Goal: Task Accomplishment & Management: Manage account settings

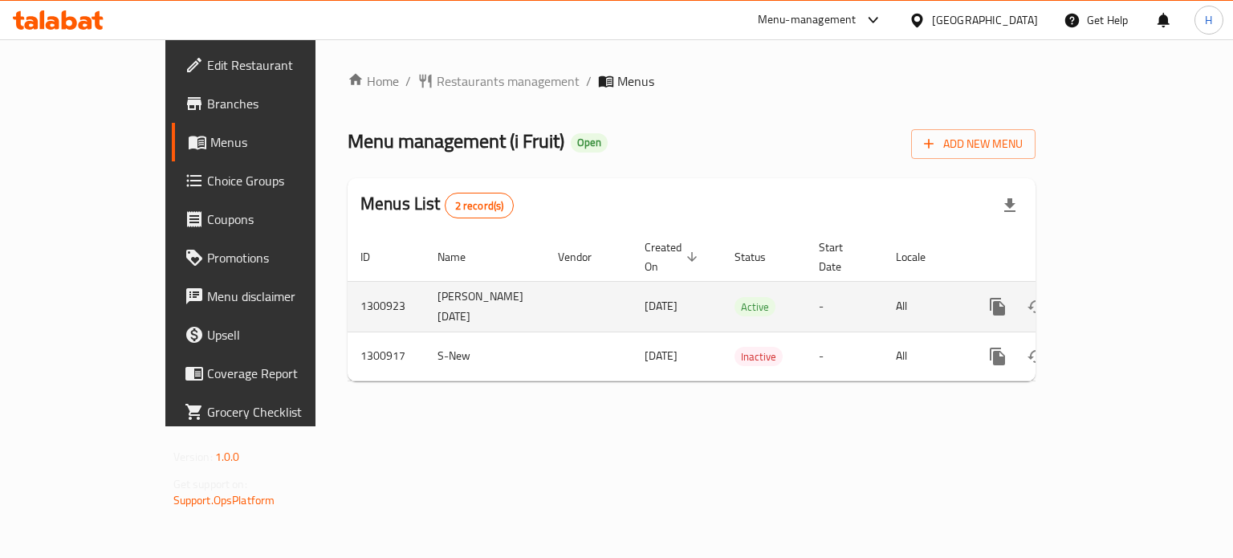
click at [1123, 297] on icon "enhanced table" at bounding box center [1113, 306] width 19 height 19
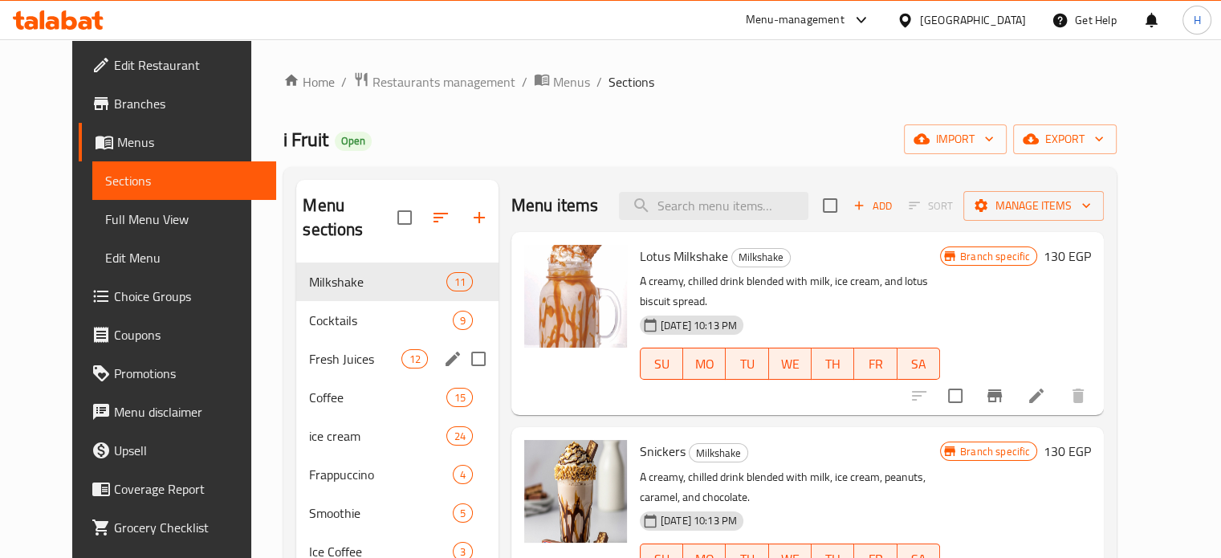
scroll to position [80, 0]
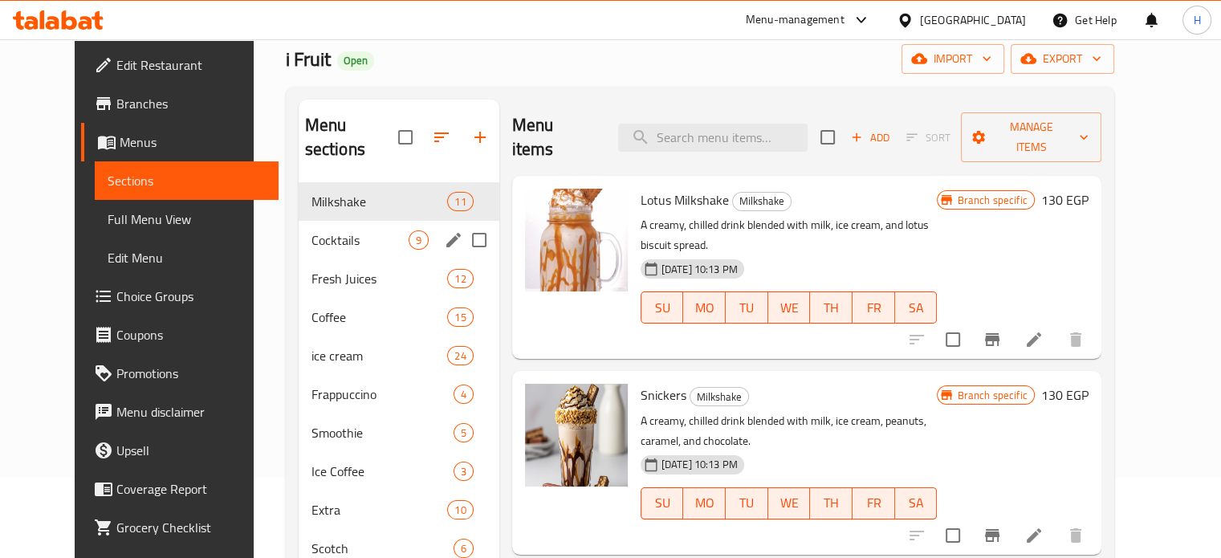
click at [319, 230] on span "Cocktails" at bounding box center [360, 239] width 97 height 19
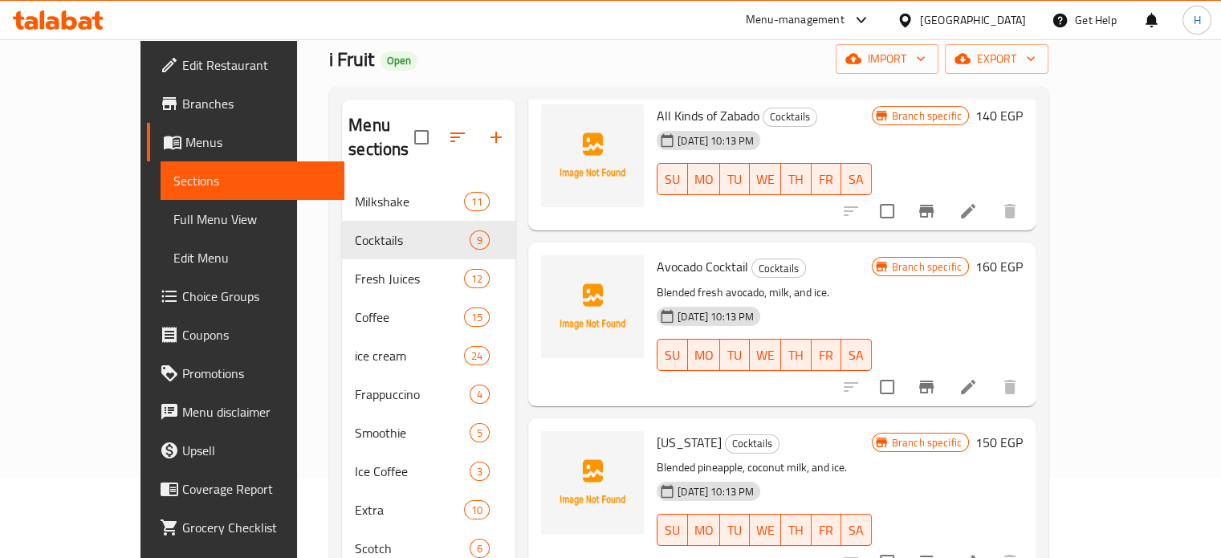
scroll to position [428, 0]
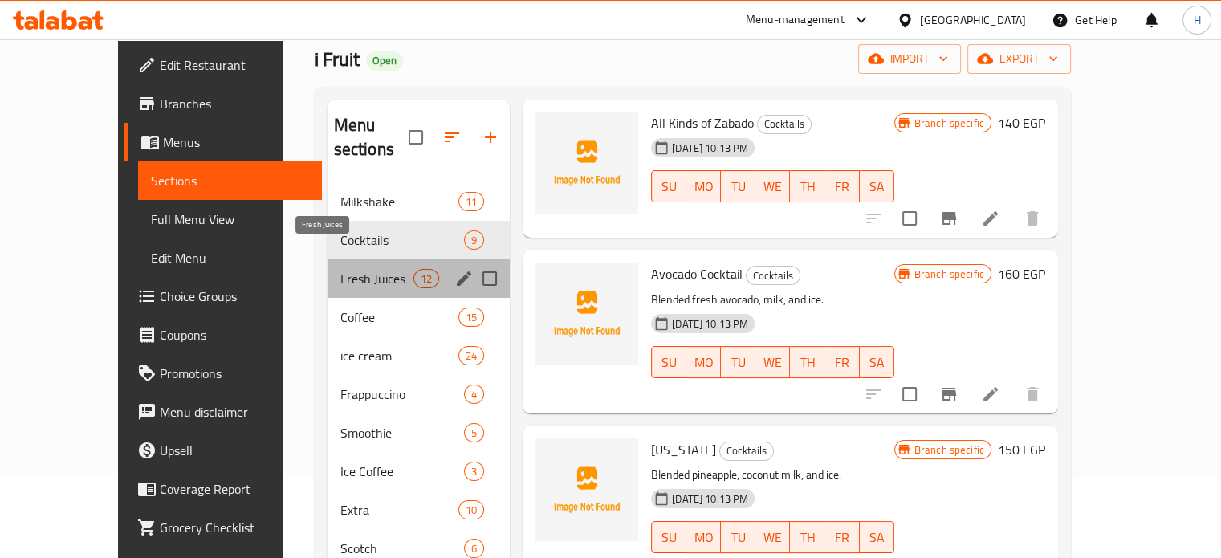
click at [340, 269] on span "Fresh Juices" at bounding box center [376, 278] width 73 height 19
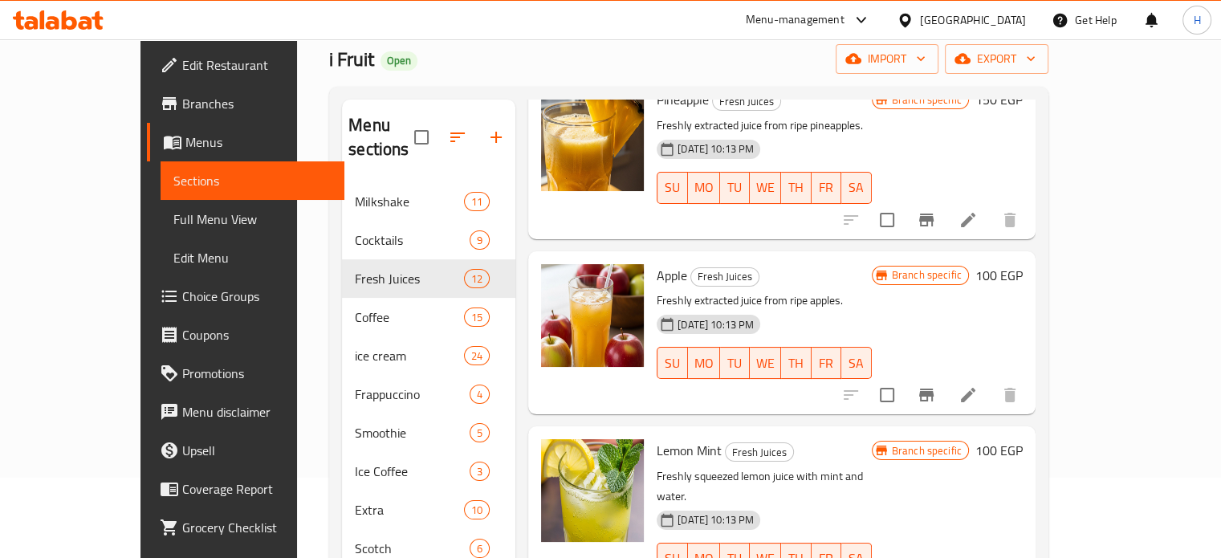
scroll to position [1541, 0]
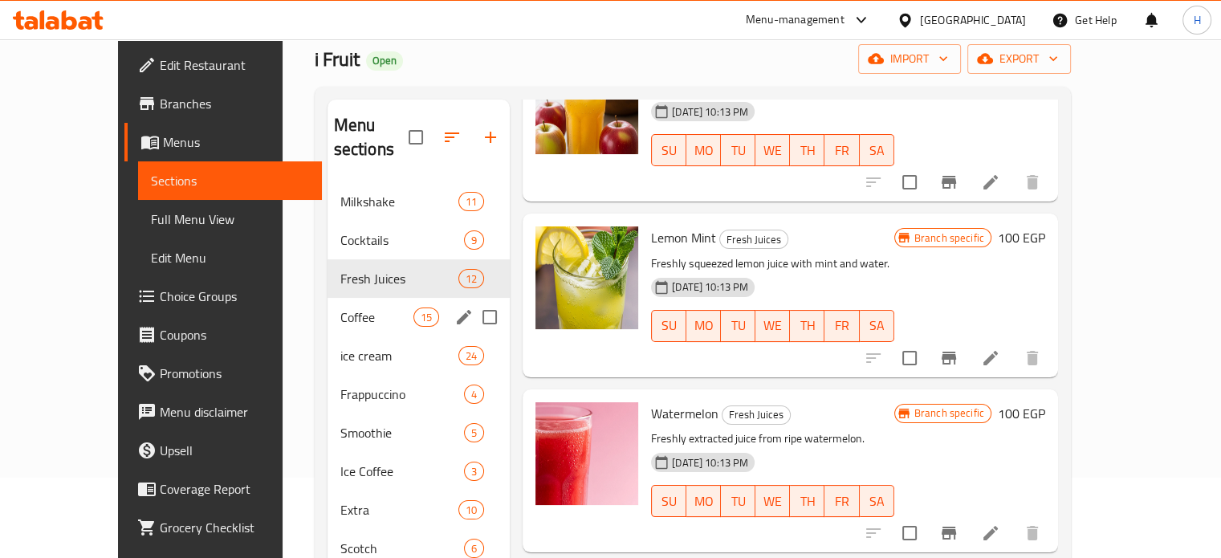
click at [328, 304] on div "Coffee 15" at bounding box center [419, 317] width 183 height 39
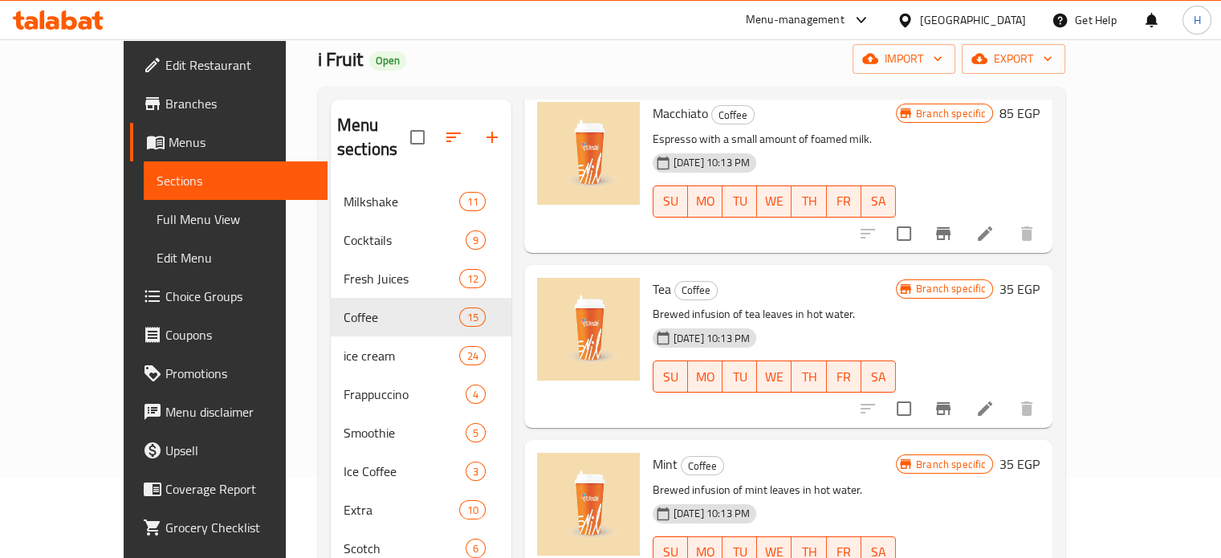
scroll to position [1526, 0]
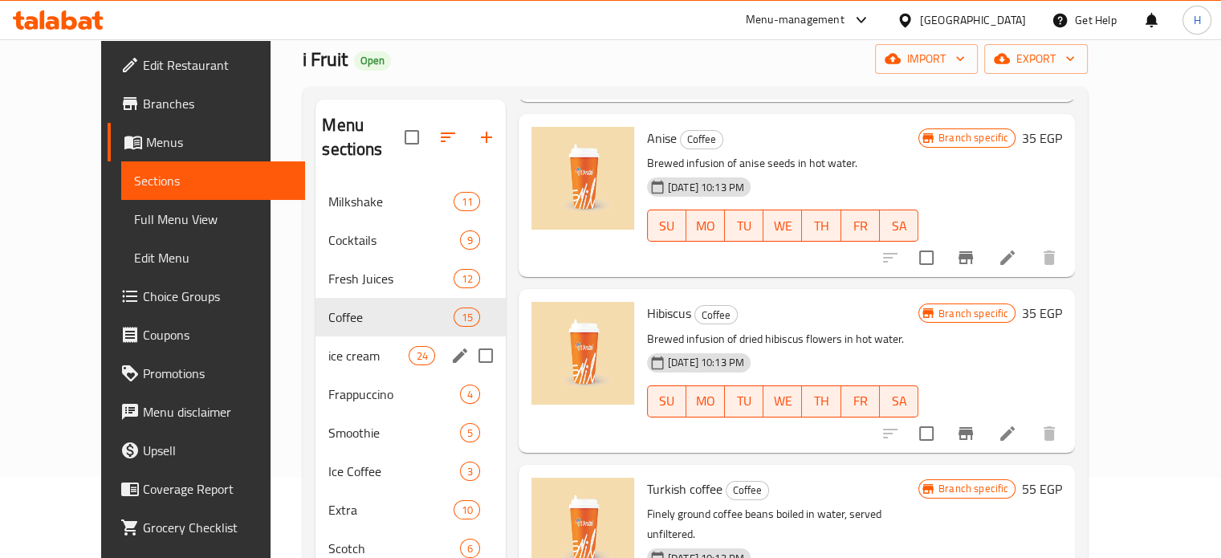
click at [328, 346] on span "ice cream" at bounding box center [368, 355] width 80 height 19
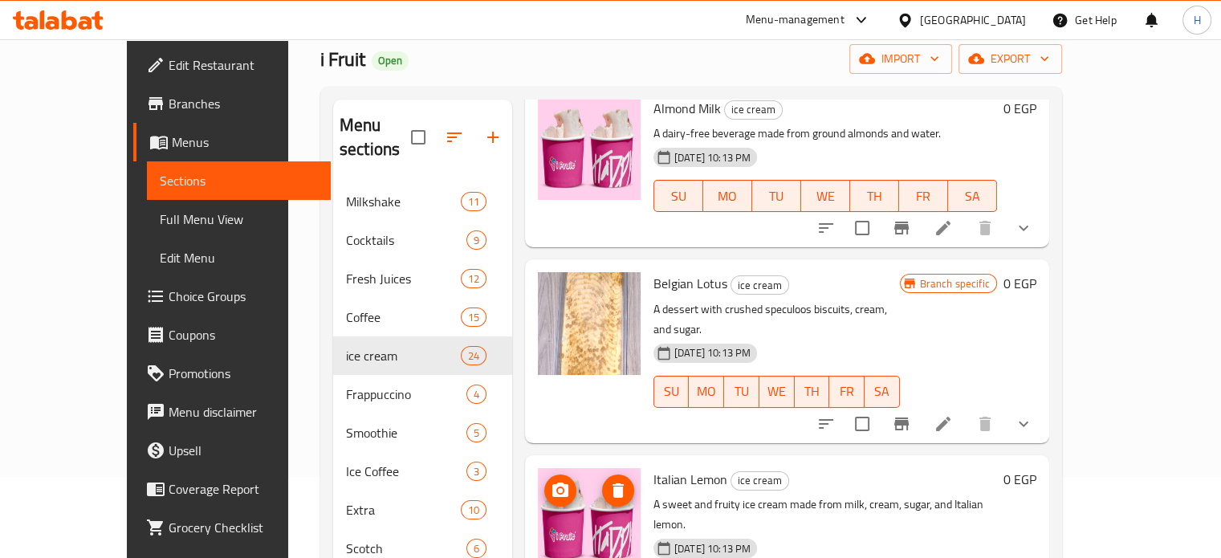
scroll to position [3622, 0]
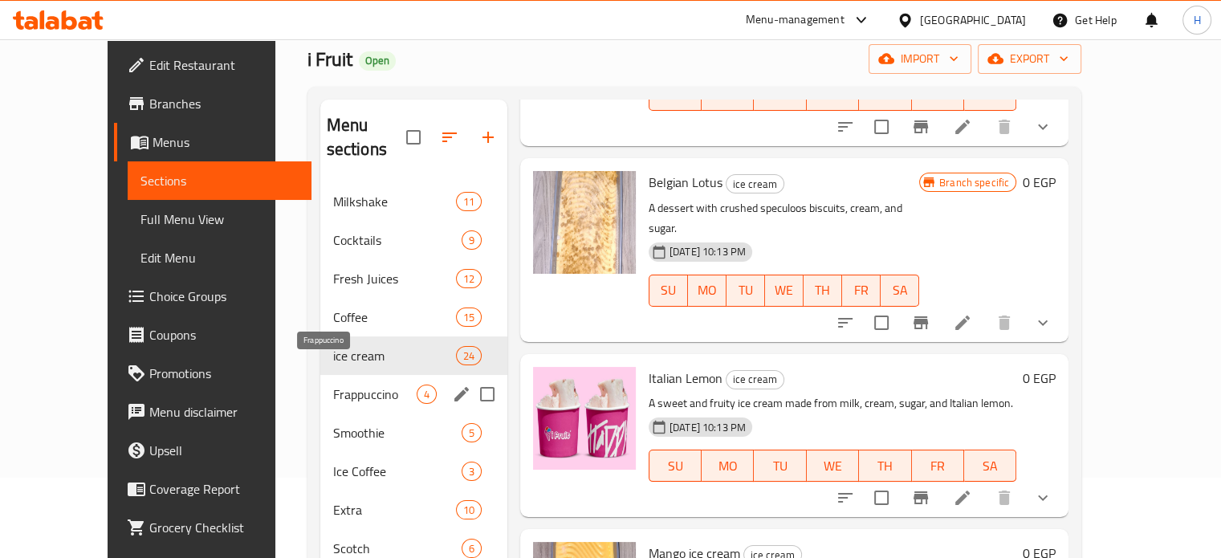
click at [333, 385] on span "Frappuccino" at bounding box center [375, 394] width 84 height 19
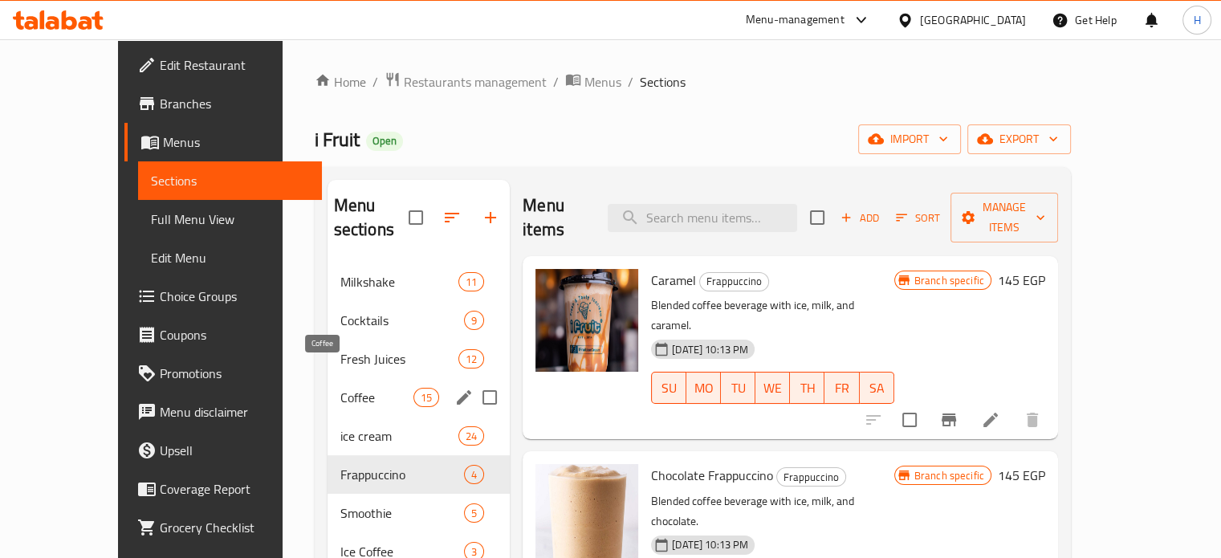
click at [340, 388] on span "Coffee" at bounding box center [376, 397] width 73 height 19
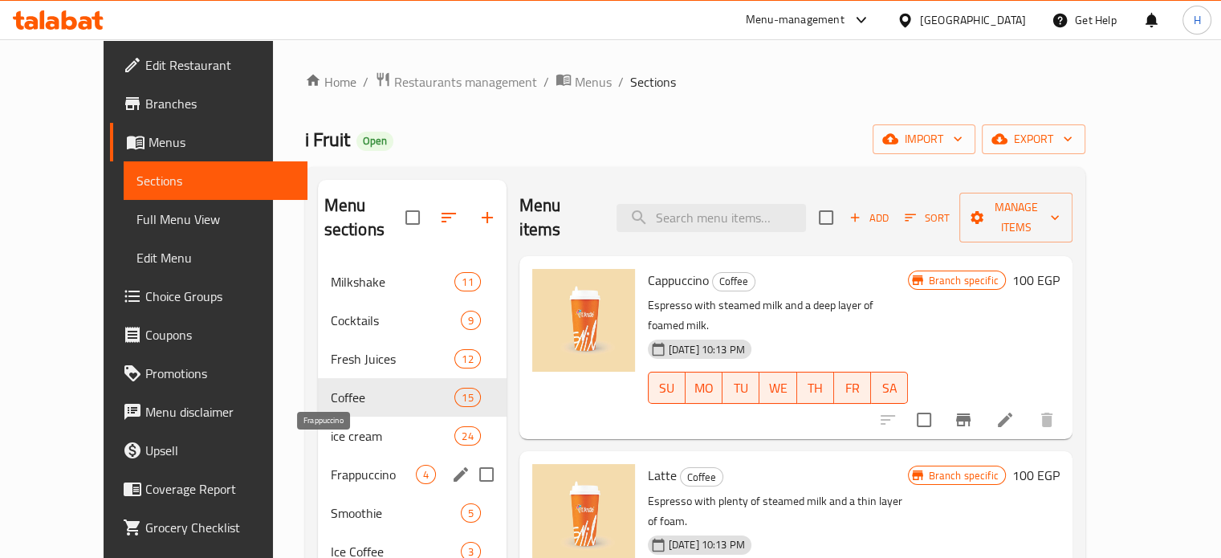
click at [331, 465] on span "Frappuccino" at bounding box center [373, 474] width 85 height 19
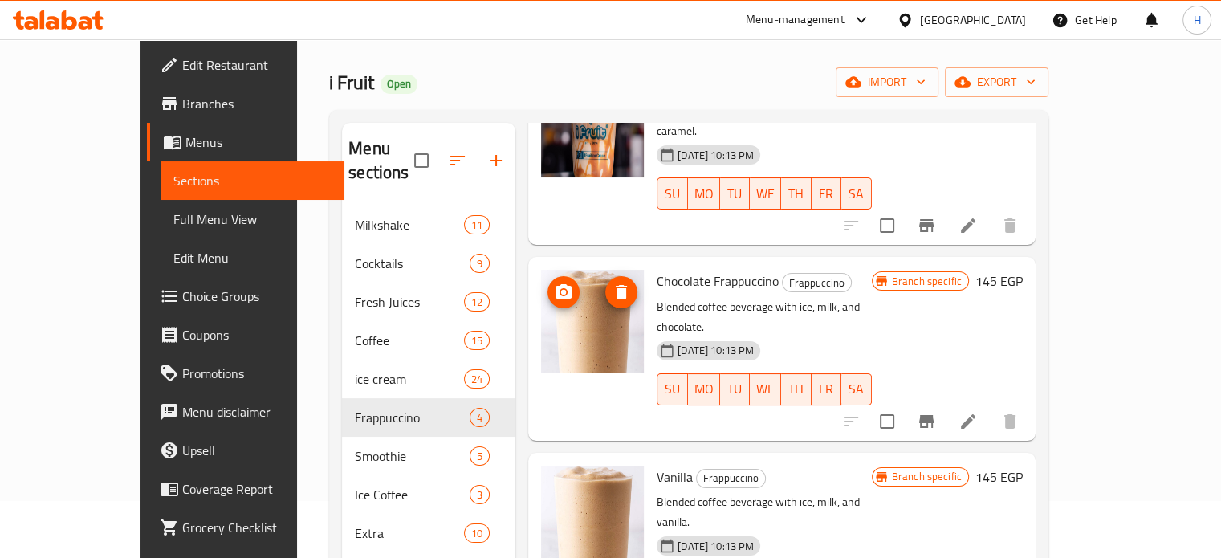
scroll to position [80, 0]
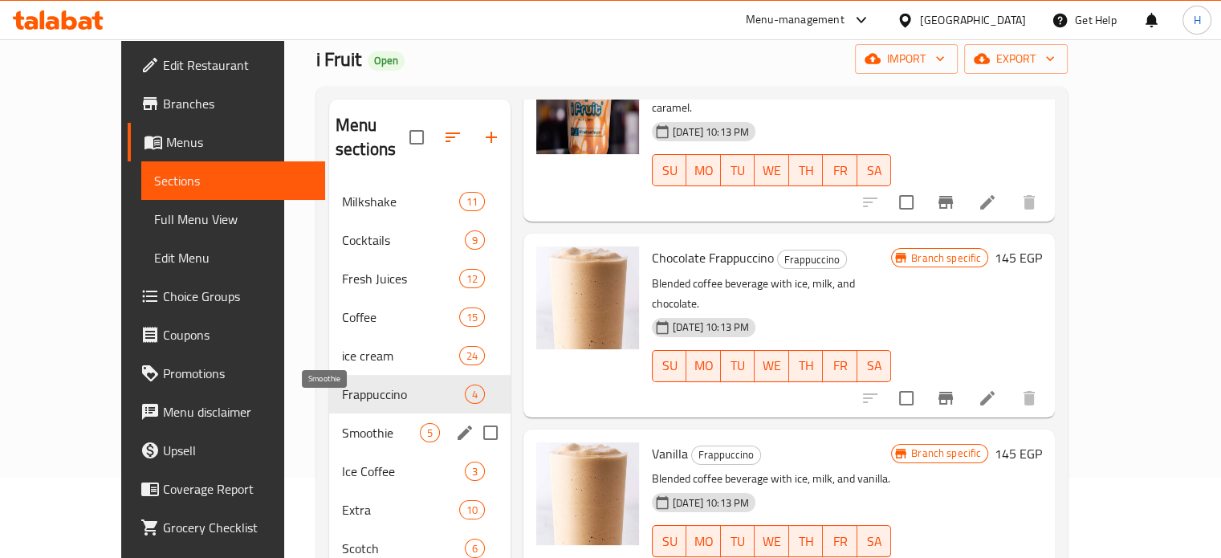
click at [342, 423] on span "Smoothie" at bounding box center [381, 432] width 78 height 19
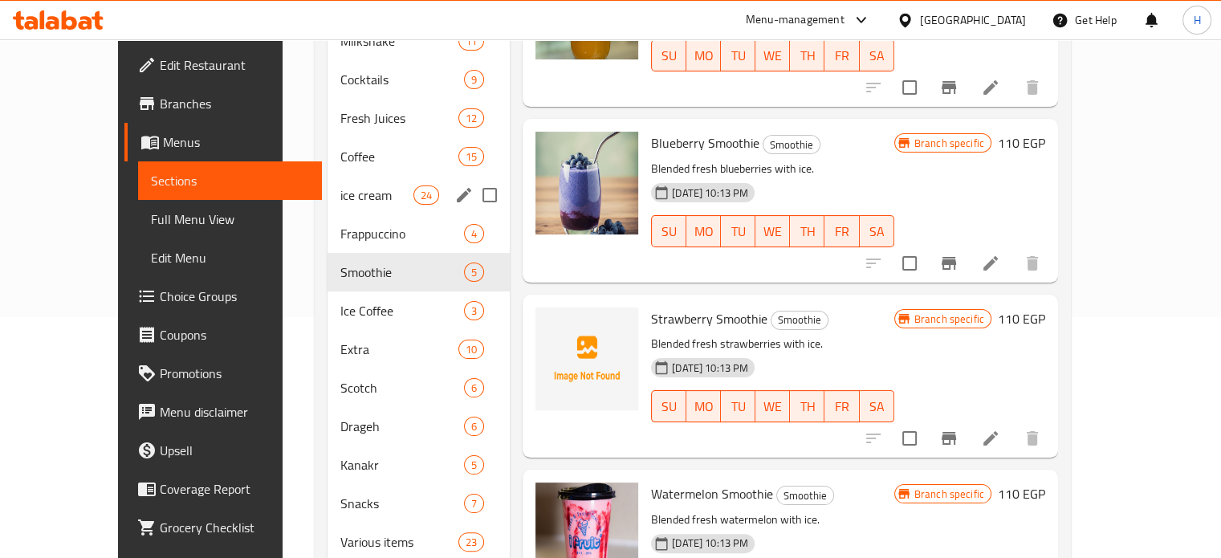
scroll to position [190, 0]
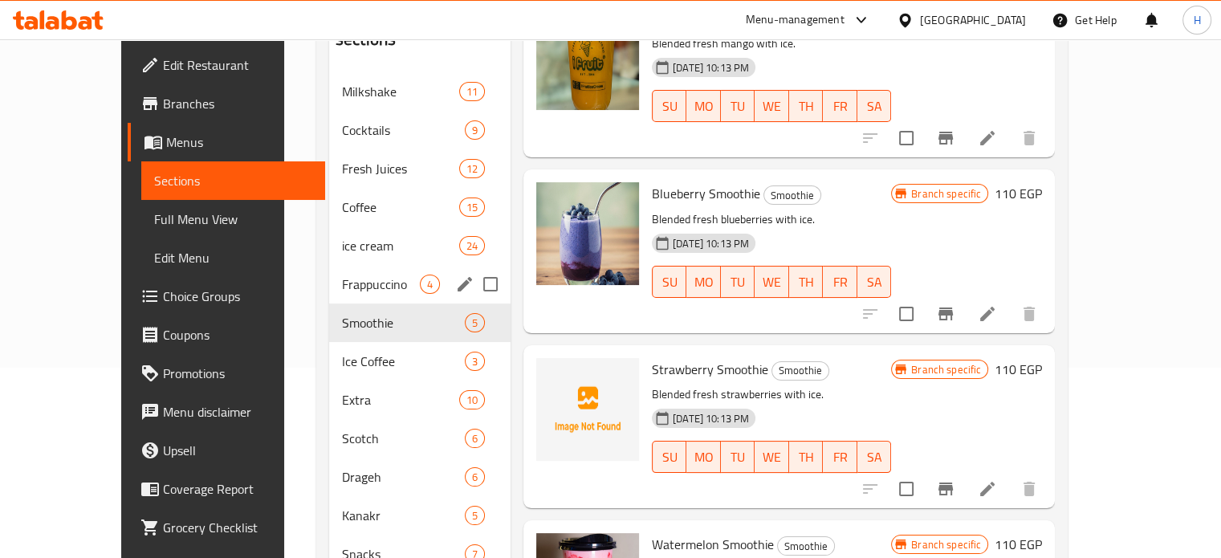
click at [342, 275] on span "Frappuccino" at bounding box center [381, 284] width 78 height 19
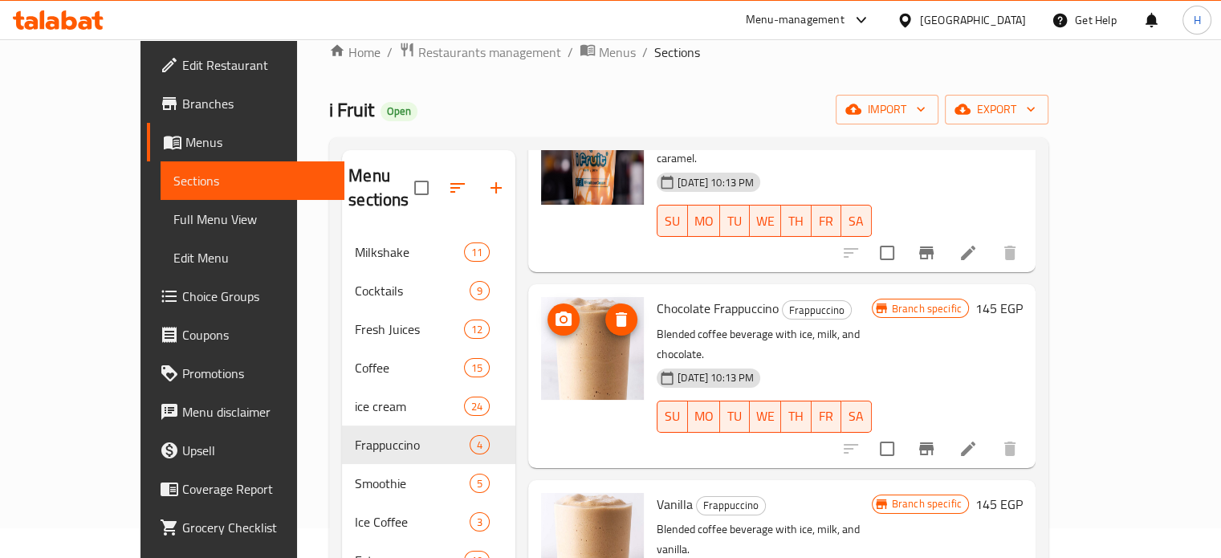
scroll to position [57, 0]
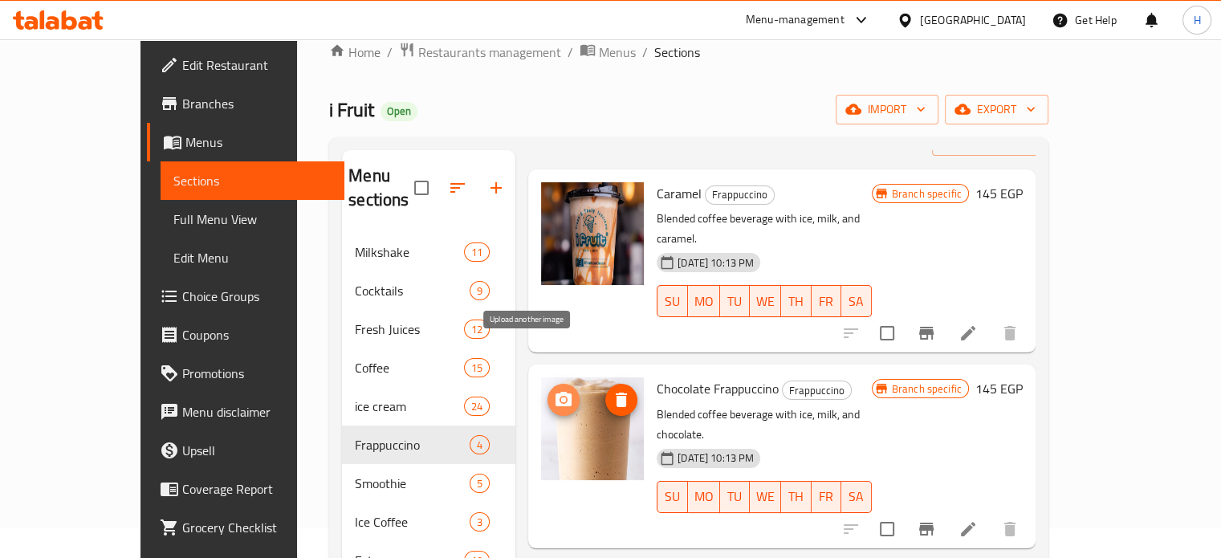
click at [561, 397] on circle "upload picture" at bounding box center [563, 399] width 5 height 5
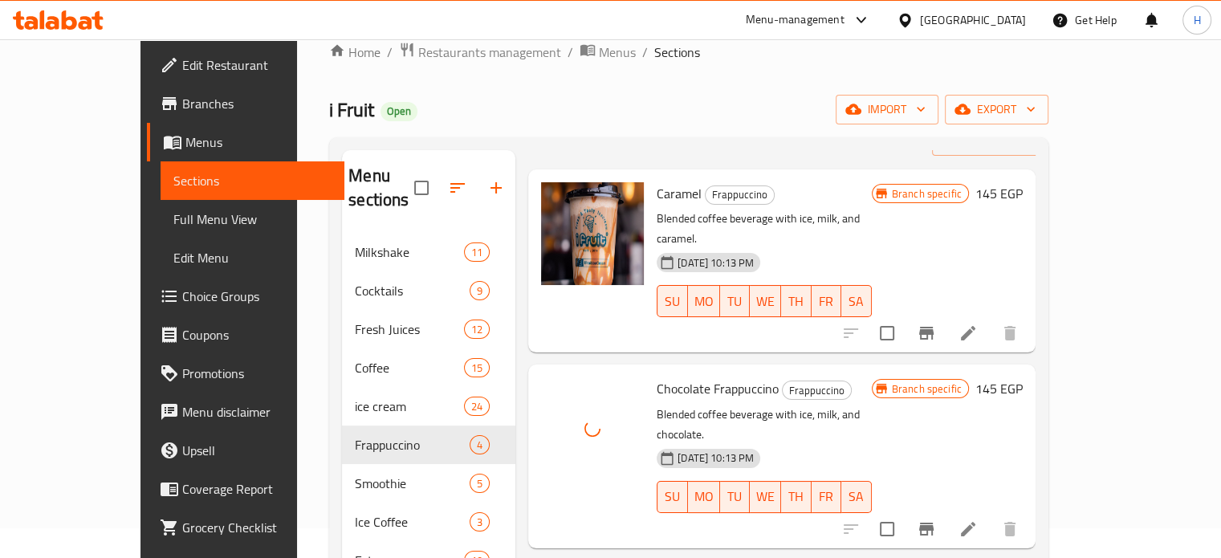
scroll to position [137, 0]
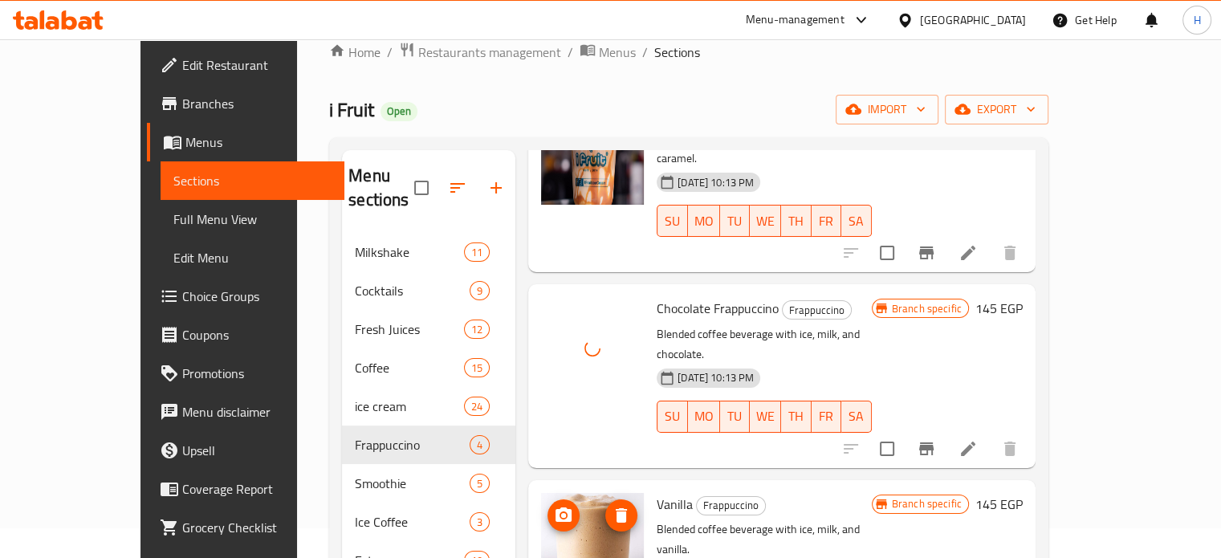
click at [548, 499] on button "upload picture" at bounding box center [564, 515] width 32 height 32
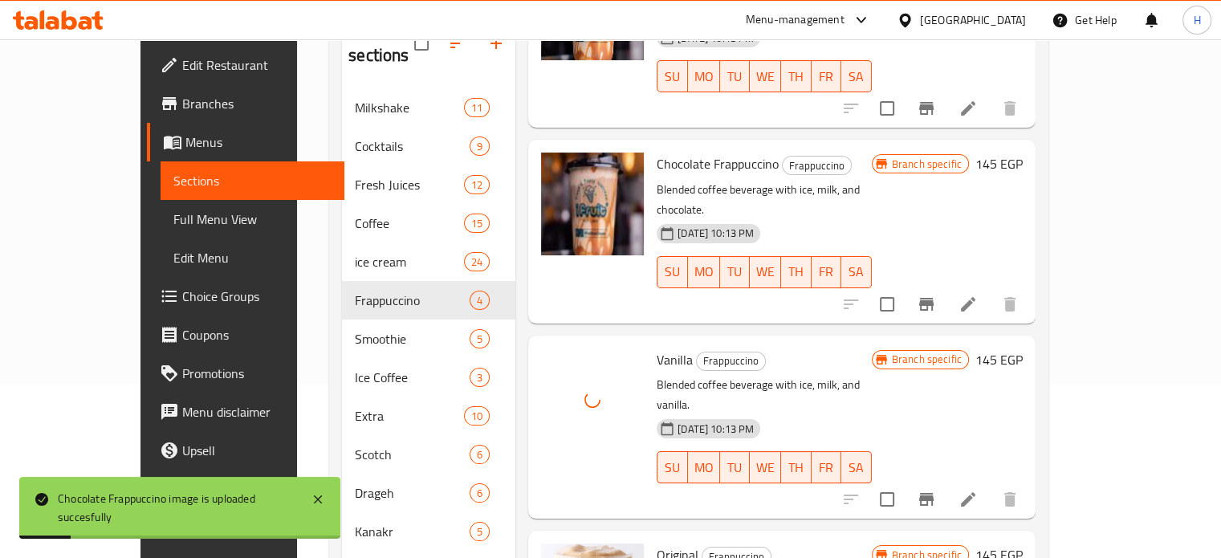
scroll to position [271, 0]
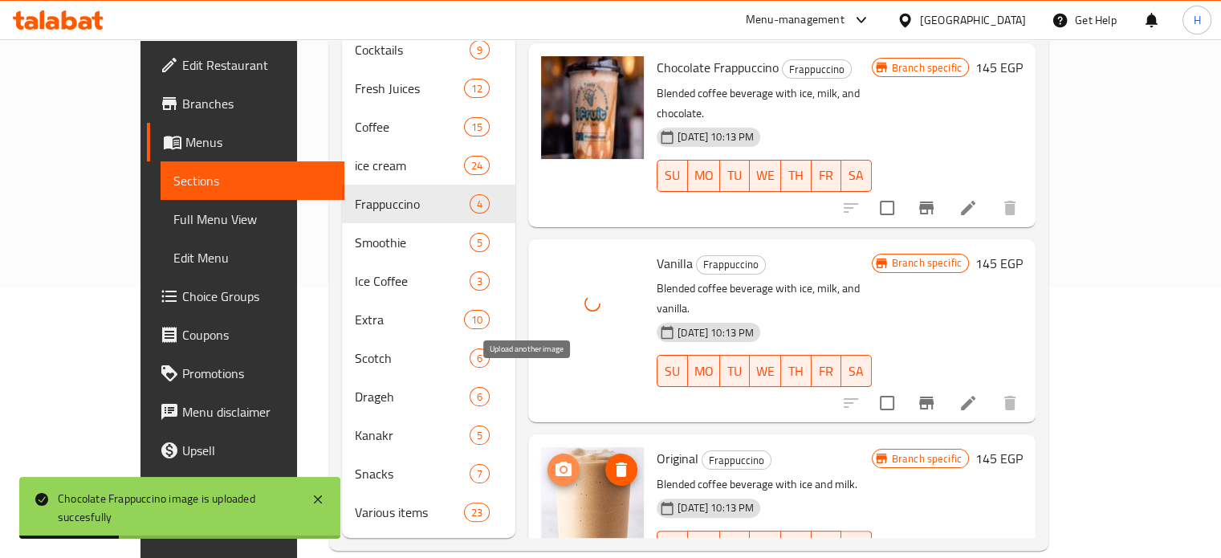
click at [556, 462] on icon "upload picture" at bounding box center [564, 469] width 16 height 14
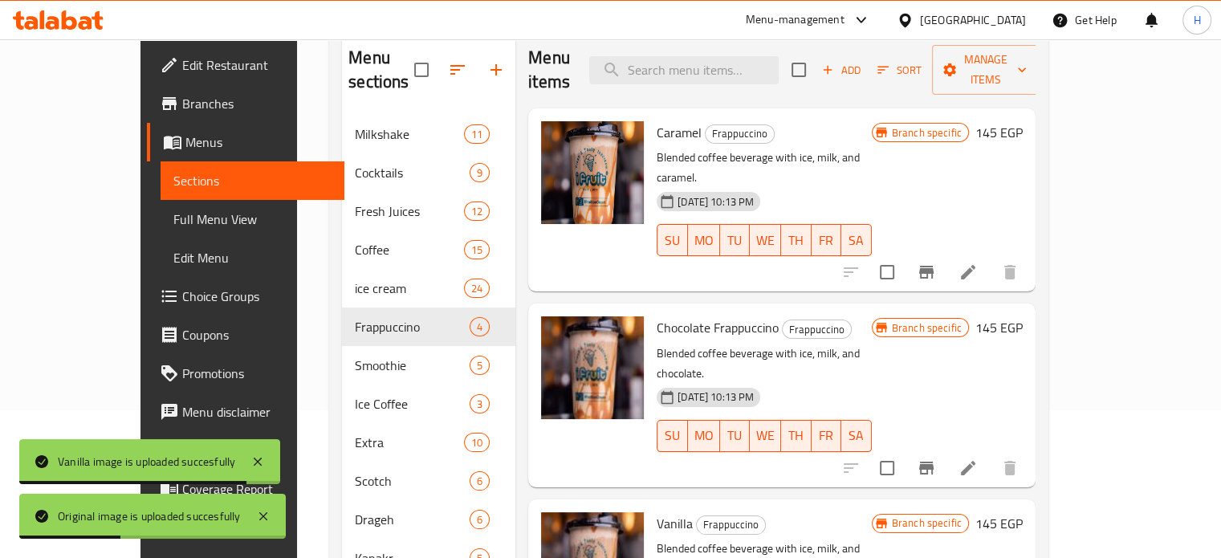
scroll to position [30, 0]
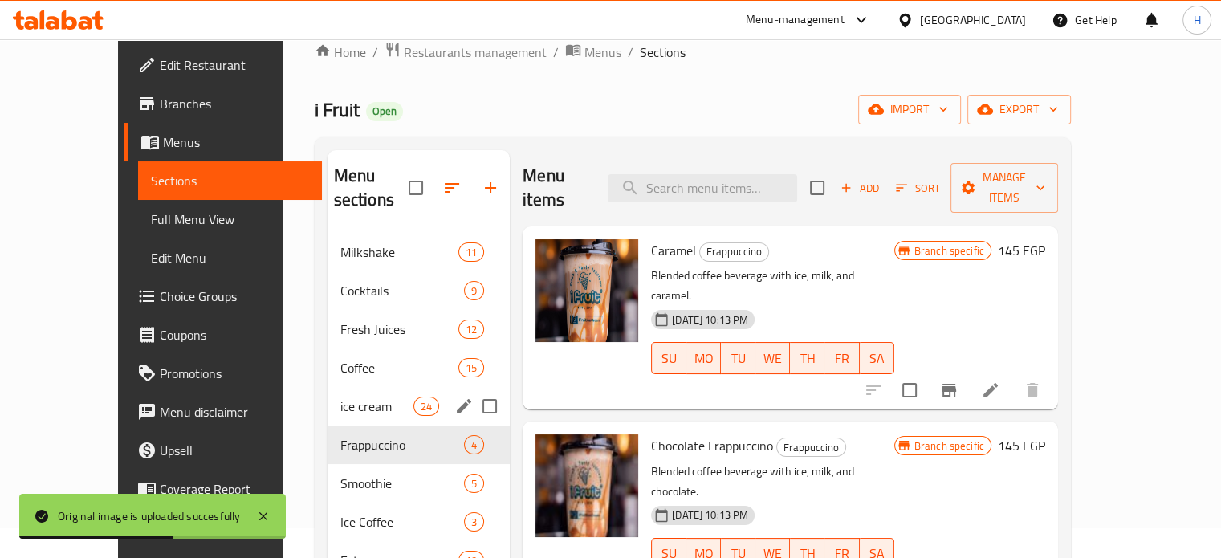
click at [340, 397] on span "ice cream" at bounding box center [376, 406] width 73 height 19
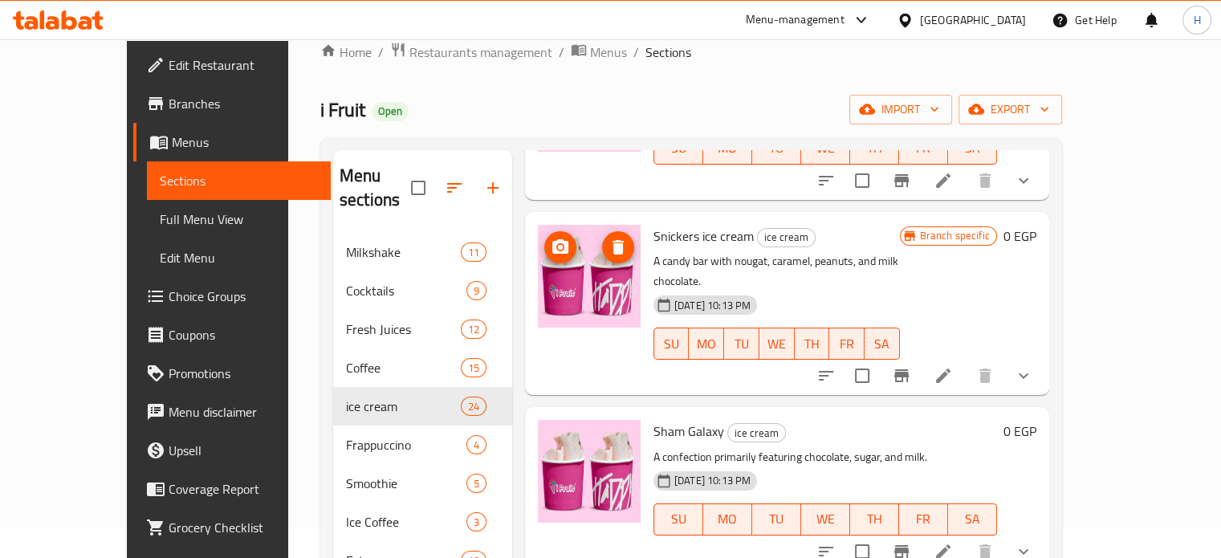
scroll to position [1204, 0]
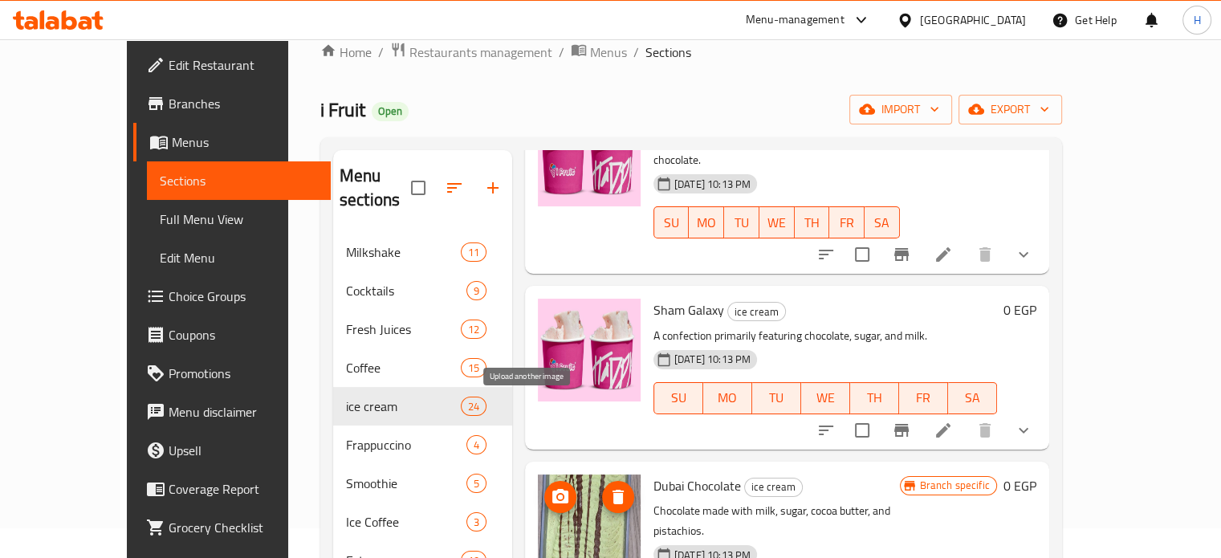
click at [552, 489] on icon "upload picture" at bounding box center [560, 496] width 16 height 14
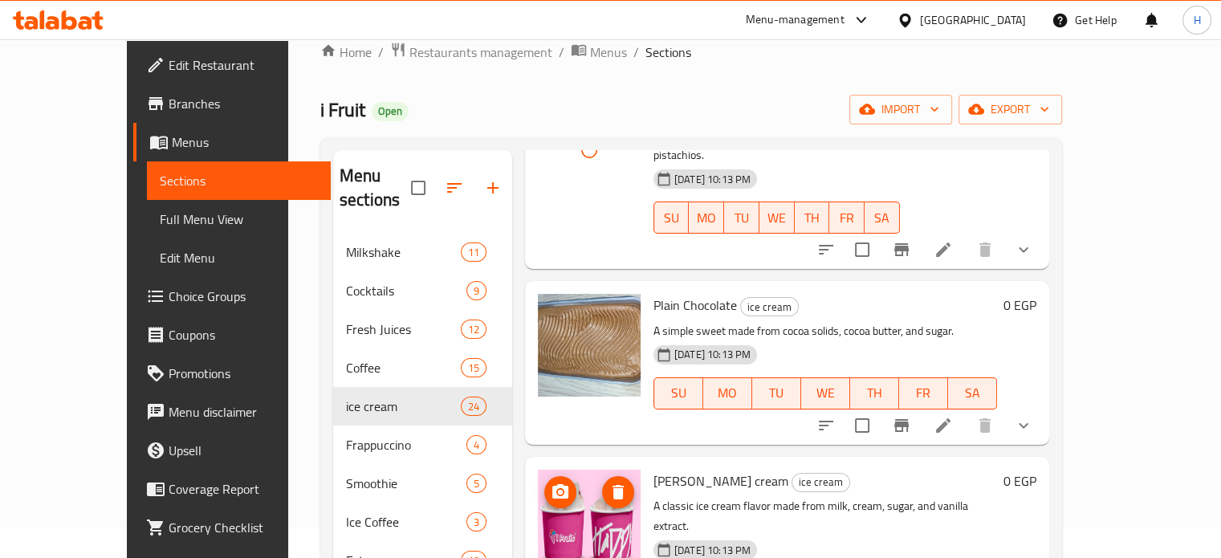
scroll to position [1606, 0]
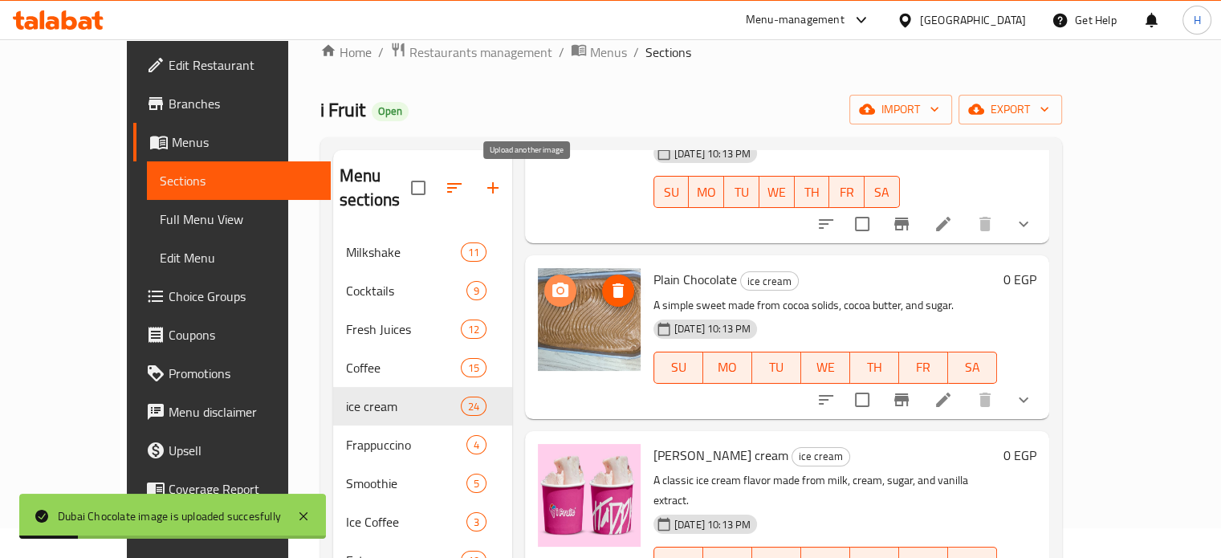
click at [552, 283] on icon "upload picture" at bounding box center [560, 290] width 16 height 14
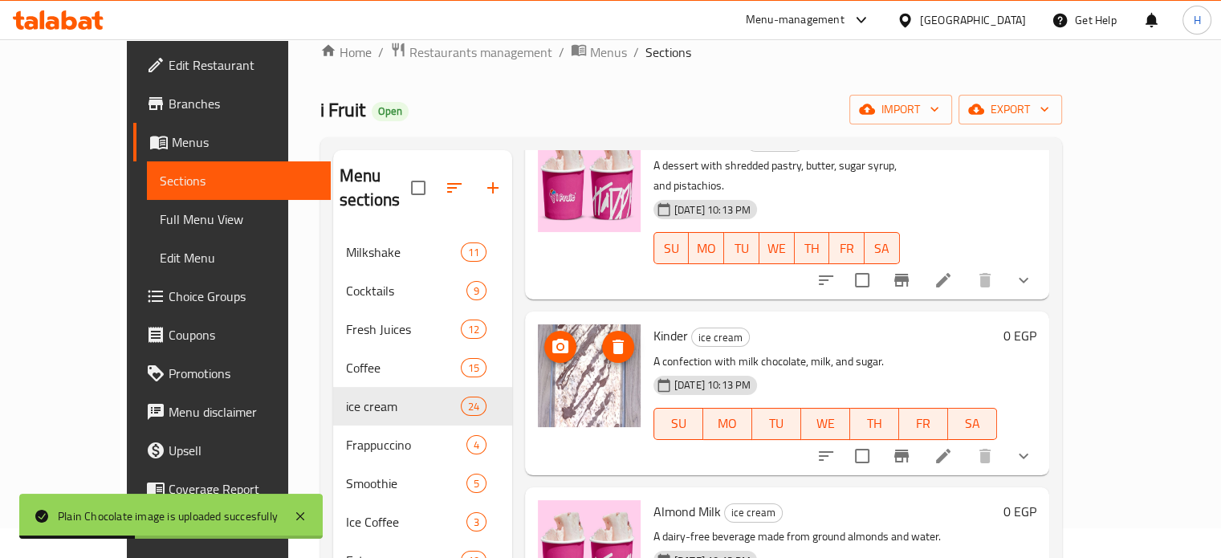
scroll to position [3131, 0]
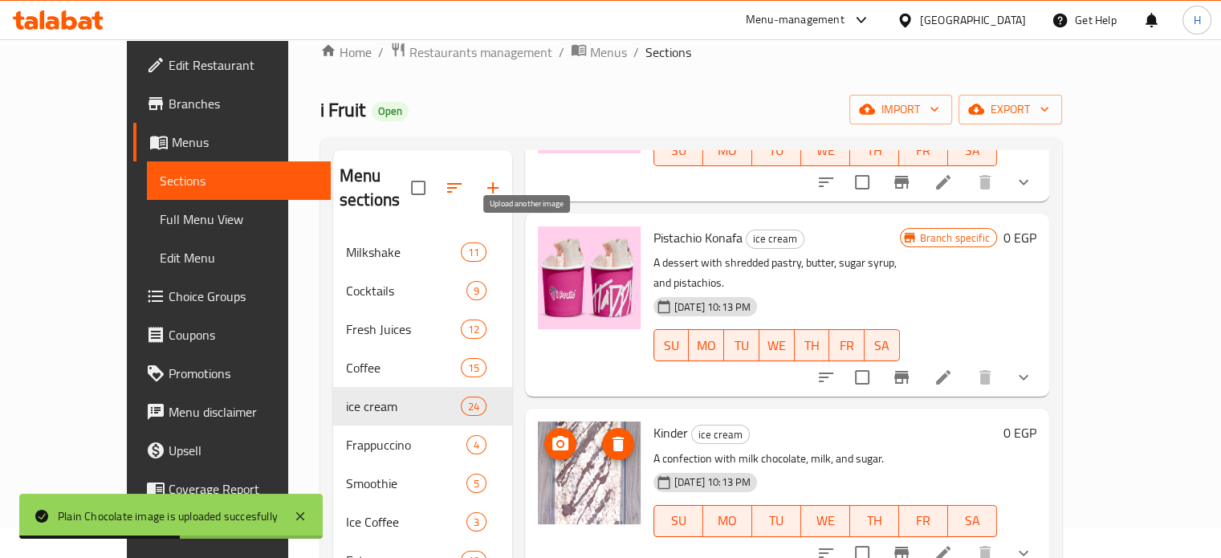
click at [552, 436] on icon "upload picture" at bounding box center [560, 443] width 16 height 14
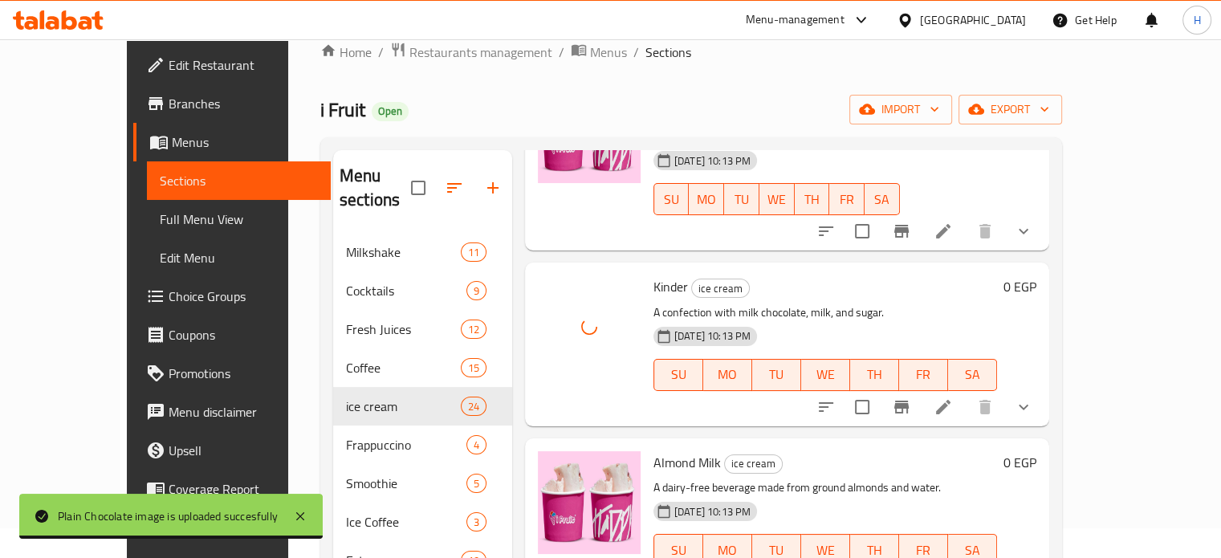
scroll to position [3372, 0]
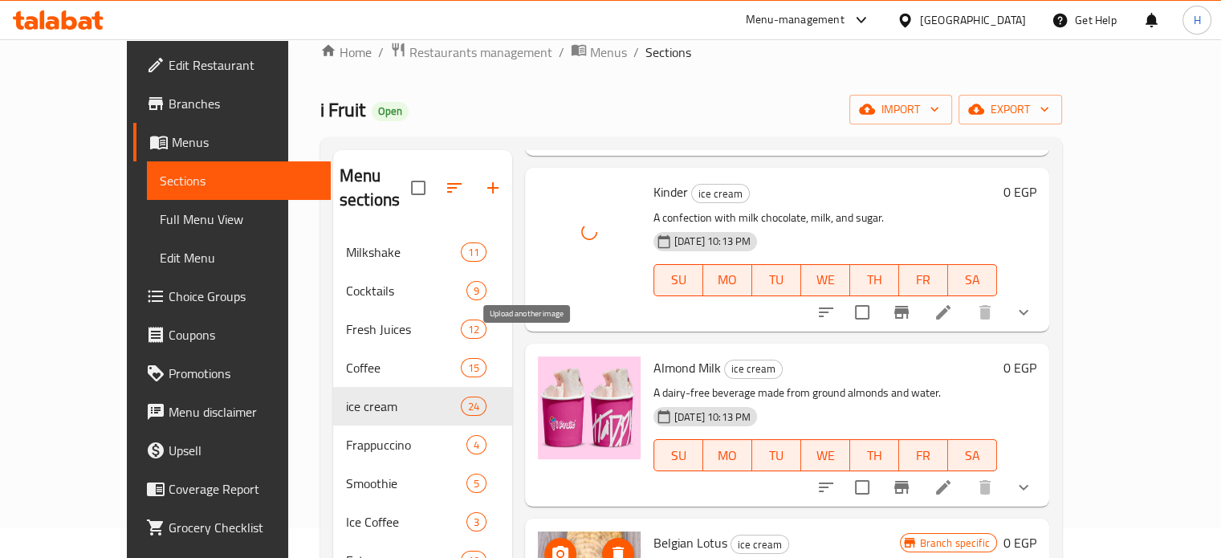
click at [552, 546] on icon "upload picture" at bounding box center [560, 553] width 16 height 14
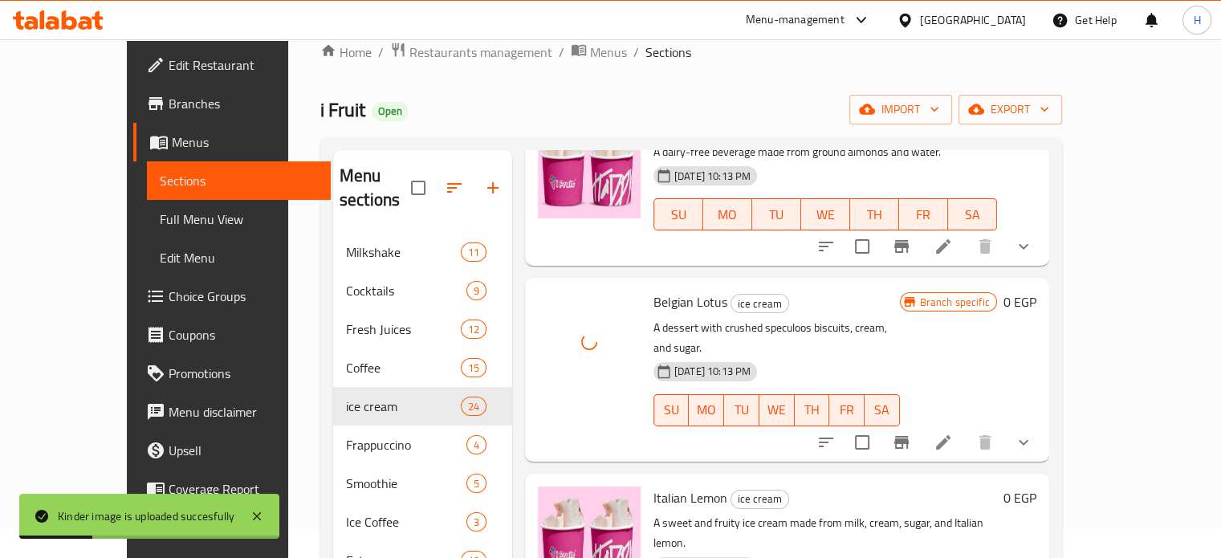
scroll to position [3622, 0]
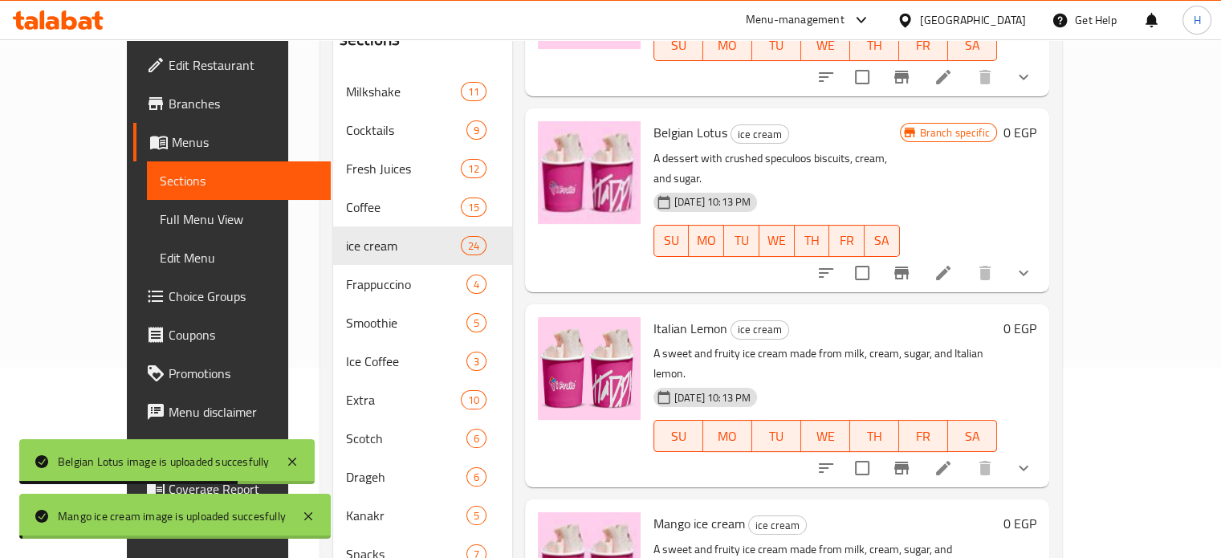
scroll to position [271, 0]
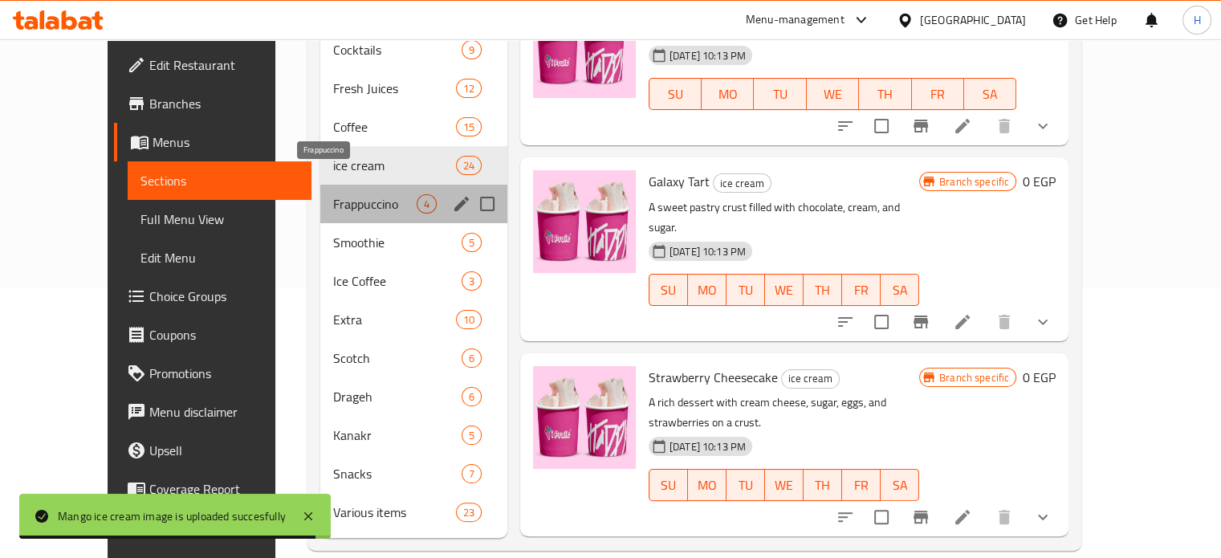
click at [333, 194] on span "Frappuccino" at bounding box center [375, 203] width 84 height 19
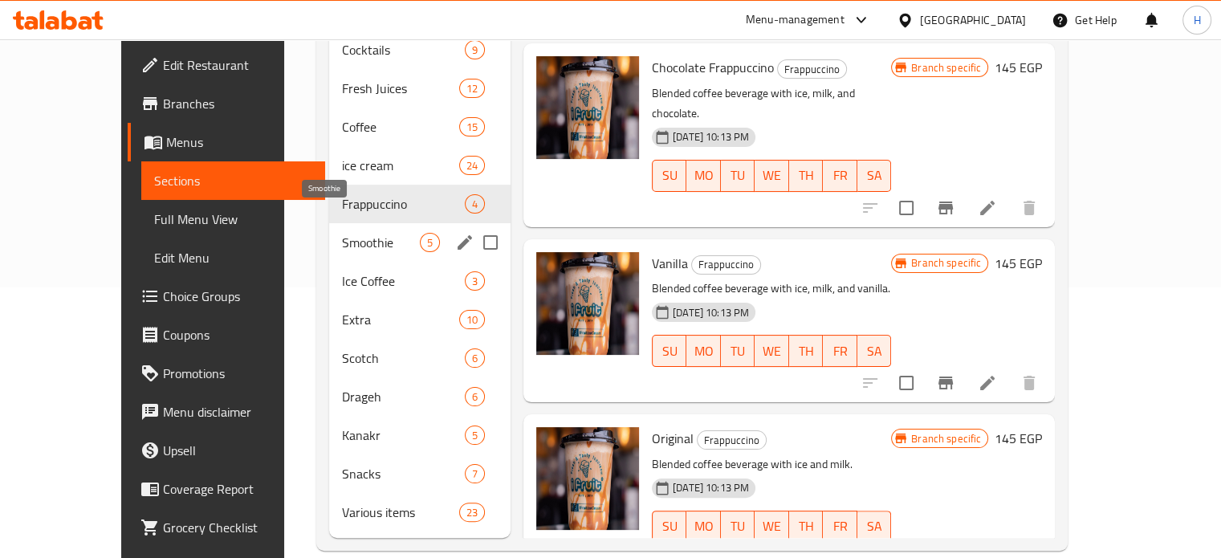
click at [342, 233] on span "Smoothie" at bounding box center [381, 242] width 78 height 19
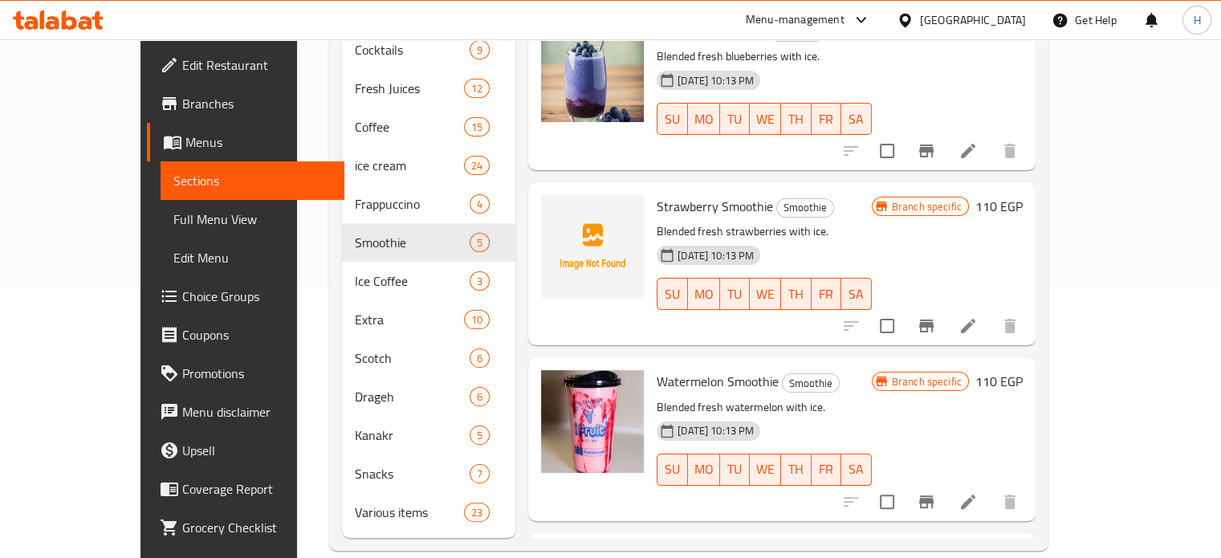
scroll to position [152, 0]
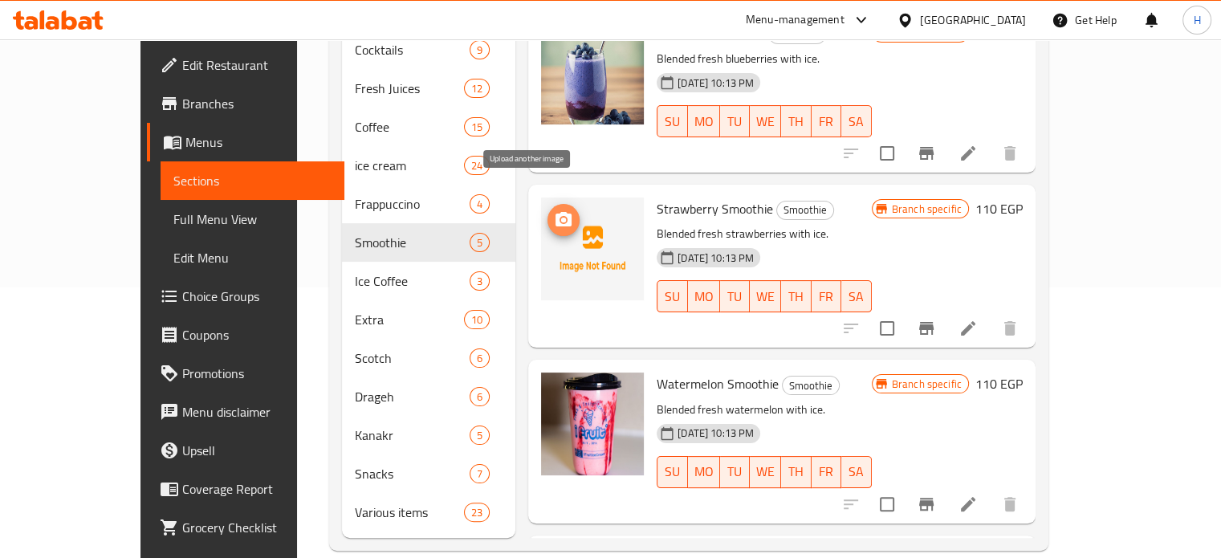
click at [556, 212] on icon "upload picture" at bounding box center [564, 219] width 16 height 14
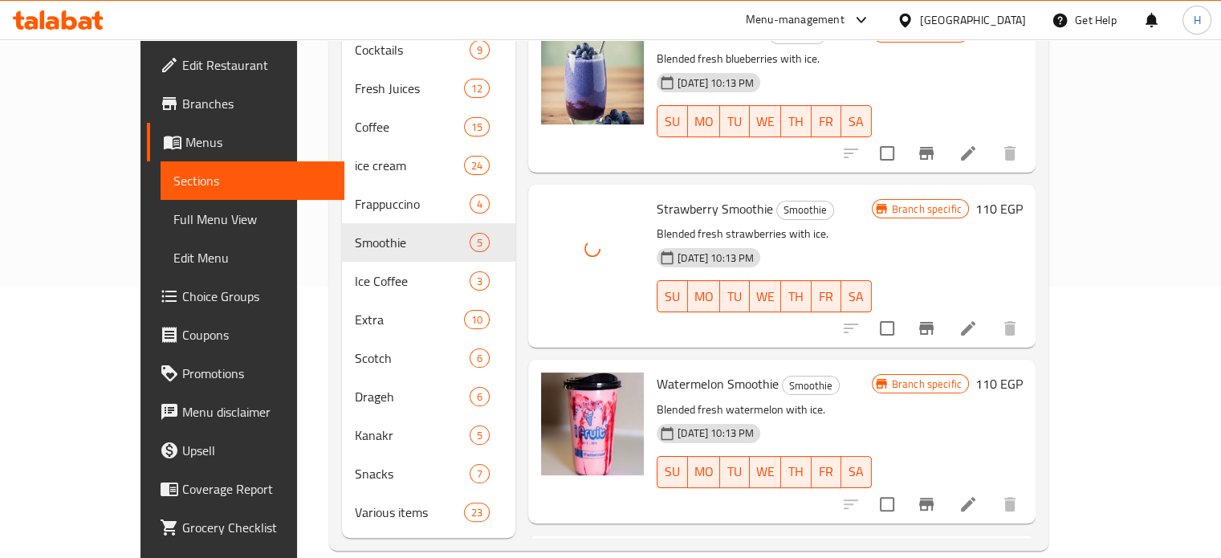
scroll to position [0, 0]
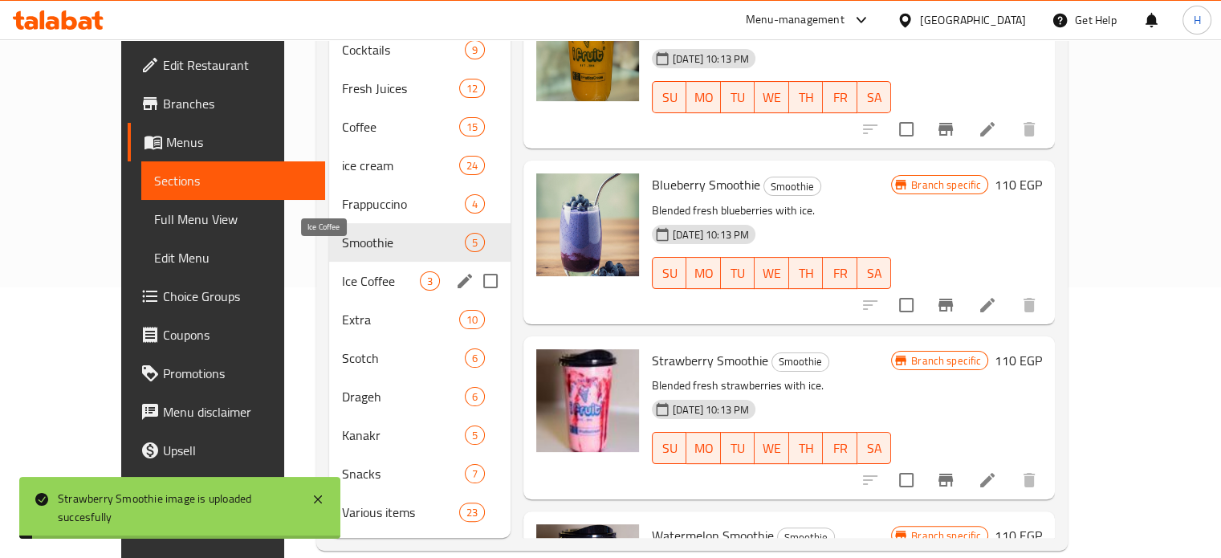
click at [342, 271] on span "Ice Coffee" at bounding box center [381, 280] width 78 height 19
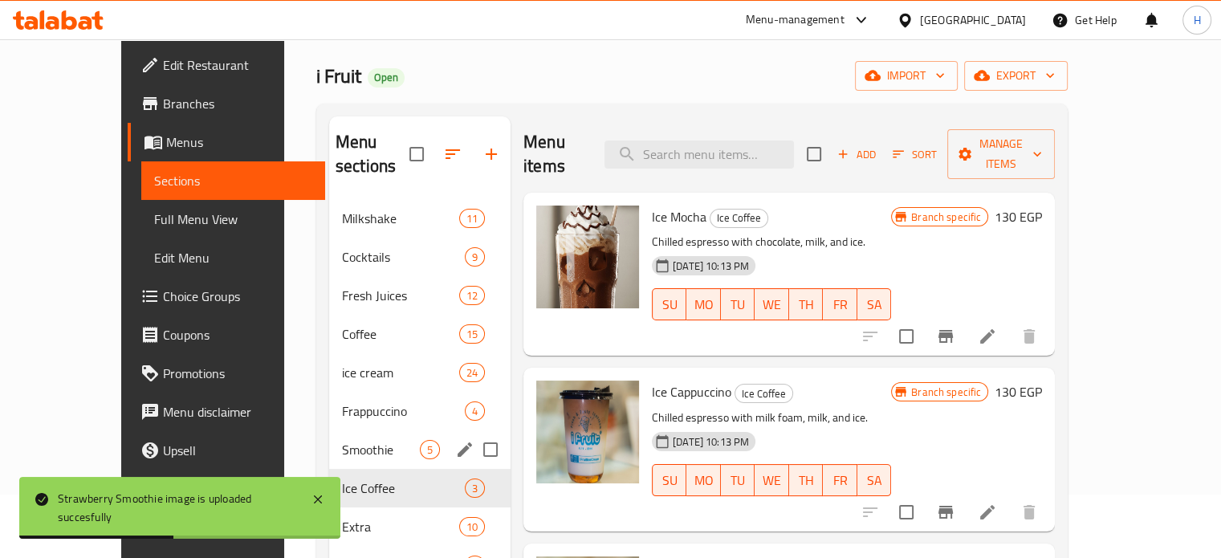
scroll to position [161, 0]
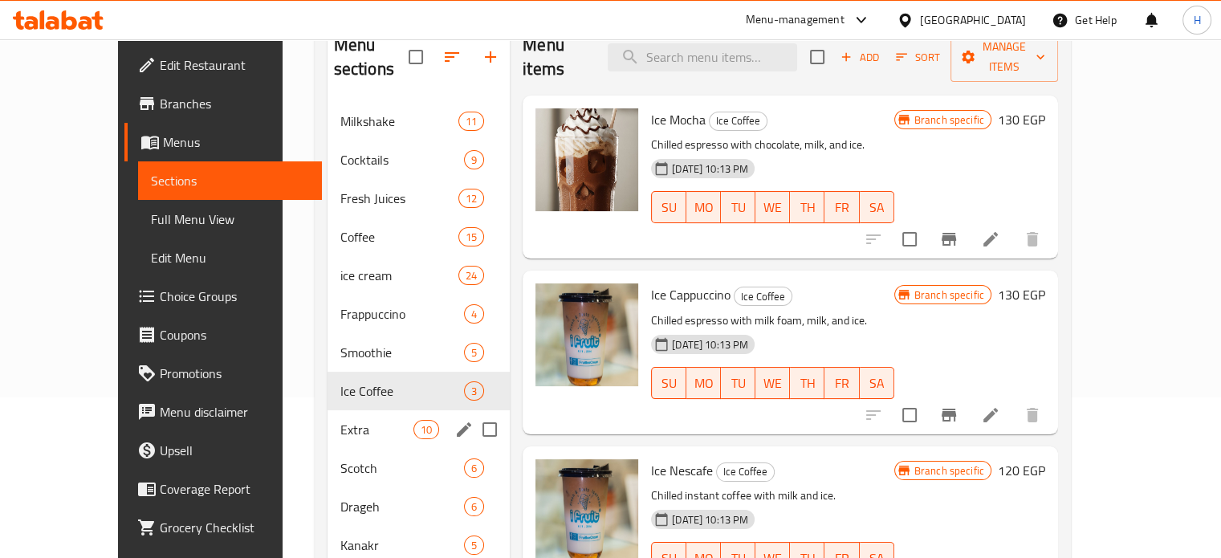
click at [340, 420] on span "Extra" at bounding box center [376, 429] width 73 height 19
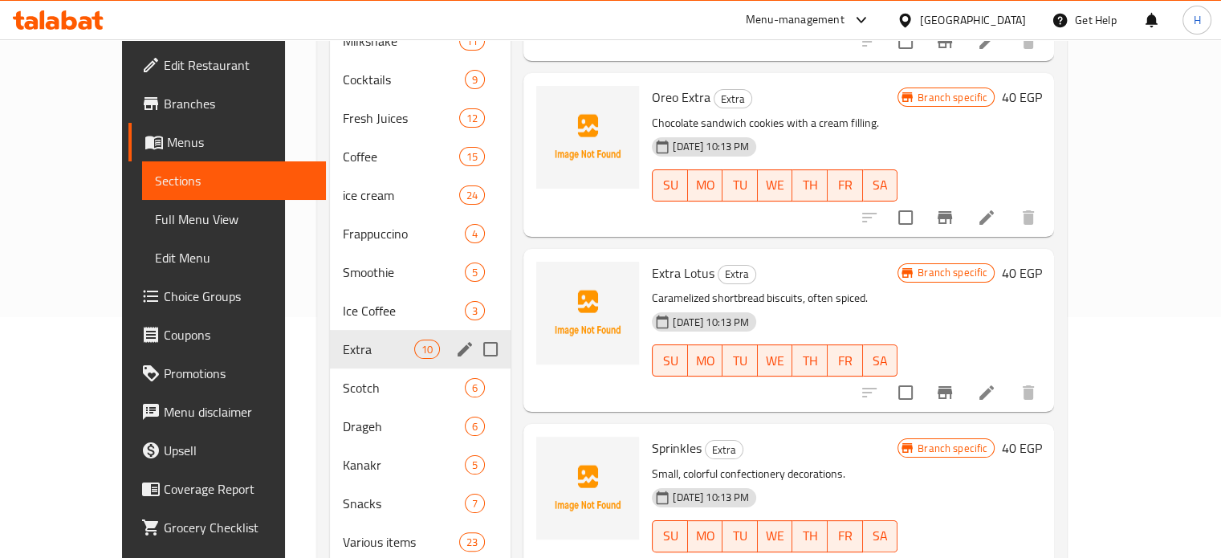
scroll to position [271, 0]
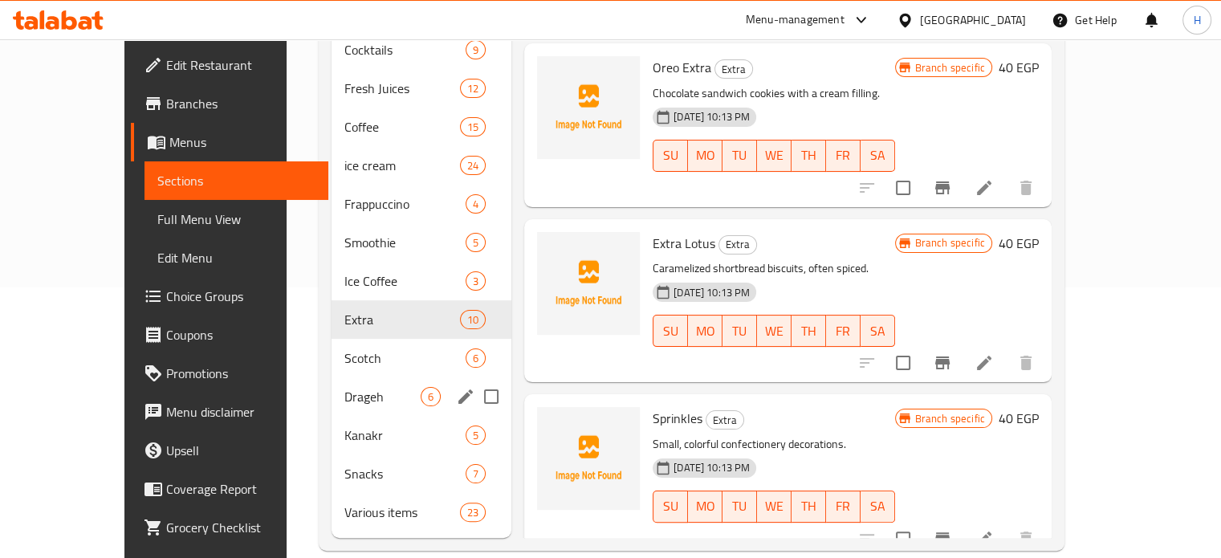
click at [332, 377] on div "Drageh 6" at bounding box center [422, 396] width 180 height 39
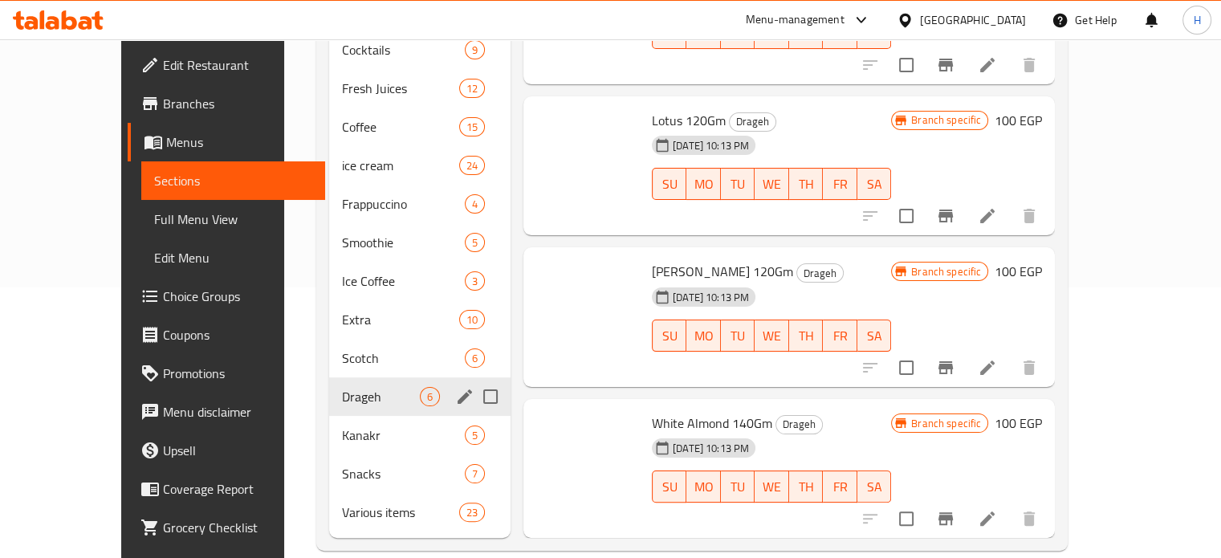
scroll to position [344, 0]
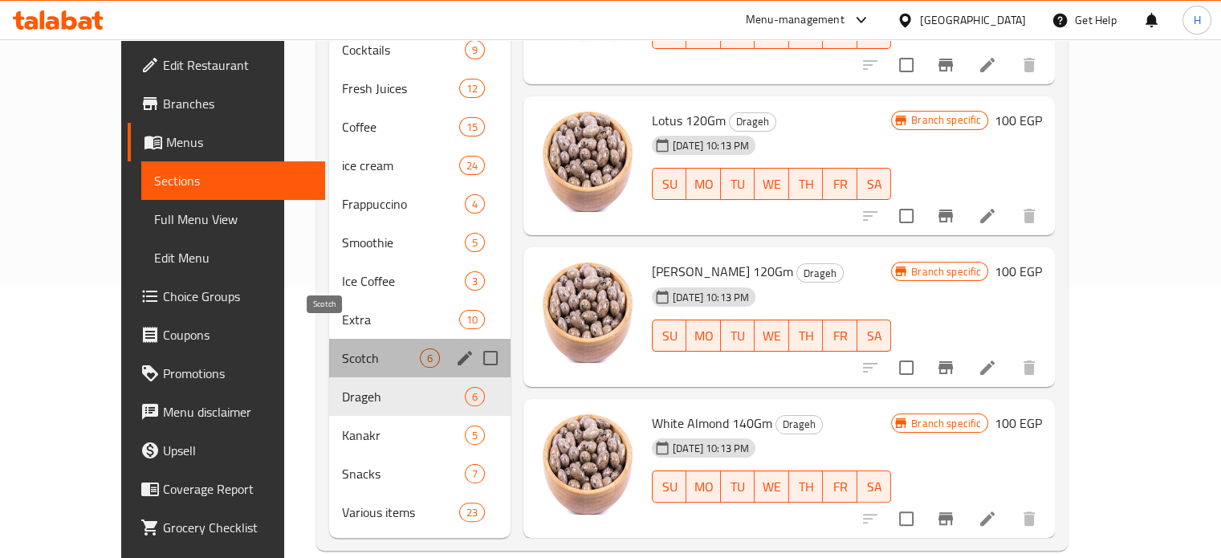
click at [342, 348] on span "Scotch" at bounding box center [381, 357] width 78 height 19
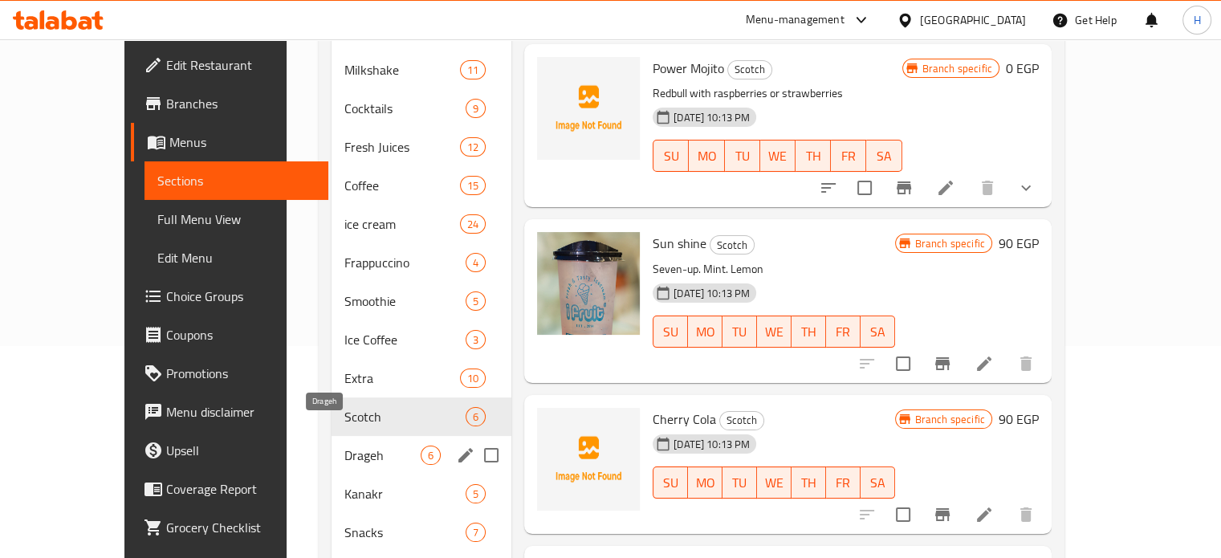
scroll to position [271, 0]
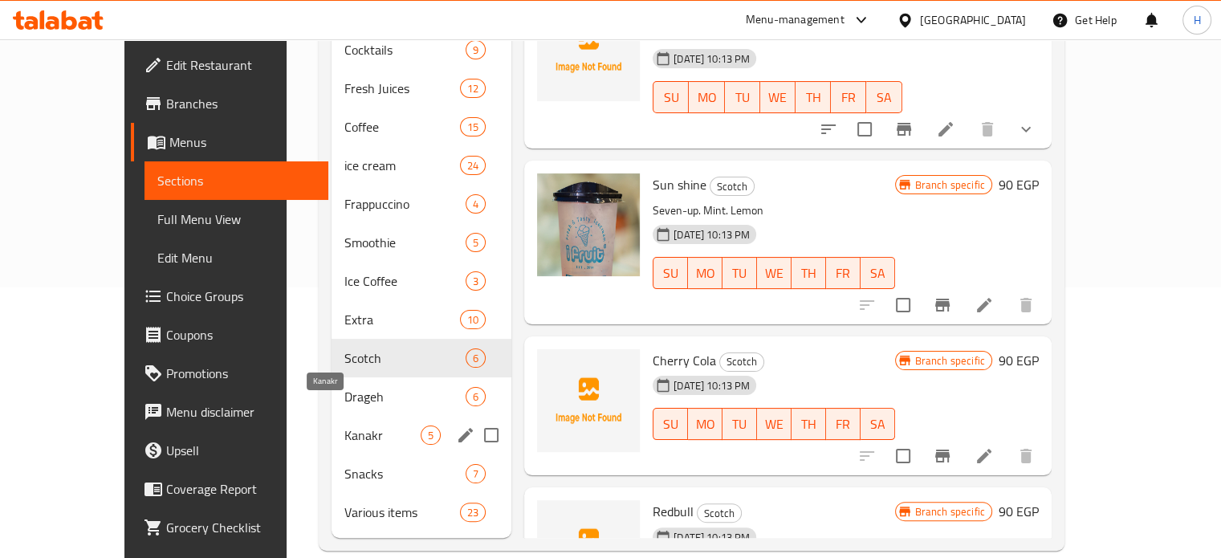
click at [344, 426] on span "Kanakr" at bounding box center [382, 435] width 76 height 19
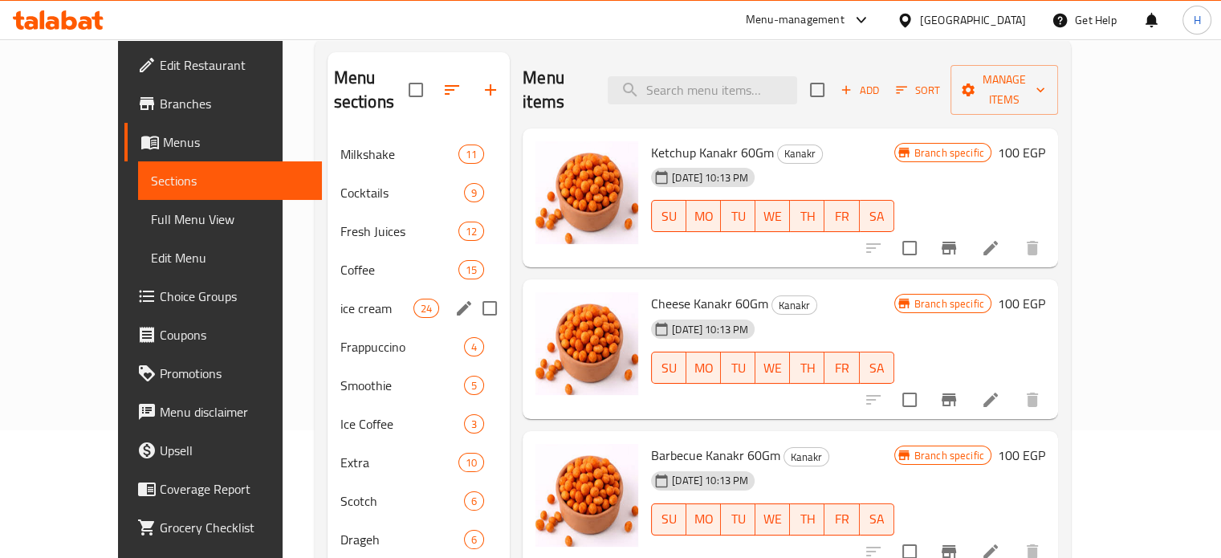
scroll to position [271, 0]
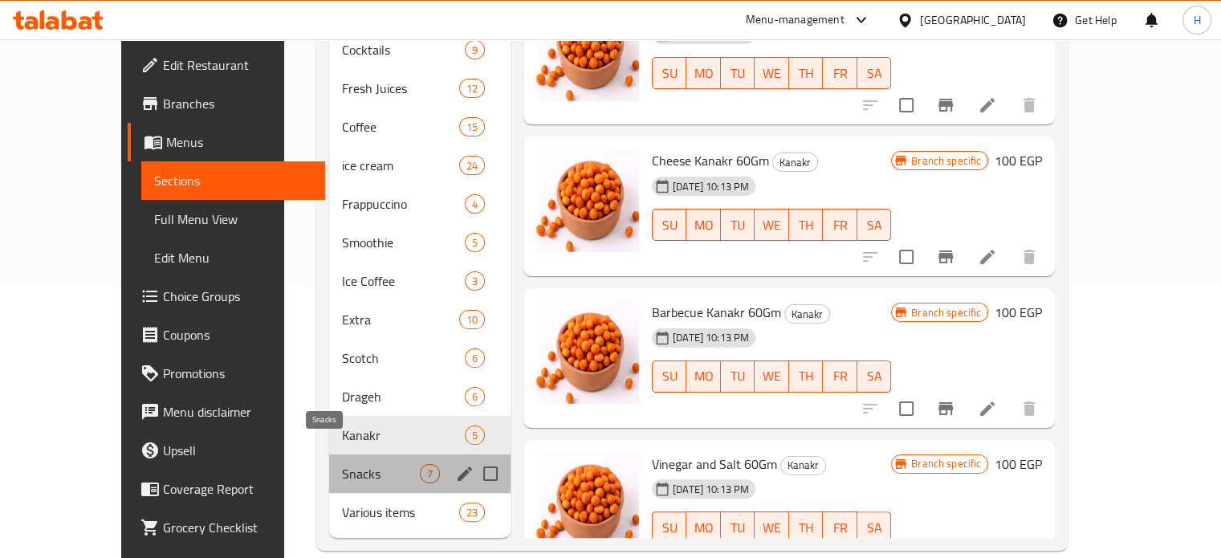
click at [342, 464] on span "Snacks" at bounding box center [381, 473] width 78 height 19
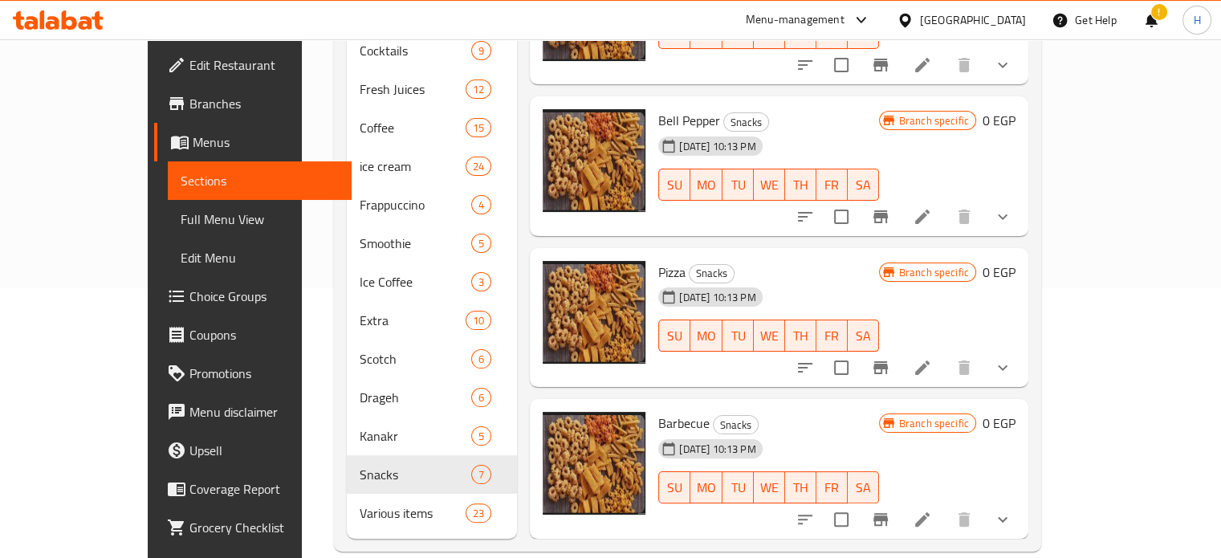
scroll to position [271, 0]
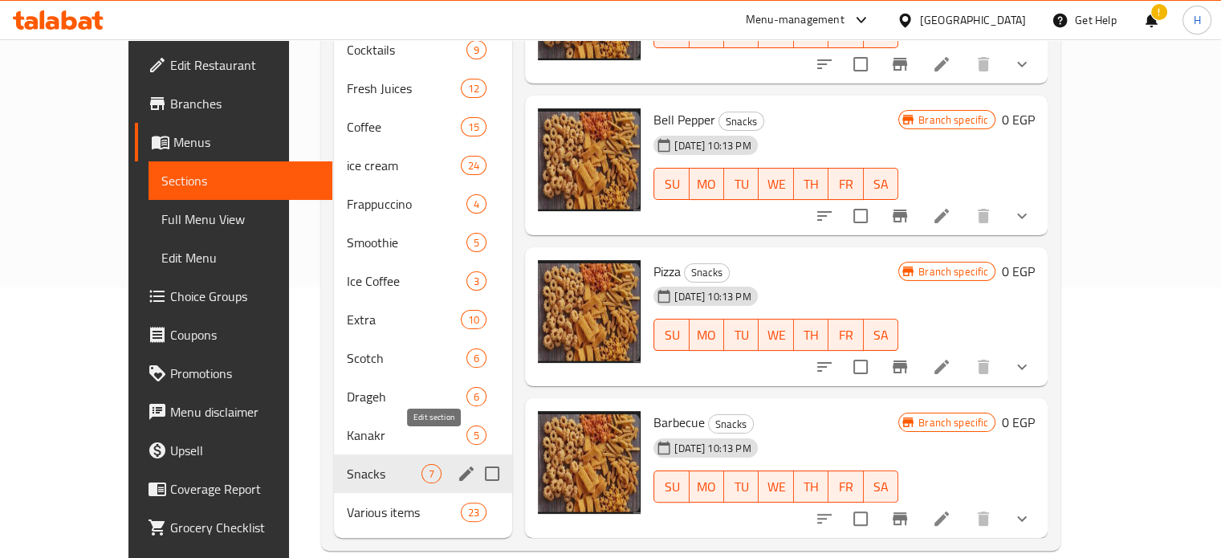
click at [457, 464] on icon "edit" at bounding box center [466, 473] width 19 height 19
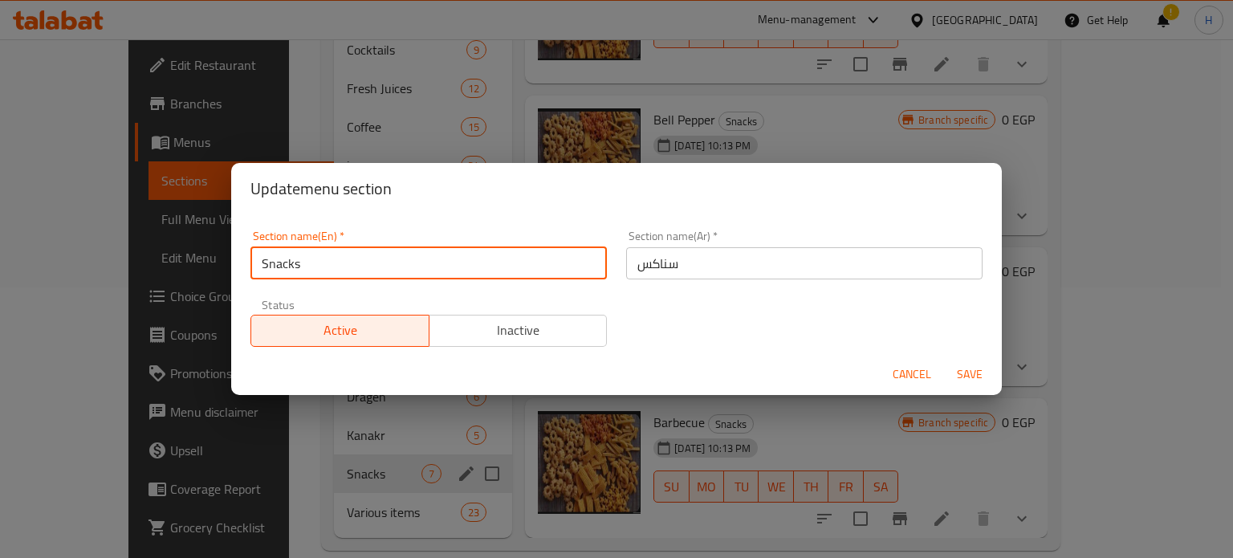
drag, startPoint x: 331, startPoint y: 266, endPoint x: 251, endPoint y: 259, distance: 80.5
click at [251, 259] on input "Snacks" at bounding box center [429, 263] width 356 height 32
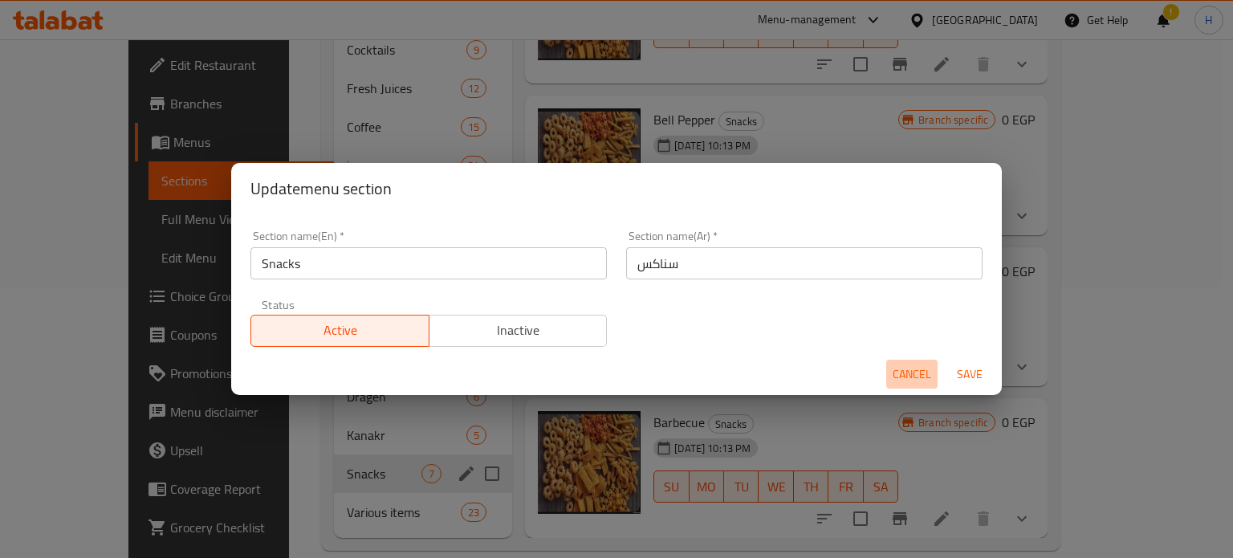
click at [921, 374] on span "Cancel" at bounding box center [912, 375] width 39 height 20
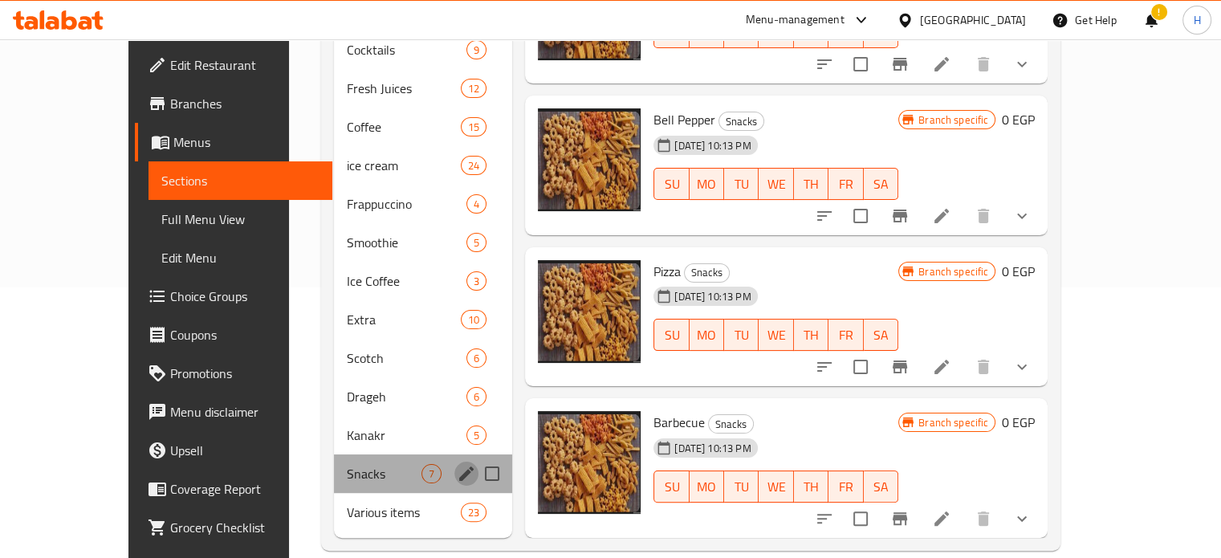
click at [459, 466] on icon "edit" at bounding box center [466, 473] width 14 height 14
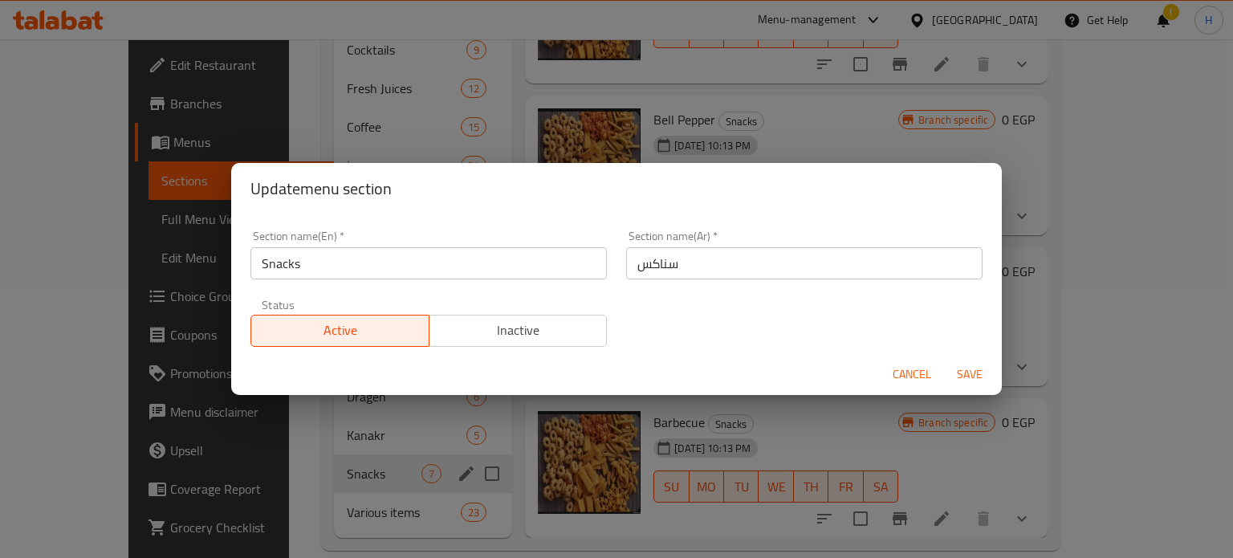
drag, startPoint x: 687, startPoint y: 261, endPoint x: 556, endPoint y: 255, distance: 131.8
click at [556, 255] on div "Section name(En)   * Snacks Section name(En) * Section name(Ar)   * سناكس Secti…" at bounding box center [617, 289] width 752 height 136
click at [915, 375] on span "Cancel" at bounding box center [912, 375] width 39 height 20
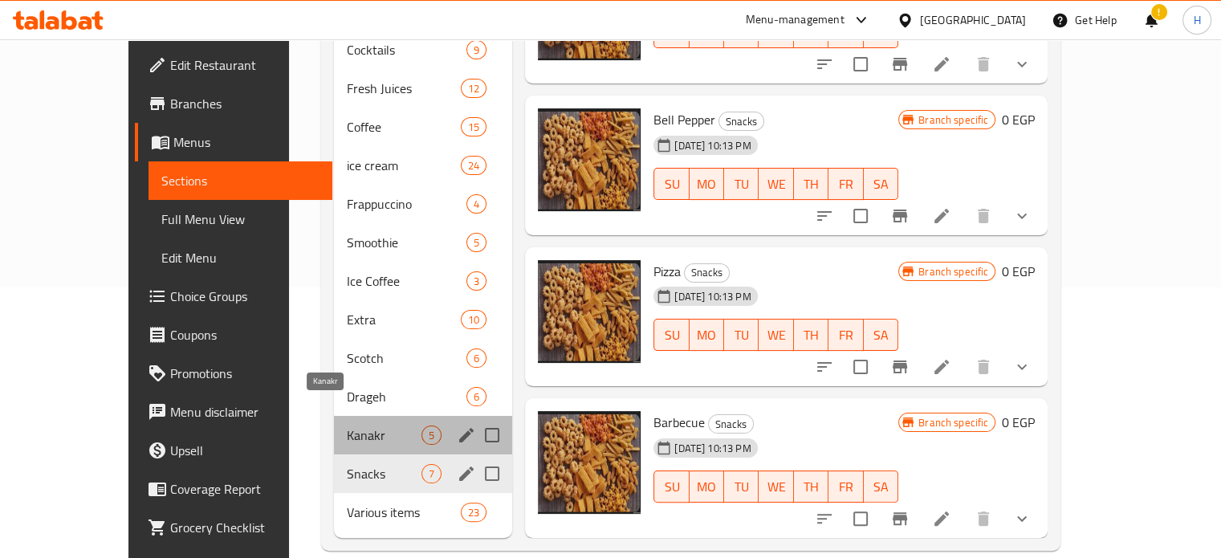
click at [347, 426] on span "Kanakr" at bounding box center [384, 435] width 75 height 19
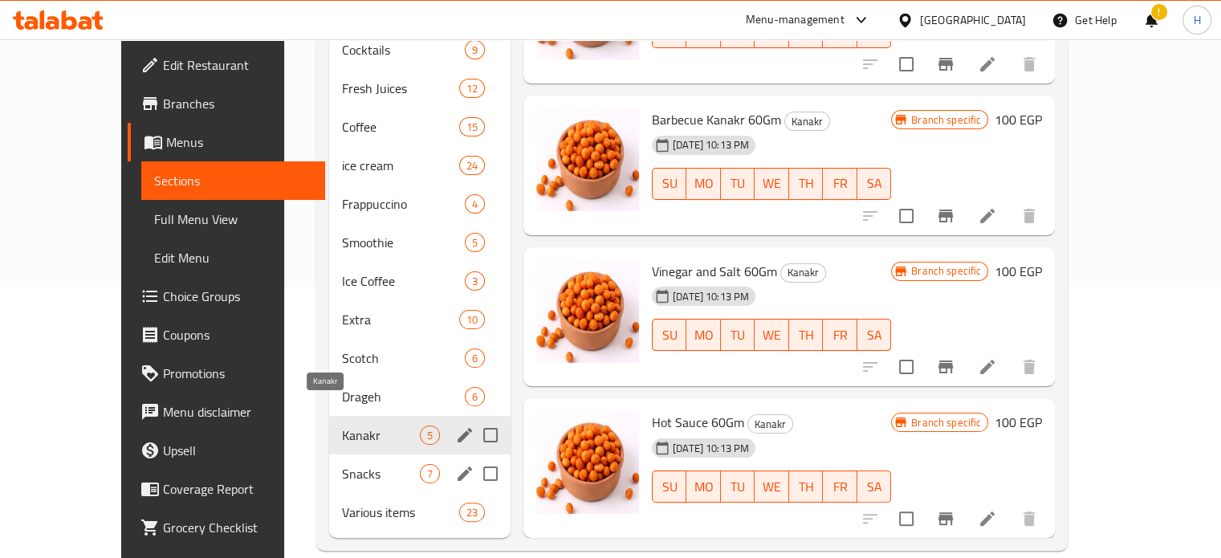
scroll to position [193, 0]
click at [455, 426] on icon "edit" at bounding box center [464, 435] width 19 height 19
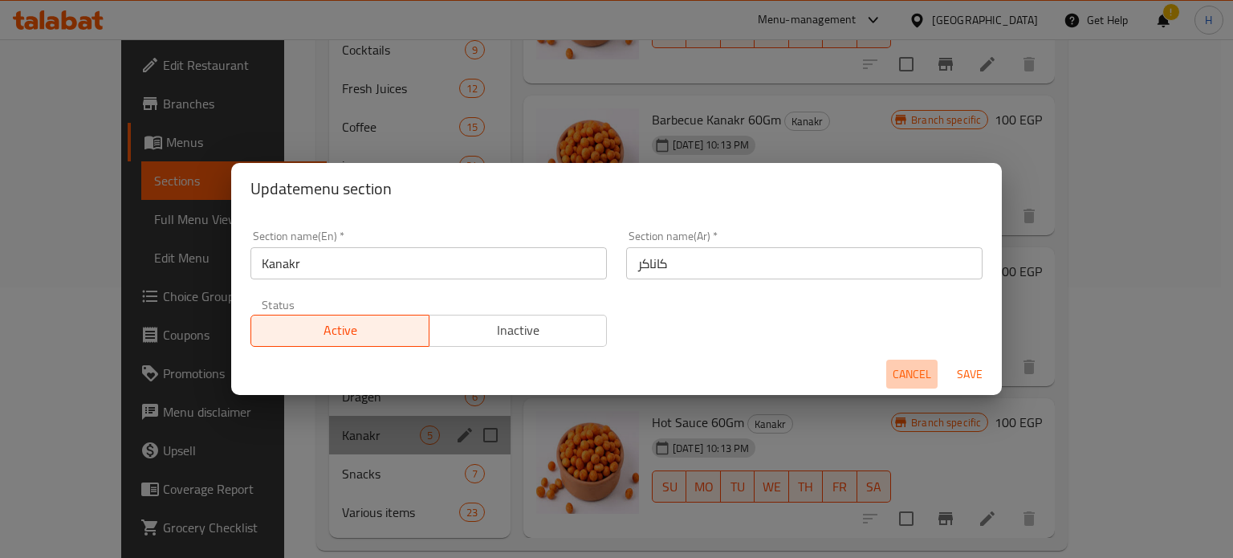
click at [896, 373] on span "Cancel" at bounding box center [912, 375] width 39 height 20
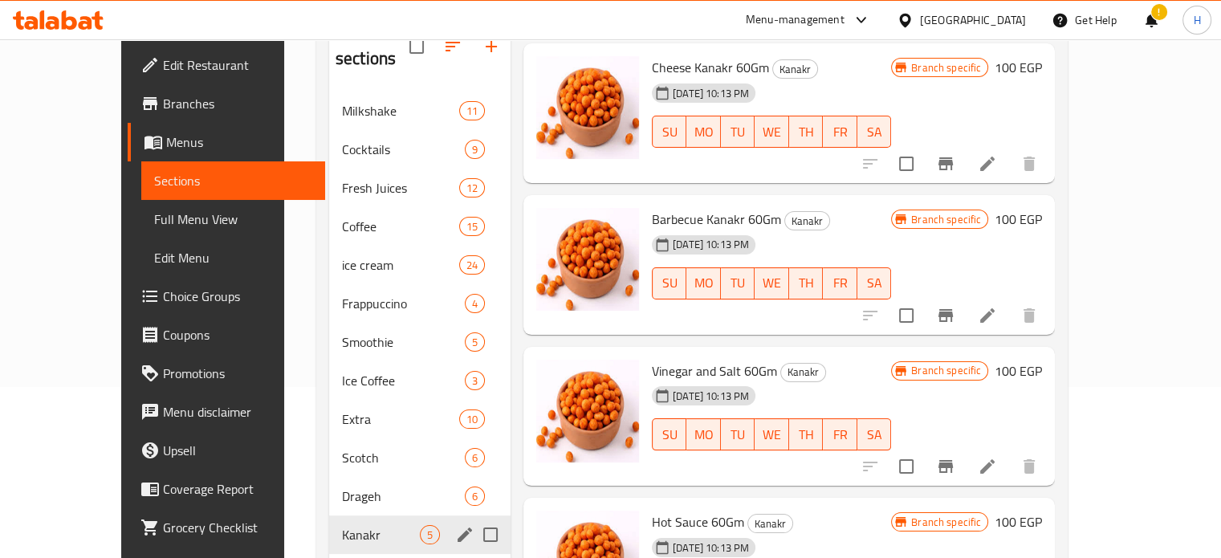
scroll to position [271, 0]
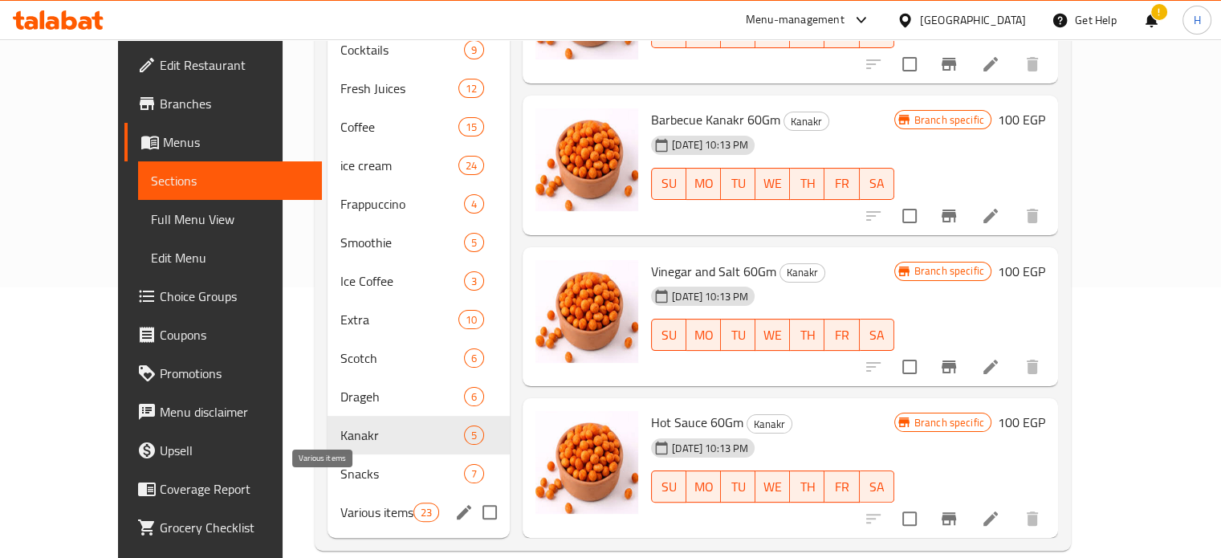
click at [340, 503] on span "Various items" at bounding box center [376, 512] width 73 height 19
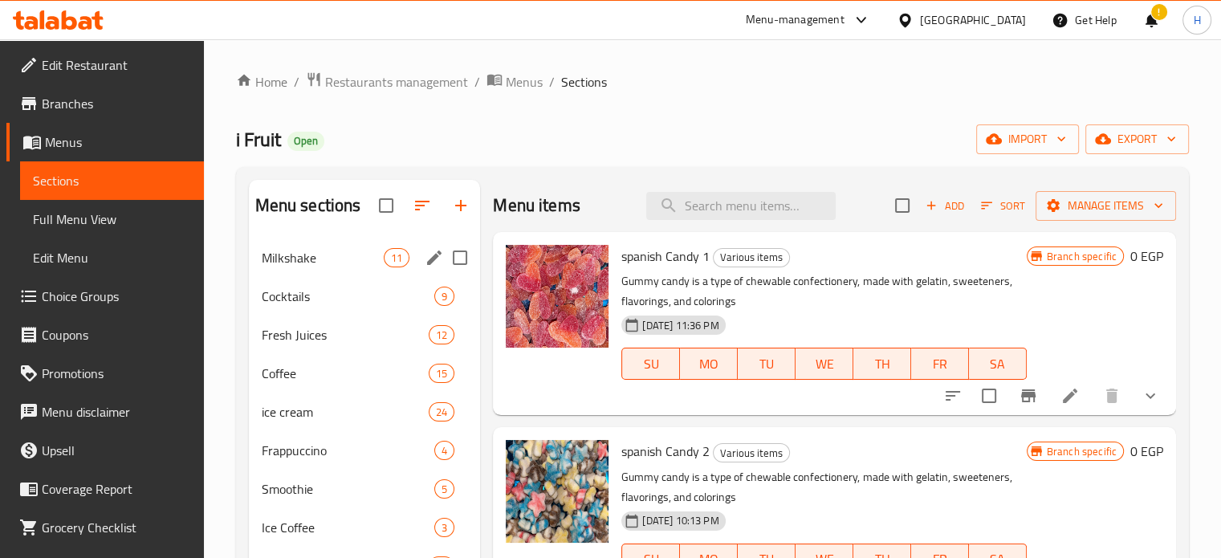
click at [289, 244] on div "Milkshake 11" at bounding box center [365, 257] width 232 height 39
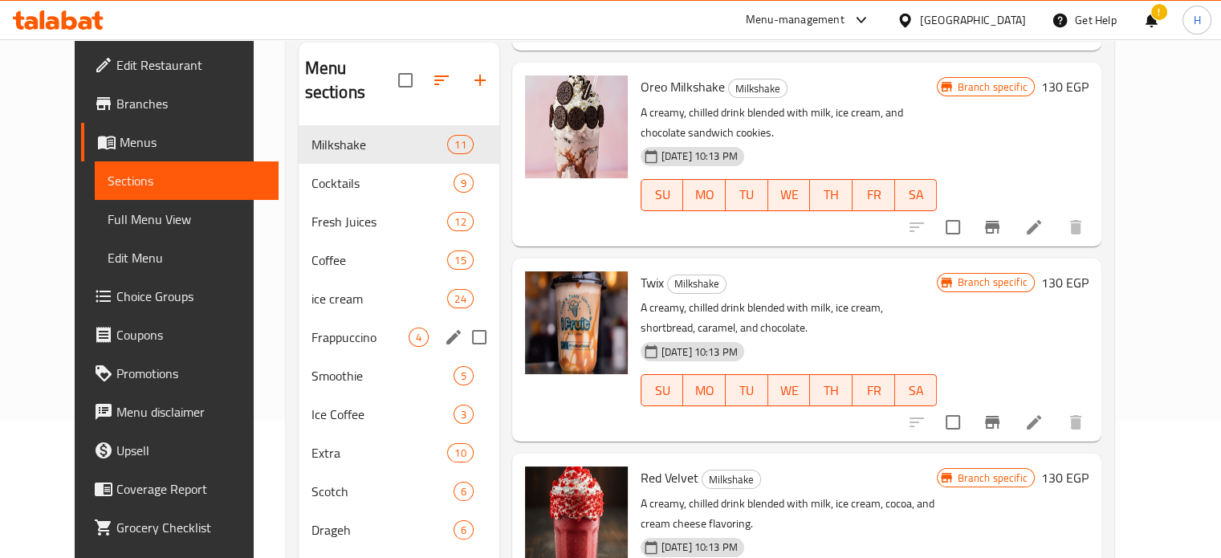
scroll to position [271, 0]
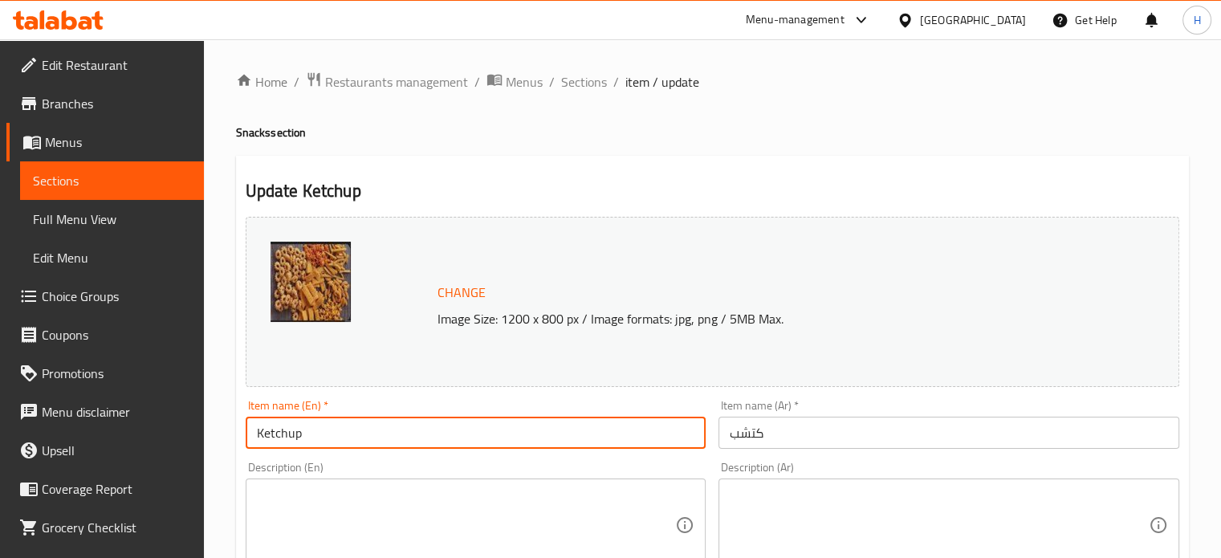
click at [326, 428] on input "Ketchup" at bounding box center [476, 433] width 461 height 32
paste input "Snacks"
type input "Ketchup Snacks"
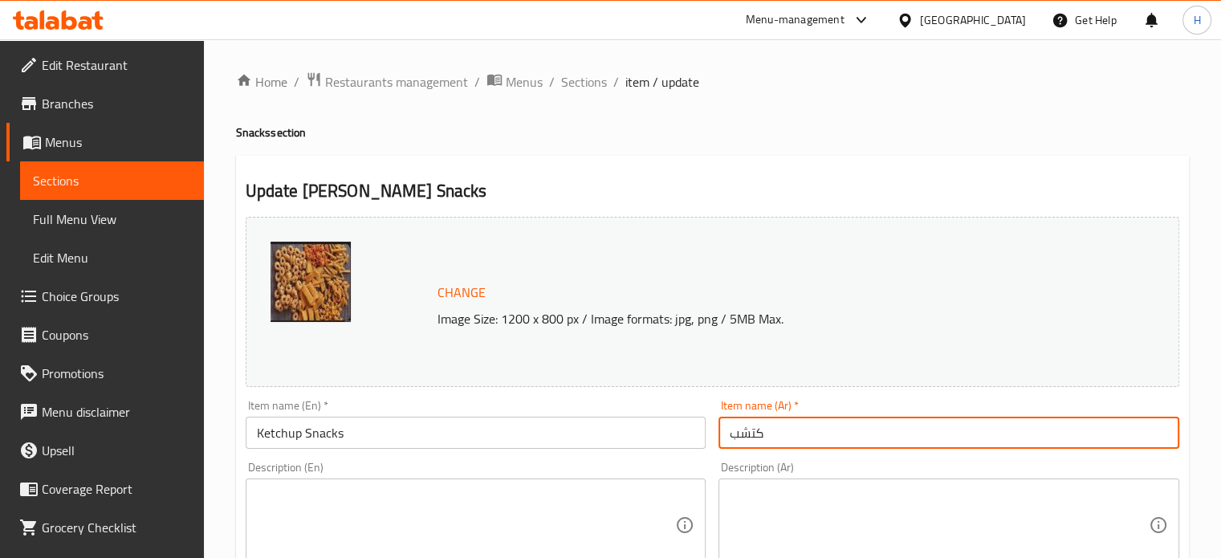
click at [813, 436] on input "كتشب" at bounding box center [949, 433] width 461 height 32
paste input "سناكس"
type input "كتشب سناكس"
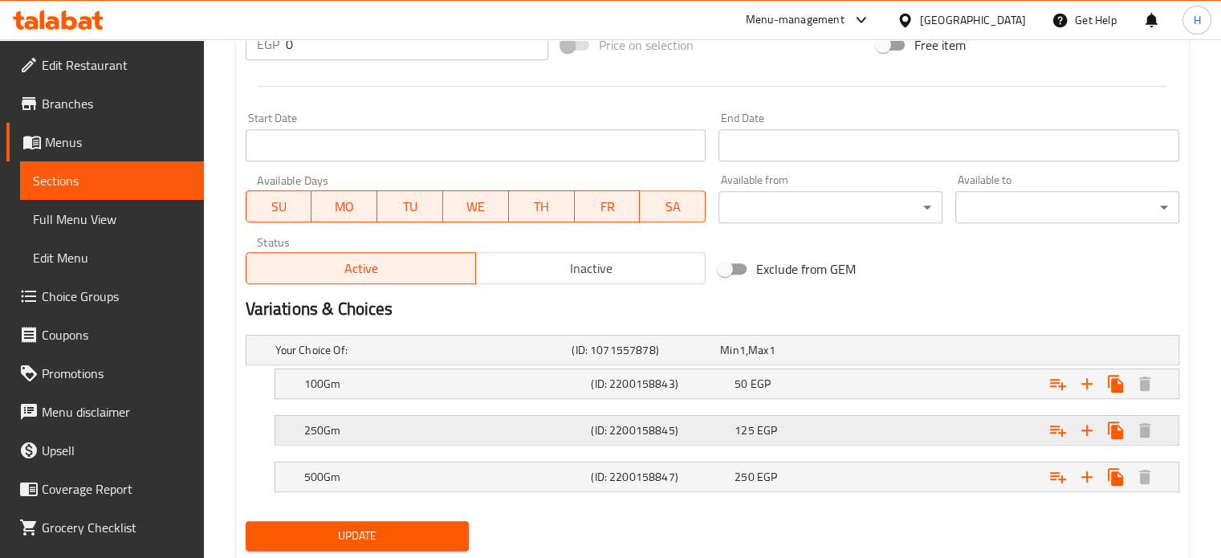
scroll to position [681, 0]
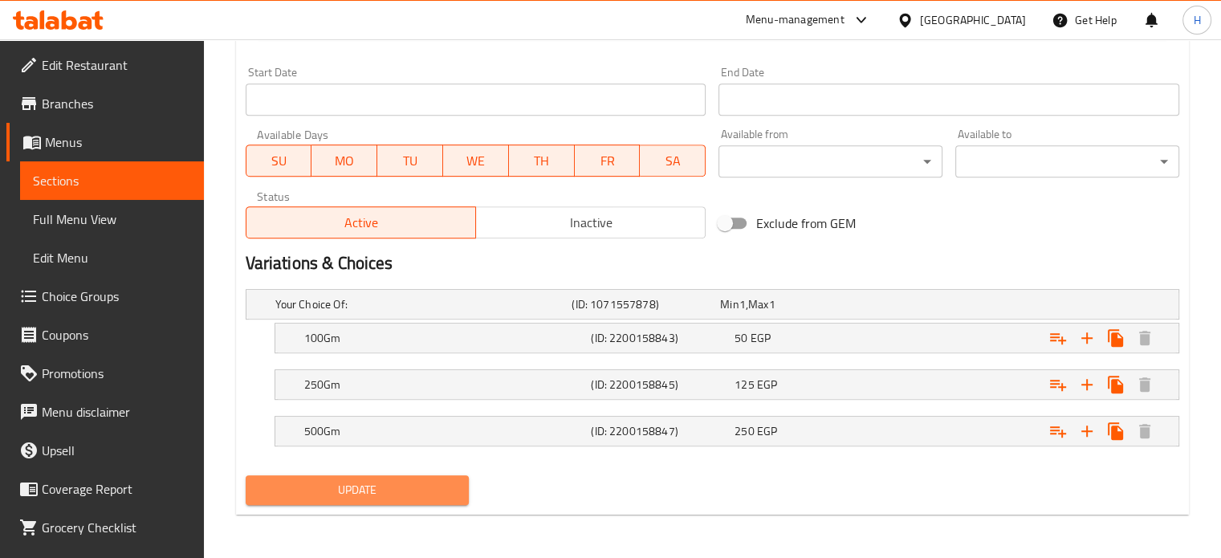
click at [328, 499] on button "Update" at bounding box center [358, 490] width 224 height 30
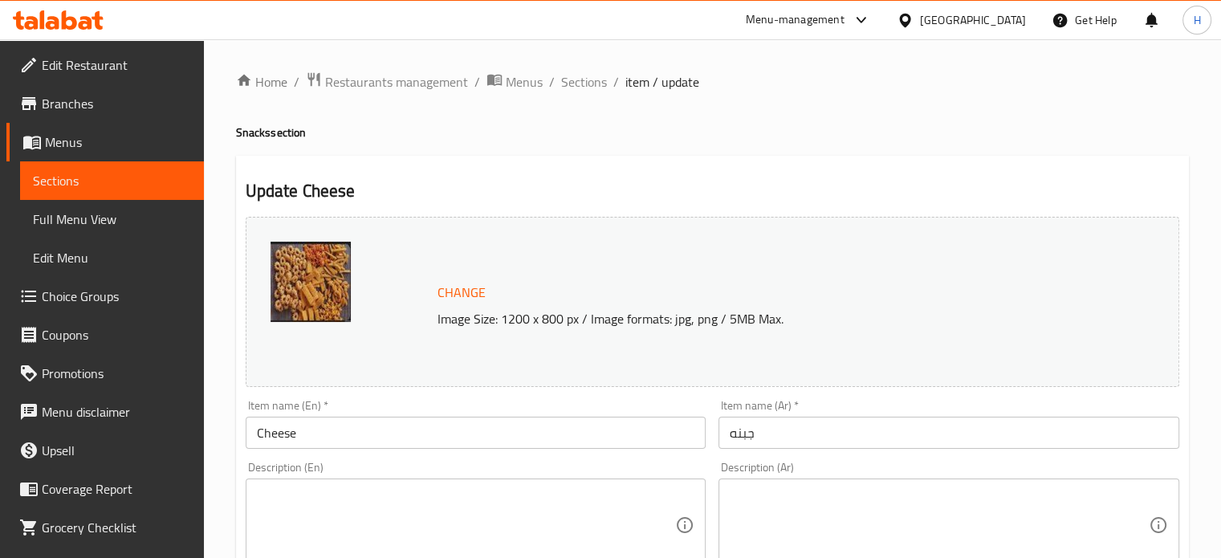
click at [388, 436] on input "Cheese" at bounding box center [476, 433] width 461 height 32
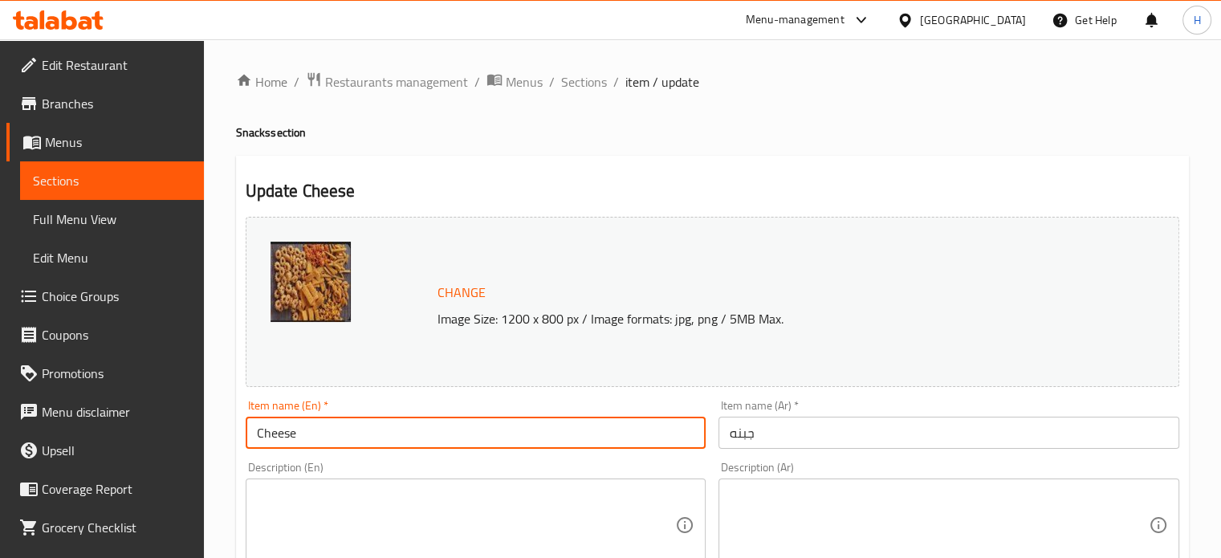
paste input "Snacks"
type input "Cheese Snacks"
click at [796, 441] on input "جبنه" at bounding box center [949, 433] width 461 height 32
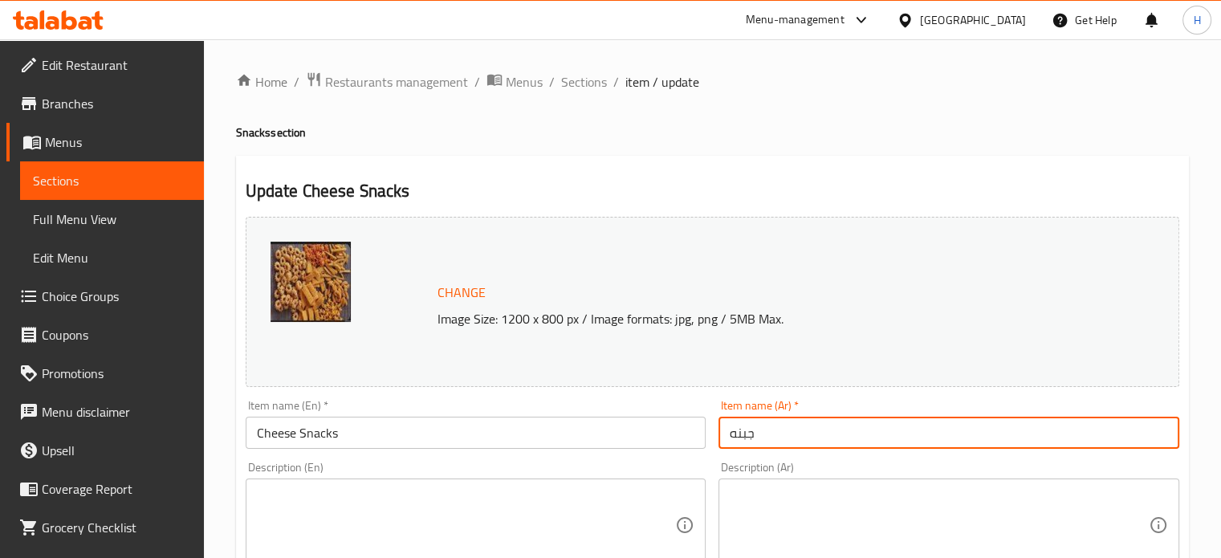
paste input "سناكس"
type input "جبنه سناكس"
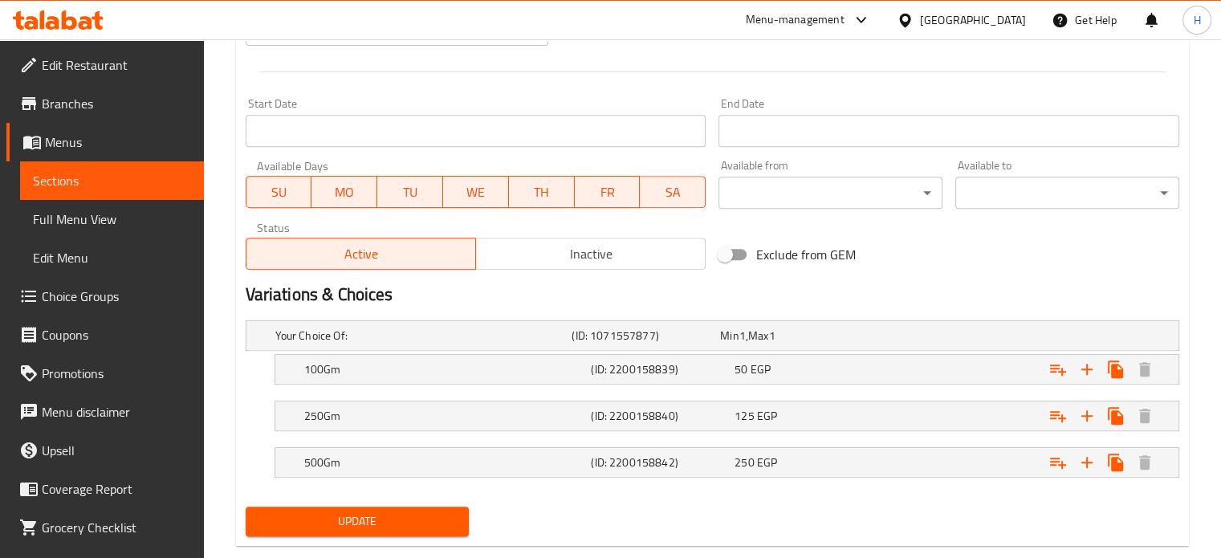
scroll to position [681, 0]
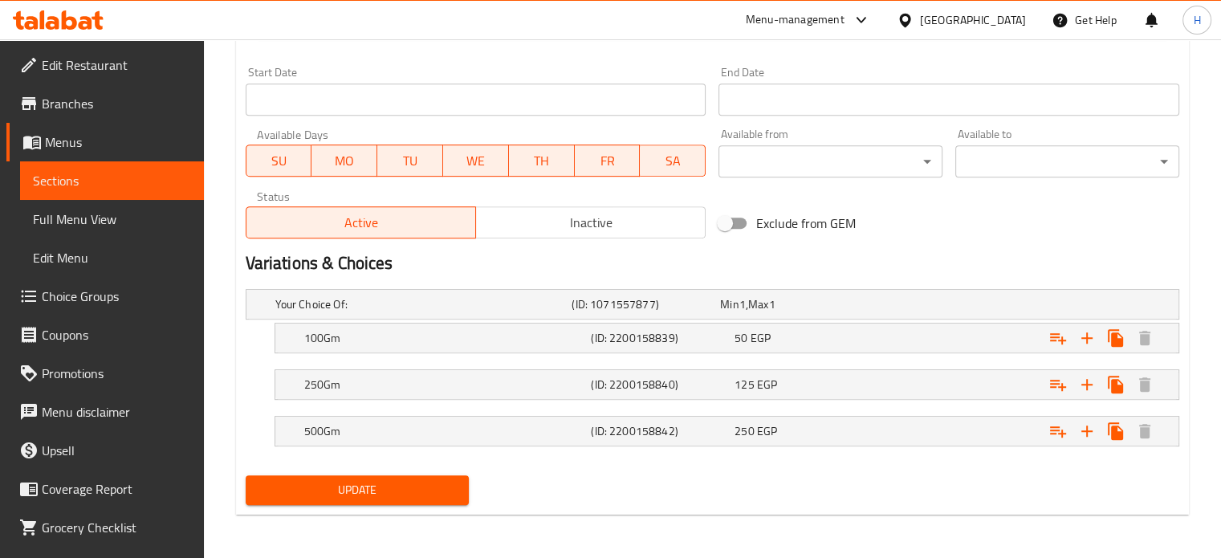
click at [337, 490] on span "Update" at bounding box center [358, 490] width 198 height 20
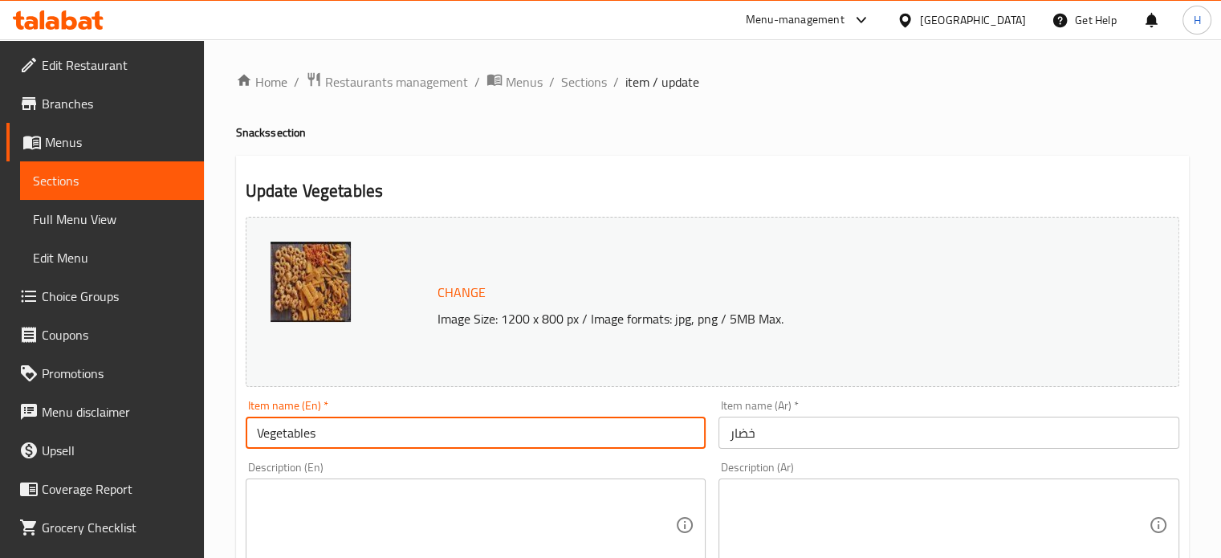
click at [336, 440] on input "Vegetables" at bounding box center [476, 433] width 461 height 32
paste input "Snacks"
type input "Vegetables Snacks"
click at [820, 438] on input "خضار" at bounding box center [949, 433] width 461 height 32
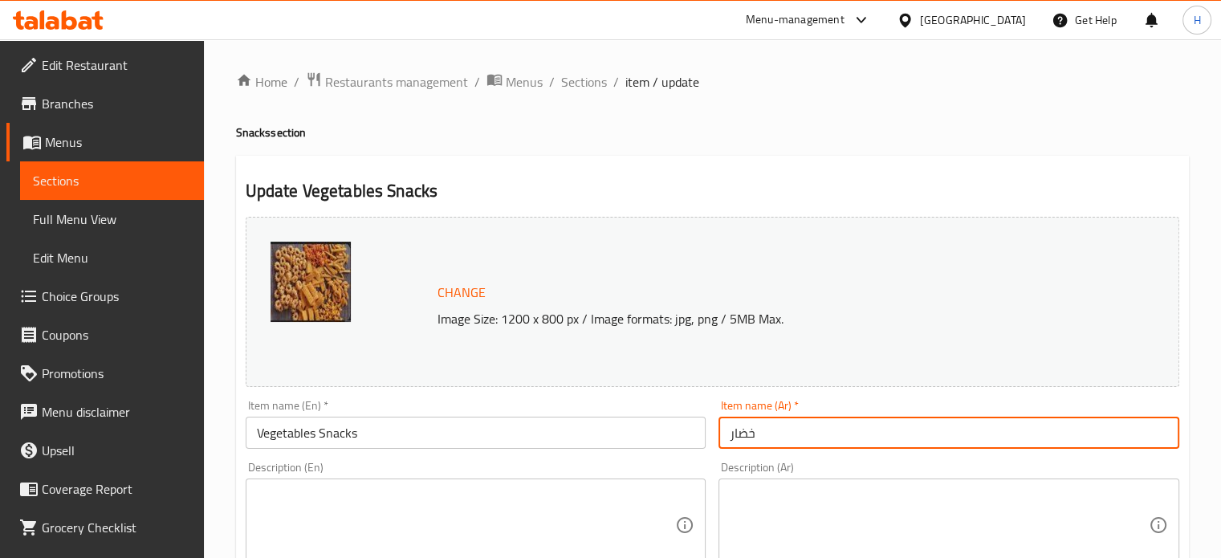
paste input "سناكس"
type input "خضار سناكس"
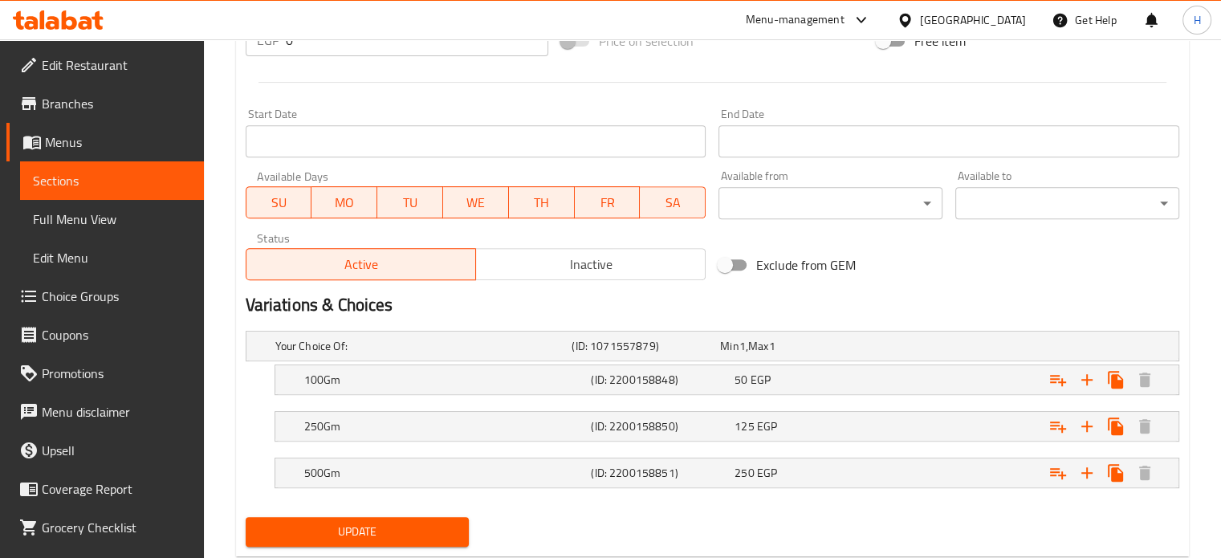
scroll to position [681, 0]
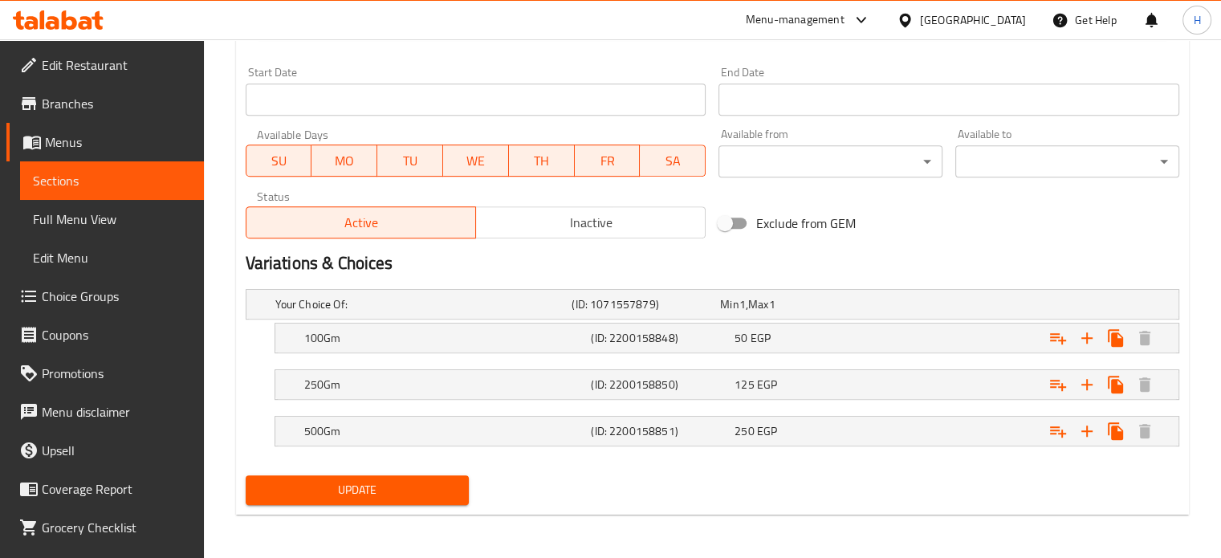
click at [346, 501] on button "Update" at bounding box center [358, 490] width 224 height 30
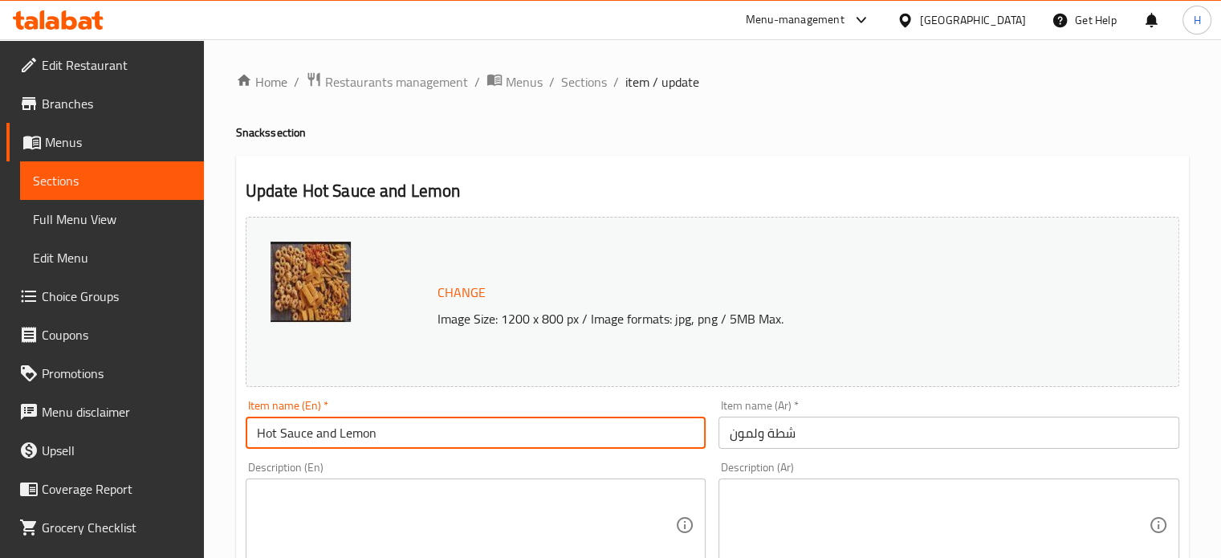
click at [401, 434] on input "Hot Sauce and Lemon" at bounding box center [476, 433] width 461 height 32
paste input "Snacks"
type input "Hot Sauce and Lemon Snacks"
click at [822, 434] on input "شطة ولمون" at bounding box center [949, 433] width 461 height 32
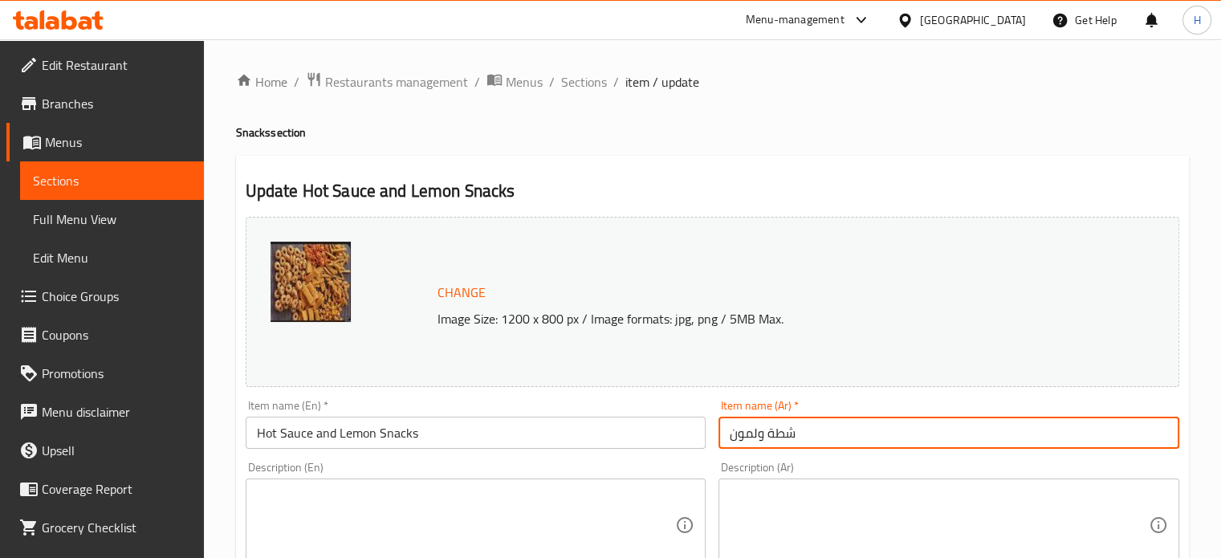
paste input "سناكس"
type input "شطة ولمون سناكس"
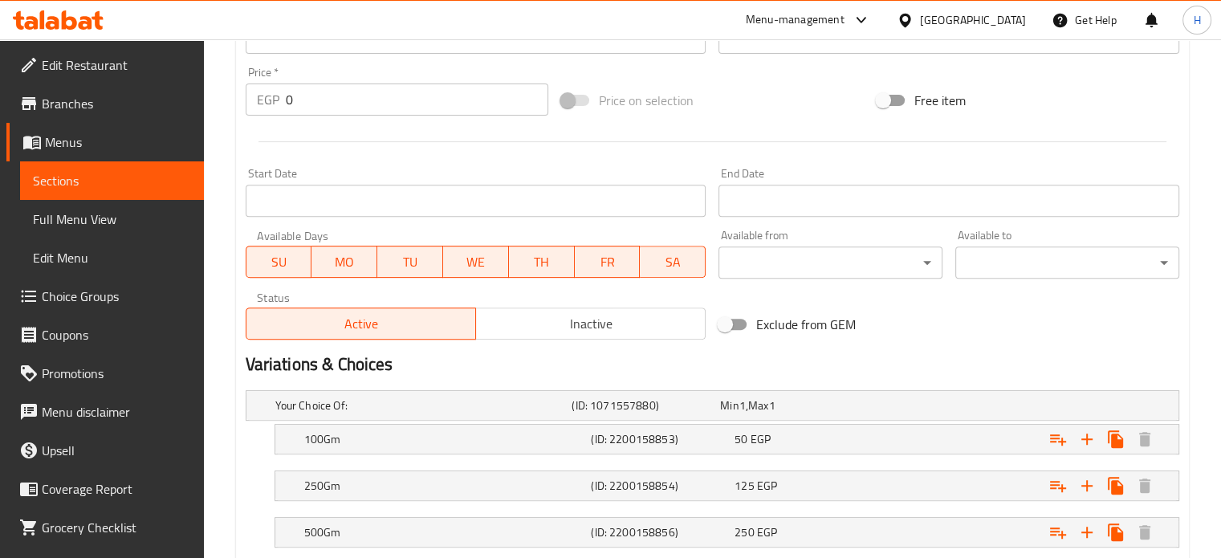
scroll to position [681, 0]
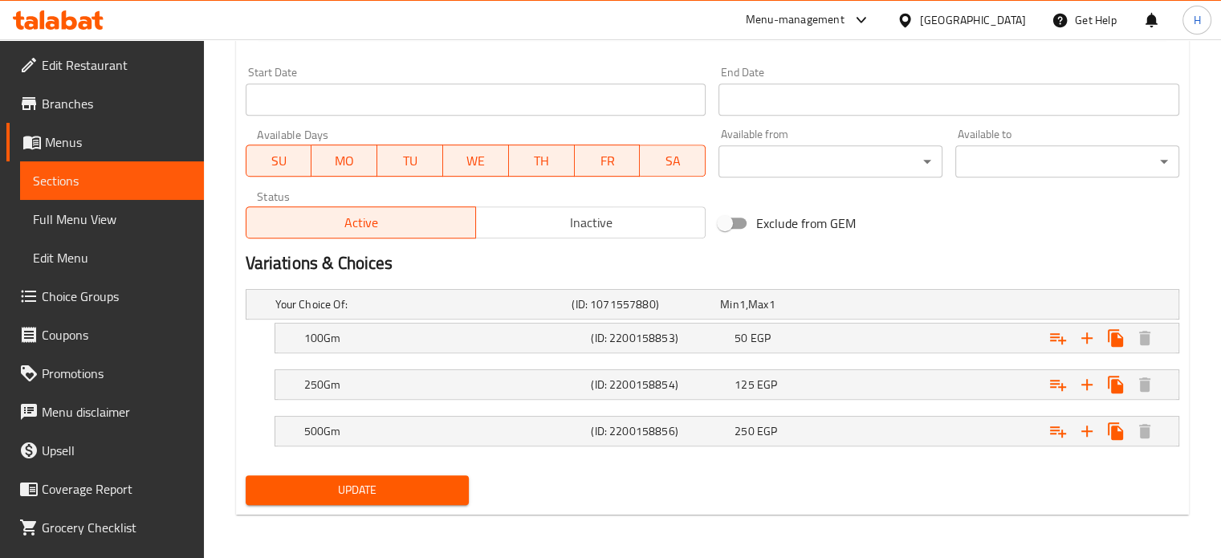
drag, startPoint x: 336, startPoint y: 494, endPoint x: 337, endPoint y: 460, distance: 33.8
click at [336, 494] on span "Update" at bounding box center [358, 490] width 198 height 20
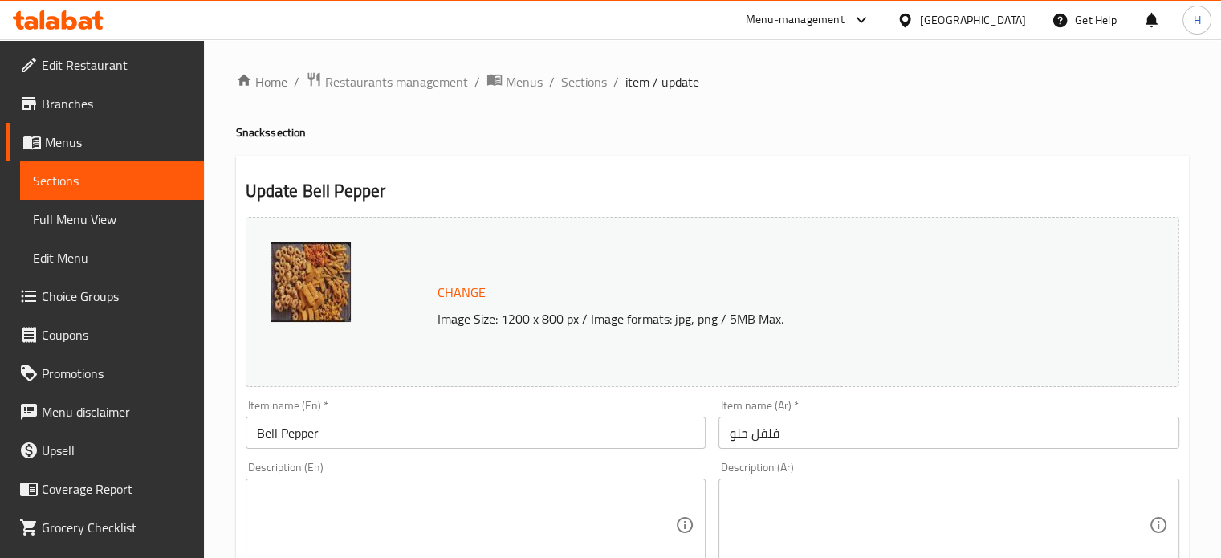
click at [366, 429] on input "Bell Pepper" at bounding box center [476, 433] width 461 height 32
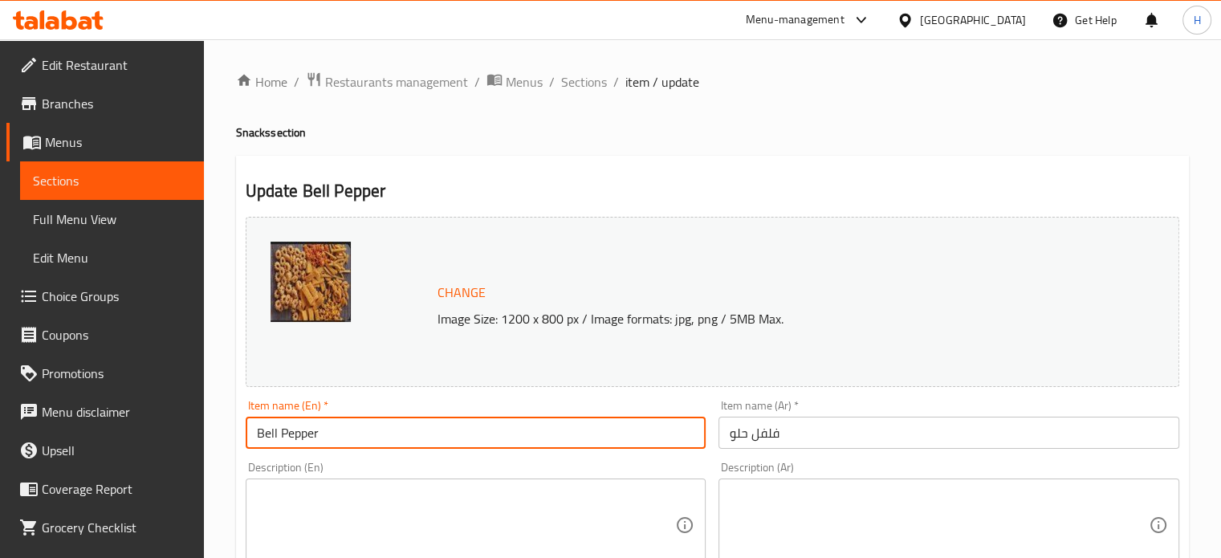
paste input "Snacks"
type input "Bell Pepper Snacks"
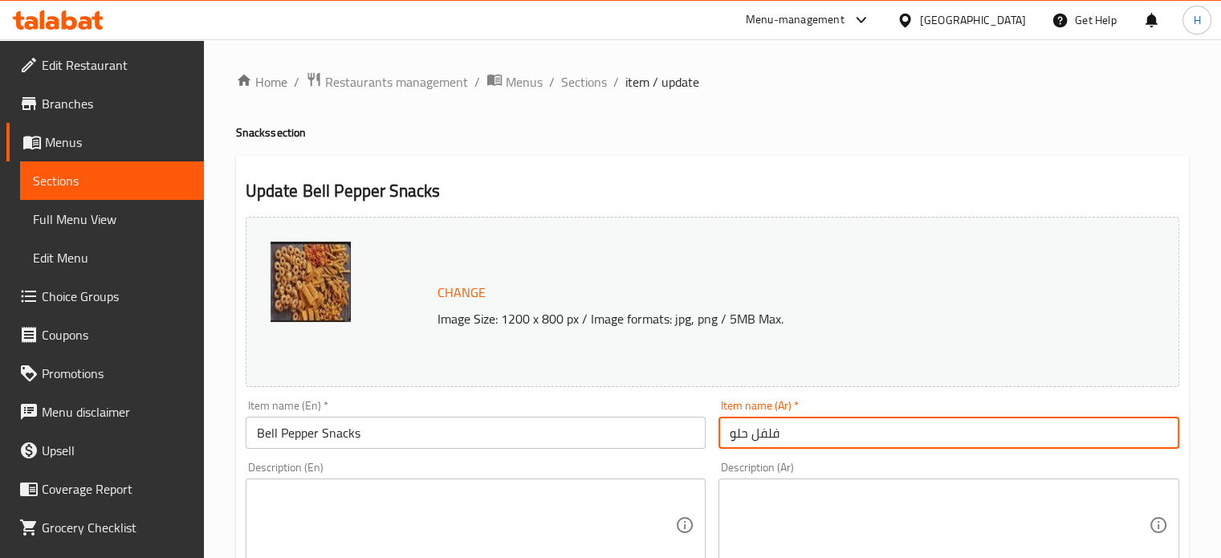
click at [854, 427] on input "فلفل حلو" at bounding box center [949, 433] width 461 height 32
paste input "سناكس"
type input "فلفل حلو سناكس"
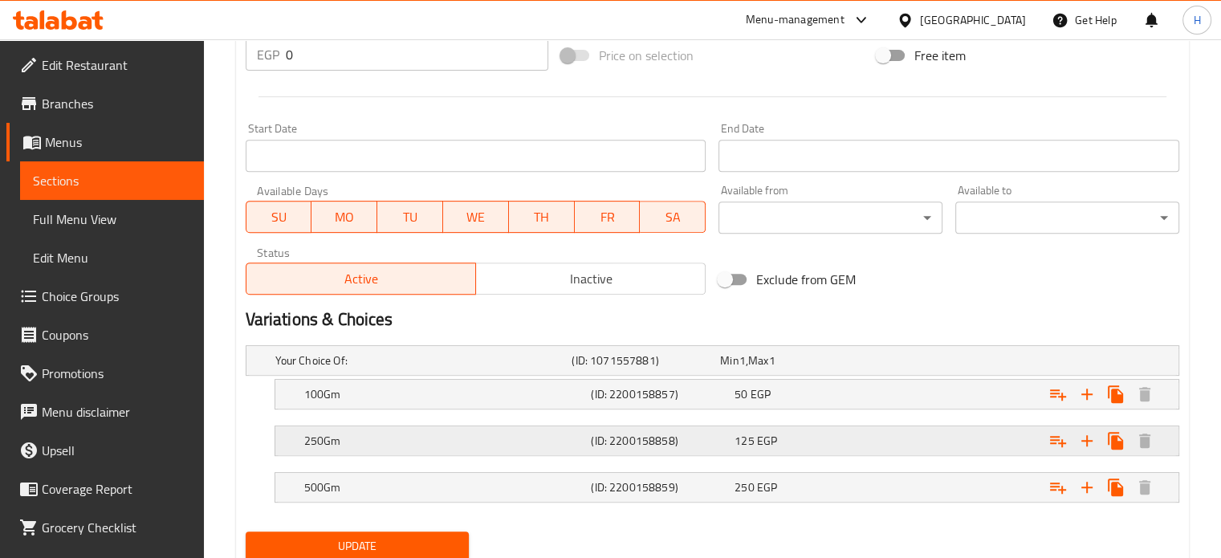
scroll to position [681, 0]
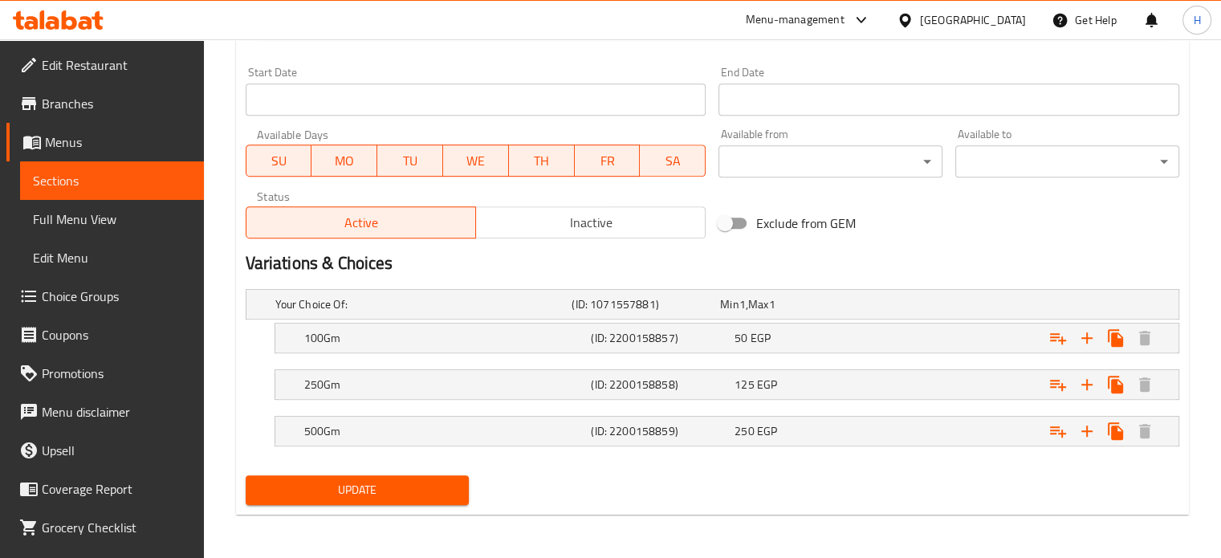
click at [337, 480] on span "Update" at bounding box center [358, 490] width 198 height 20
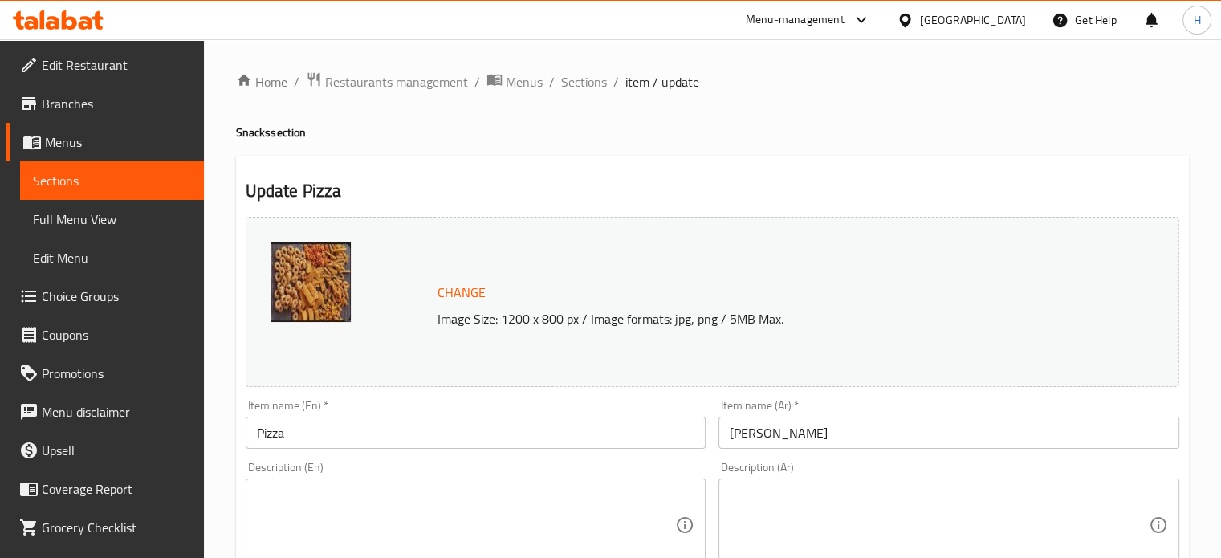
click at [331, 442] on input "Pizza" at bounding box center [476, 433] width 461 height 32
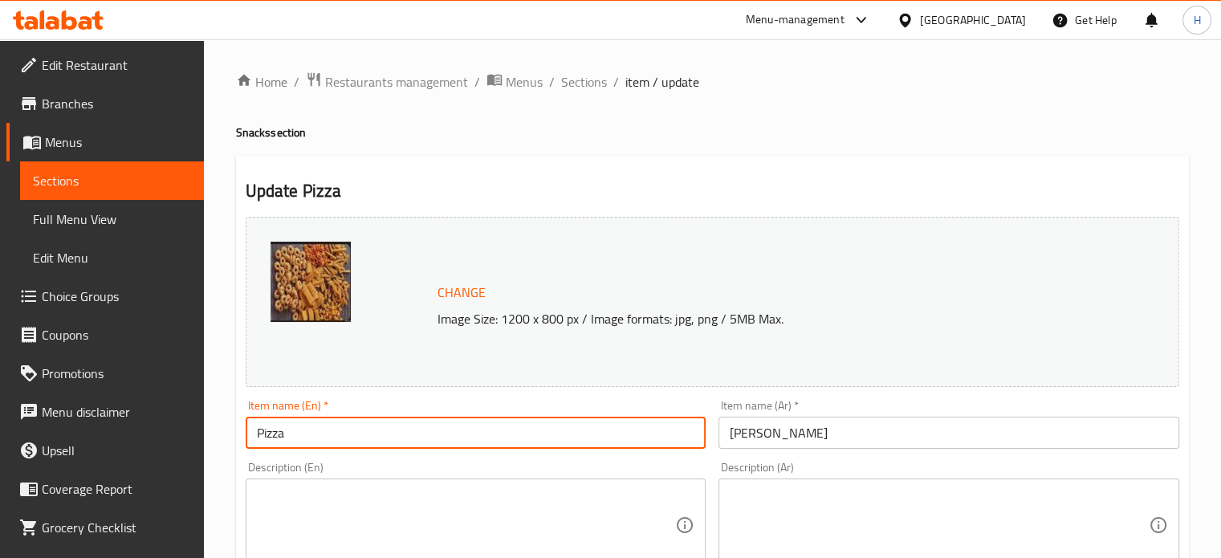
paste input "Snacks"
type input "Pizza Snacks"
click at [835, 430] on input "[PERSON_NAME]" at bounding box center [949, 433] width 461 height 32
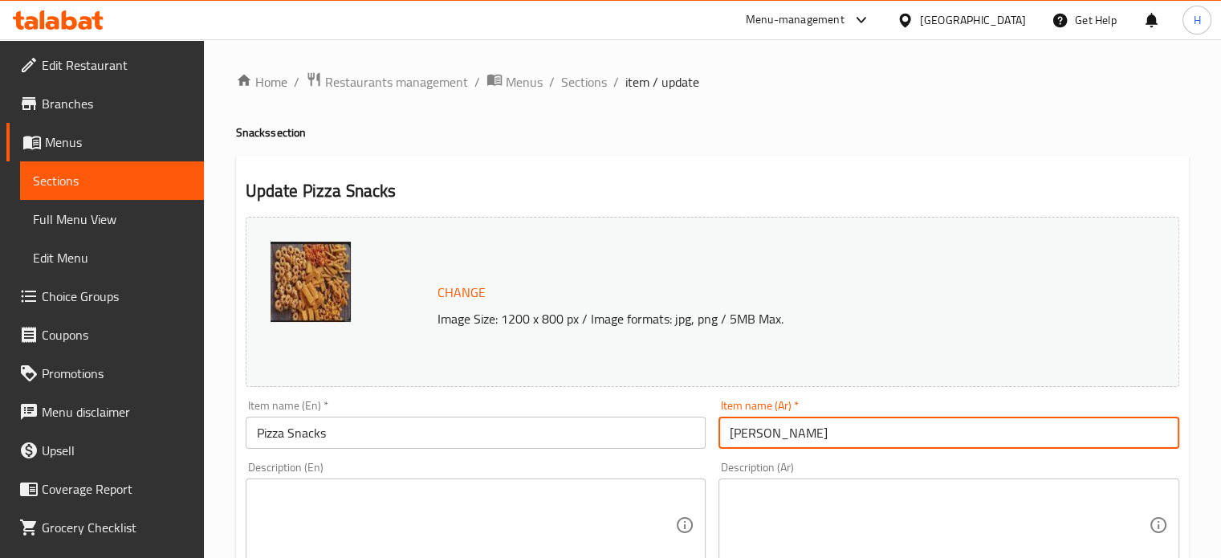
paste input "سناكس"
type input "بيتزا سناكس"
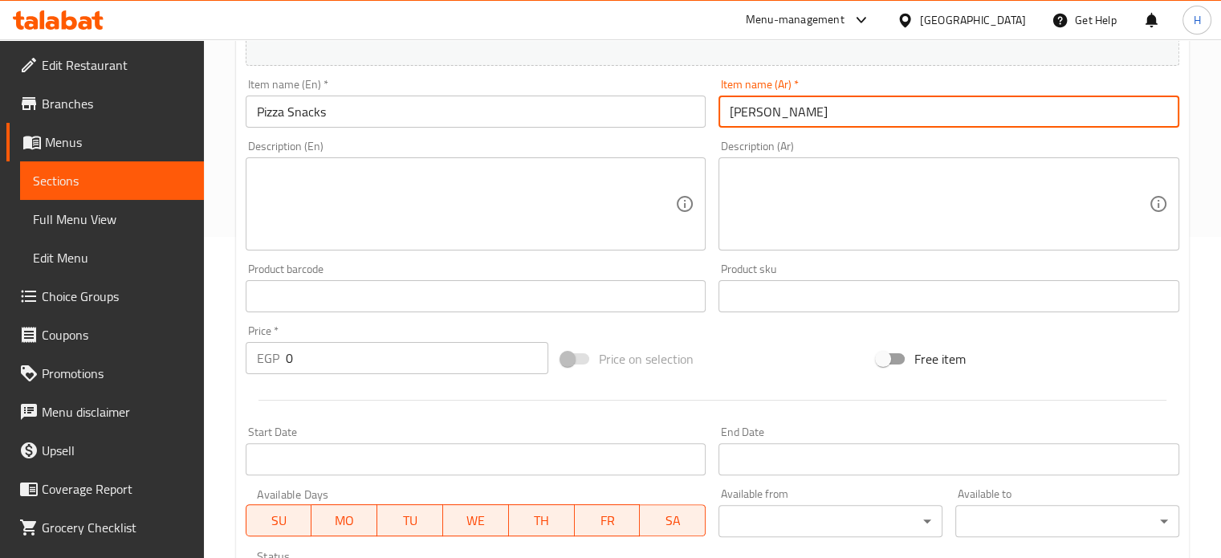
scroll to position [642, 0]
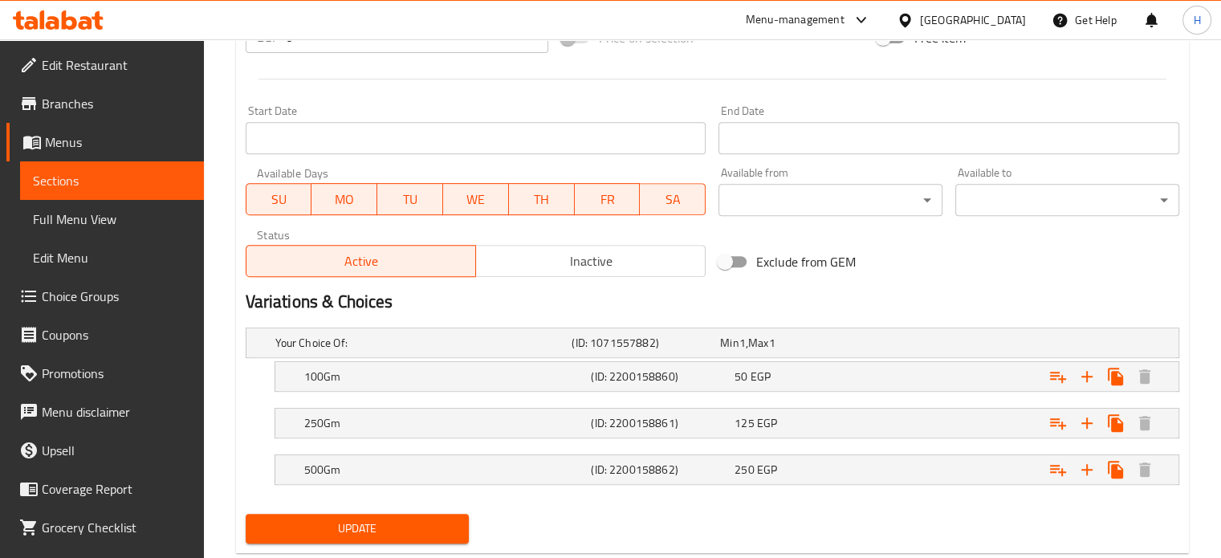
click at [360, 529] on span "Update" at bounding box center [358, 529] width 198 height 20
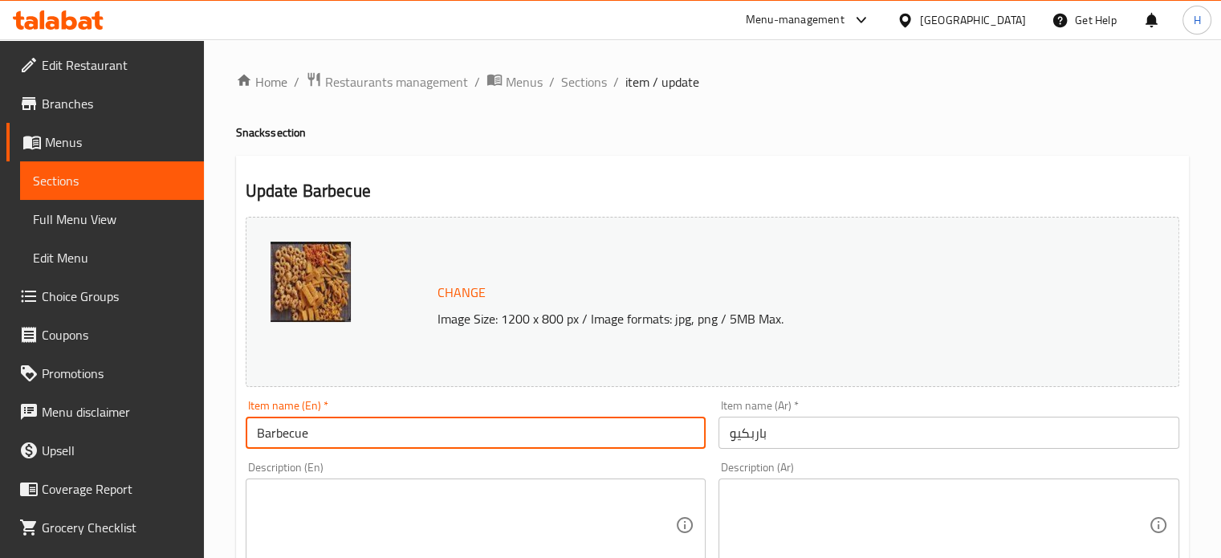
click at [328, 430] on input "Barbecue" at bounding box center [476, 433] width 461 height 32
paste input "Snacks"
type input "Barbecue Snacks"
click at [845, 429] on input "باربكيو" at bounding box center [949, 433] width 461 height 32
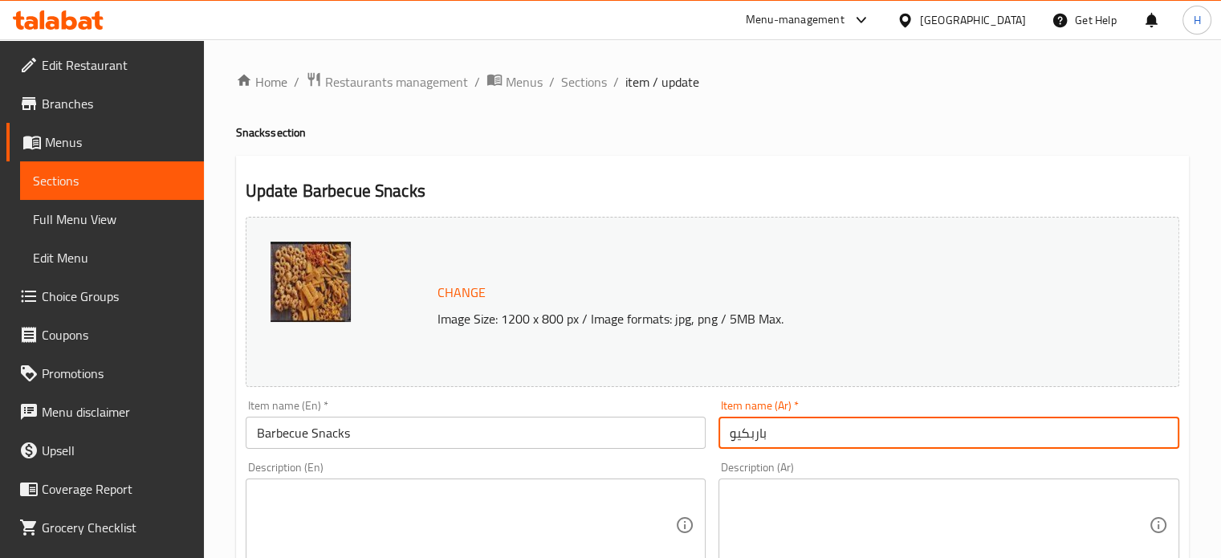
paste input "سناكس"
type input "باربكيو سناكس"
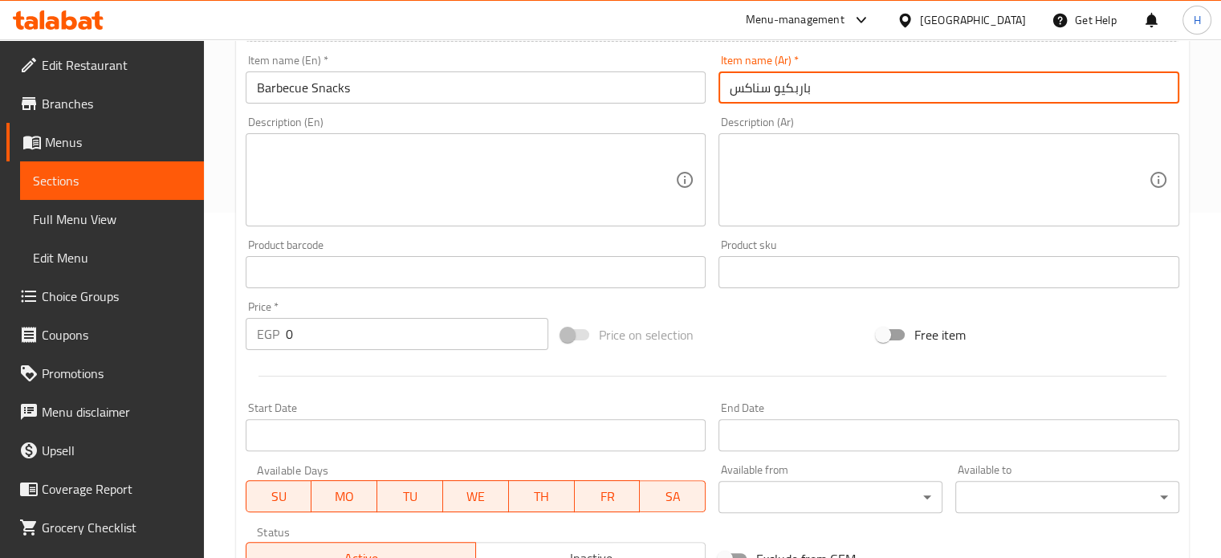
scroll to position [681, 0]
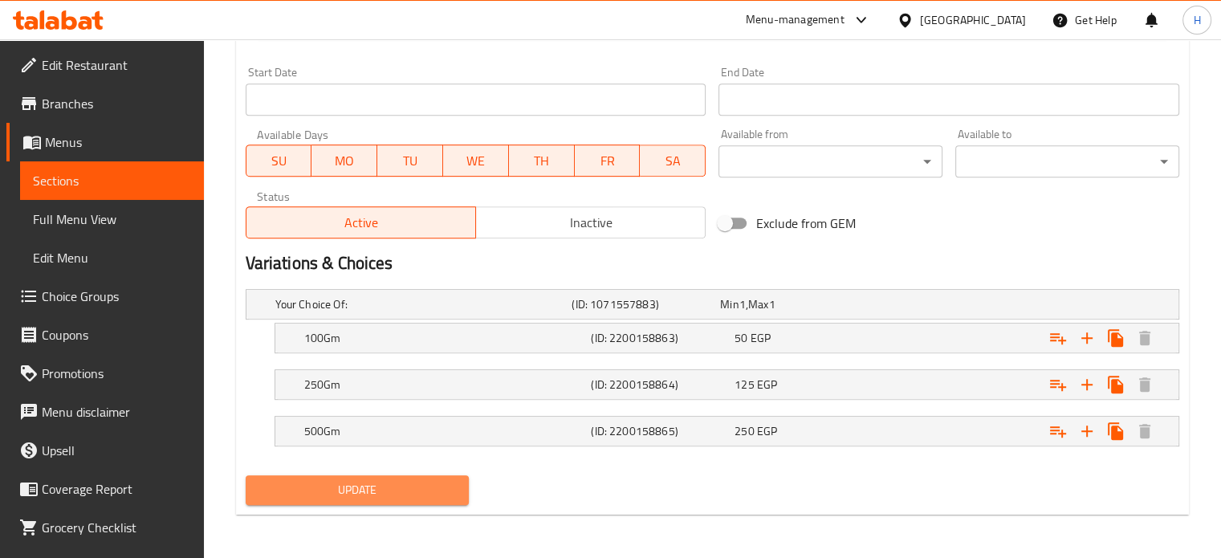
click at [431, 476] on button "Update" at bounding box center [358, 490] width 224 height 30
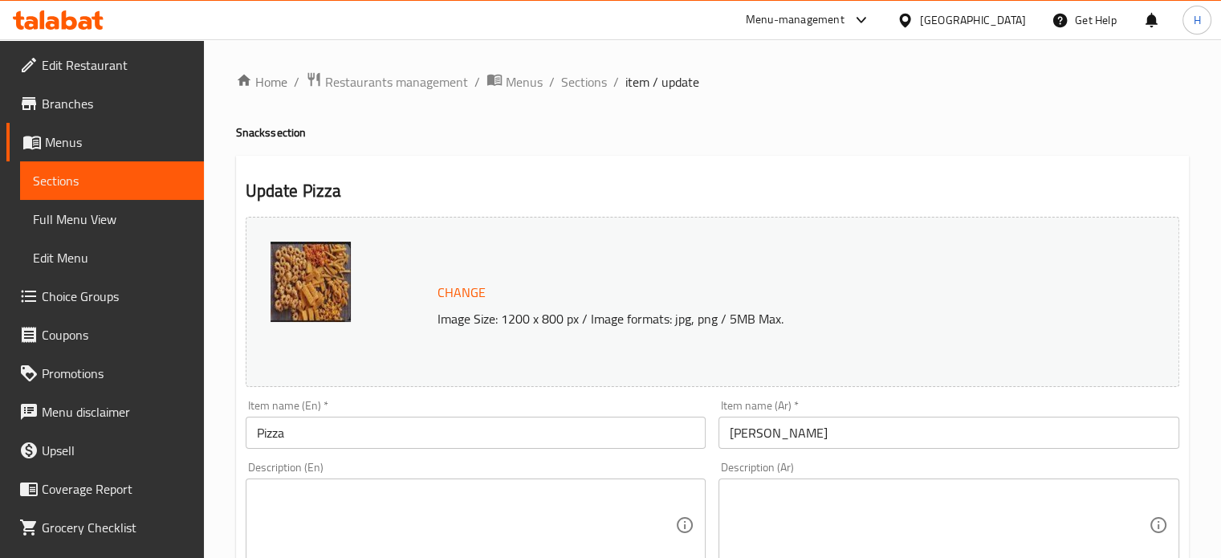
click at [369, 439] on input "Pizza" at bounding box center [476, 433] width 461 height 32
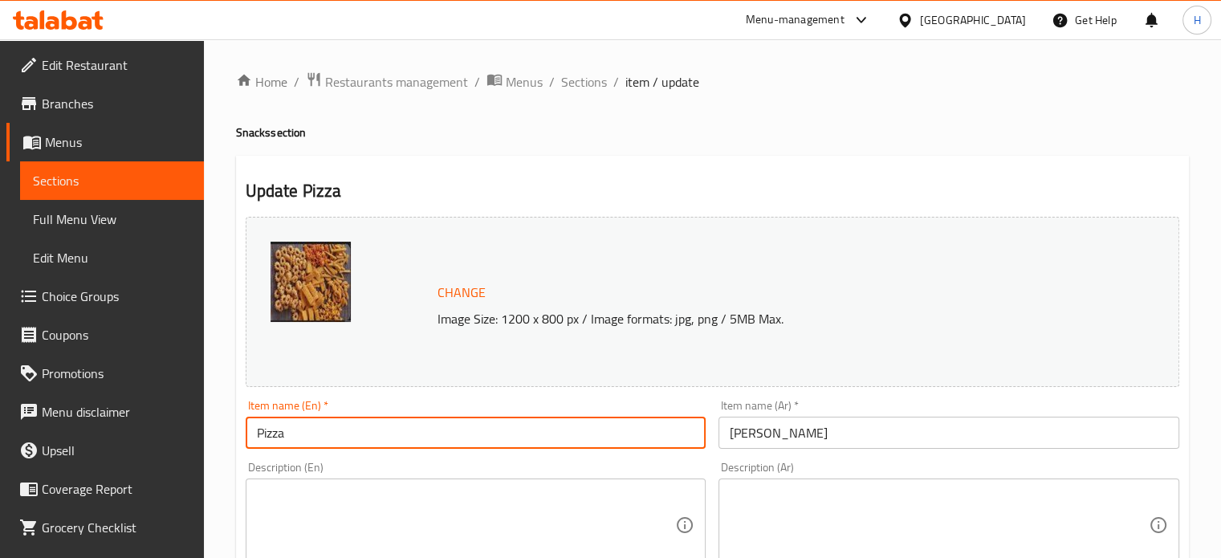
paste input "Snacks"
type input "Pizza Snacks"
click at [841, 426] on input "بيتزا" at bounding box center [949, 433] width 461 height 32
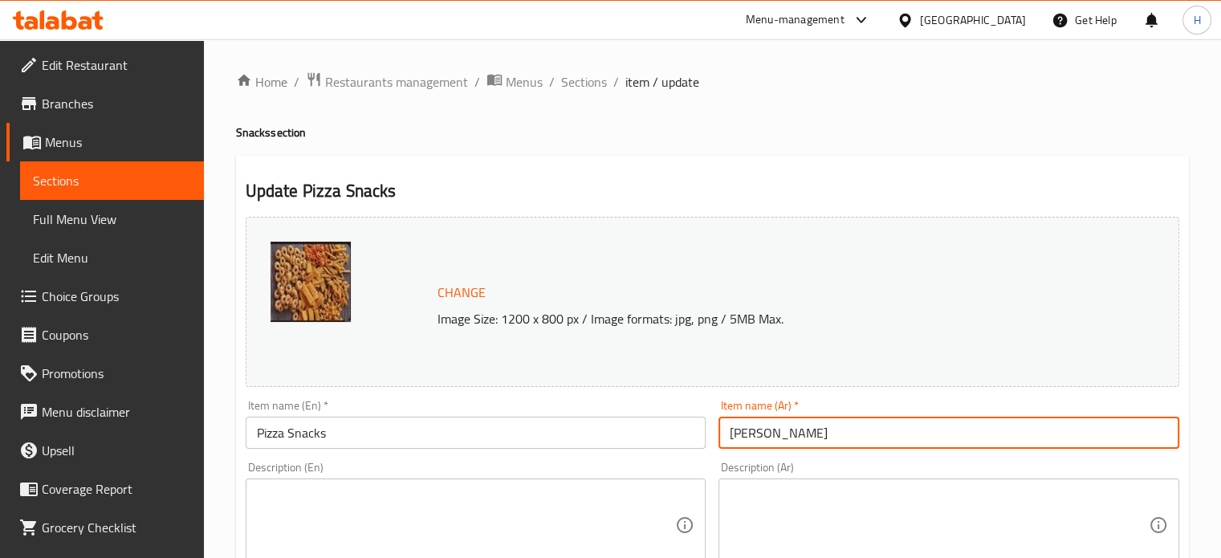
paste input "سناكس"
type input "بيتزا سناكس"
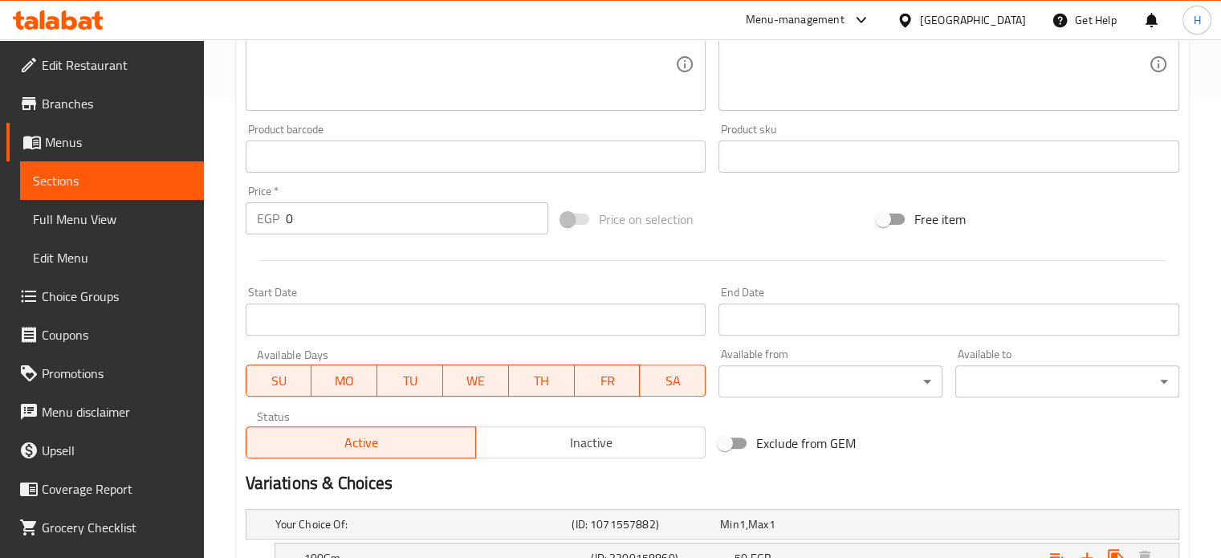
scroll to position [681, 0]
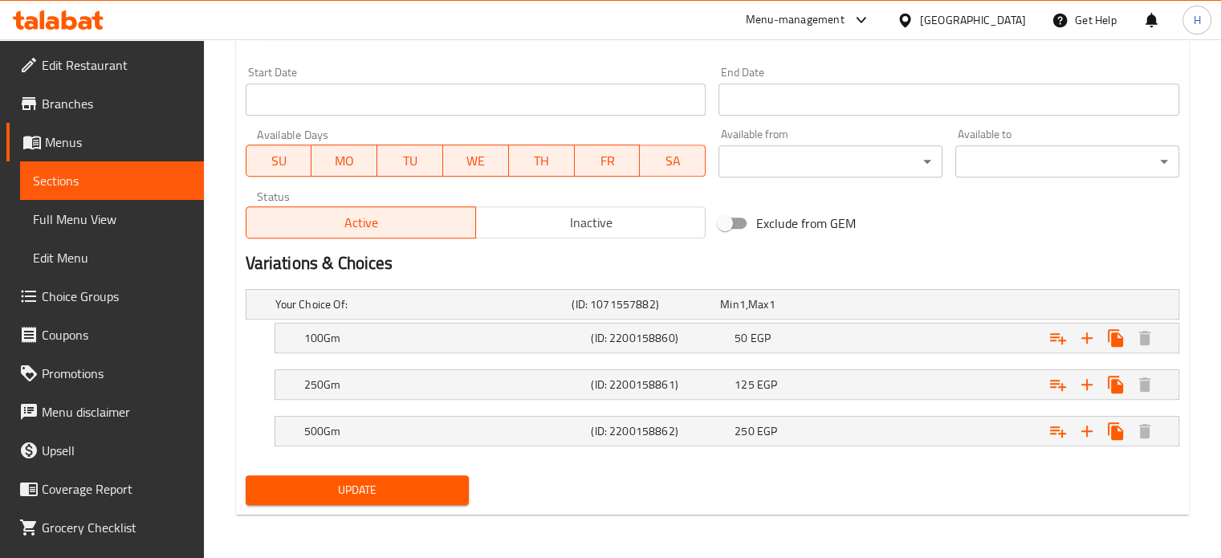
click at [431, 491] on span "Update" at bounding box center [358, 490] width 198 height 20
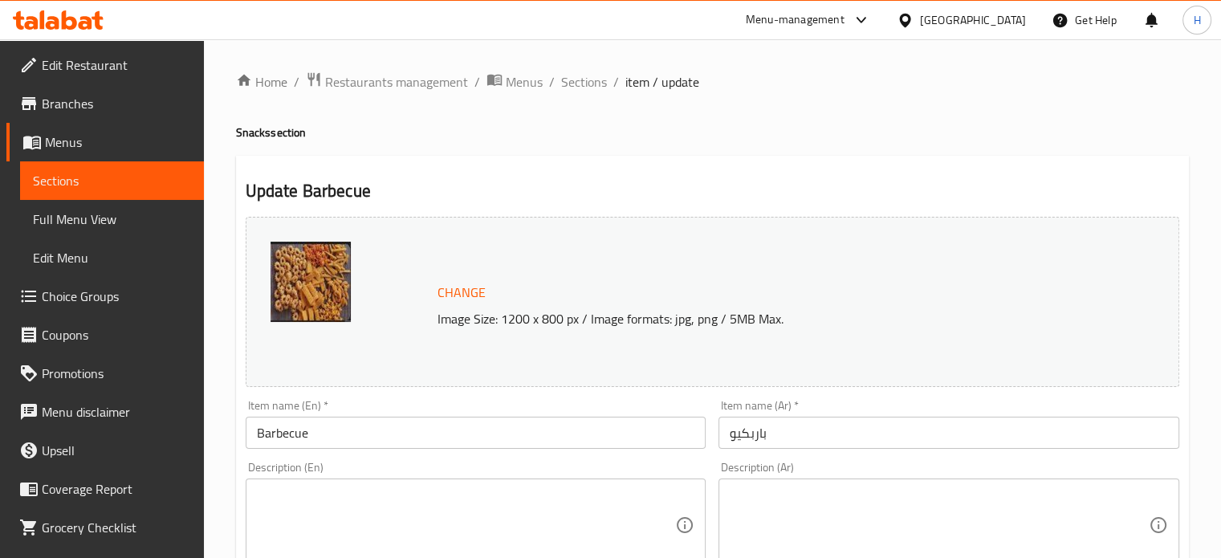
click at [372, 442] on input "Barbecue" at bounding box center [476, 433] width 461 height 32
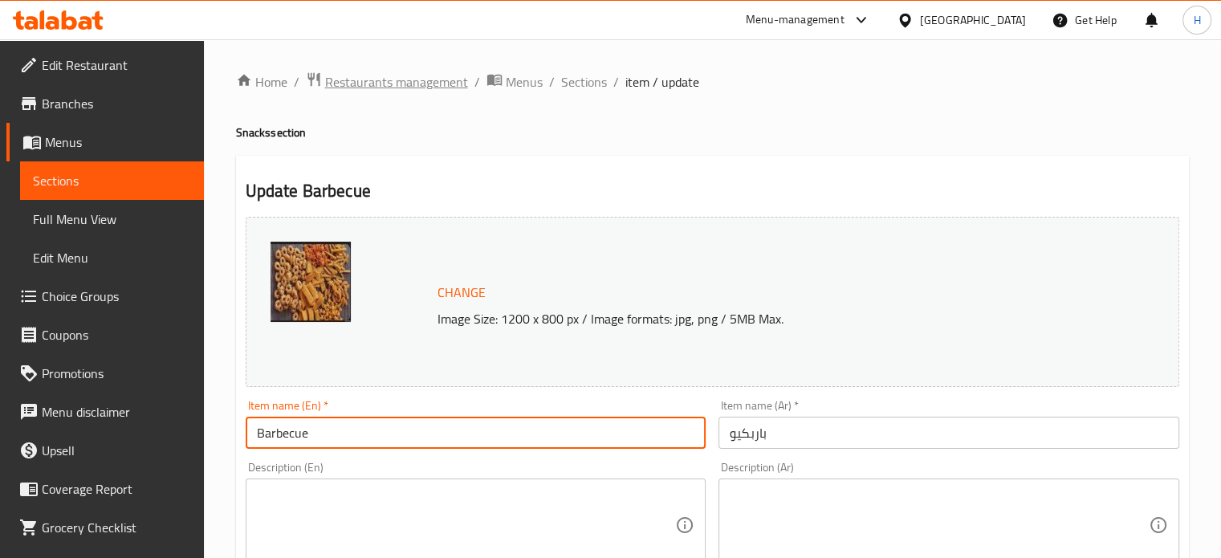
paste input "Snacks"
type input "Barbecue Snacks"
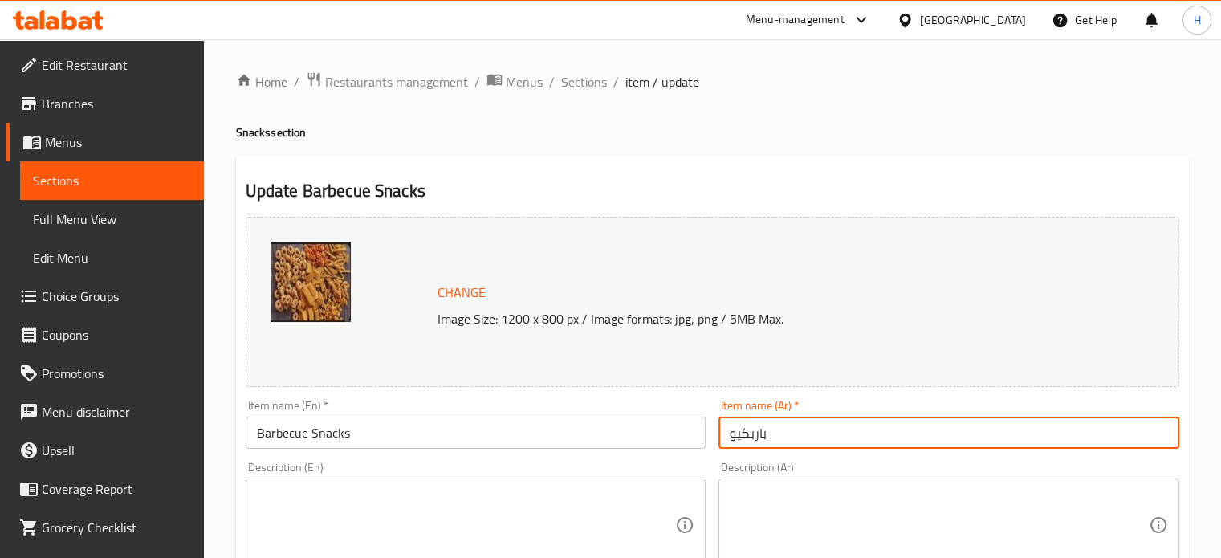
click at [829, 433] on input "باربكيو" at bounding box center [949, 433] width 461 height 32
paste input "سناكس"
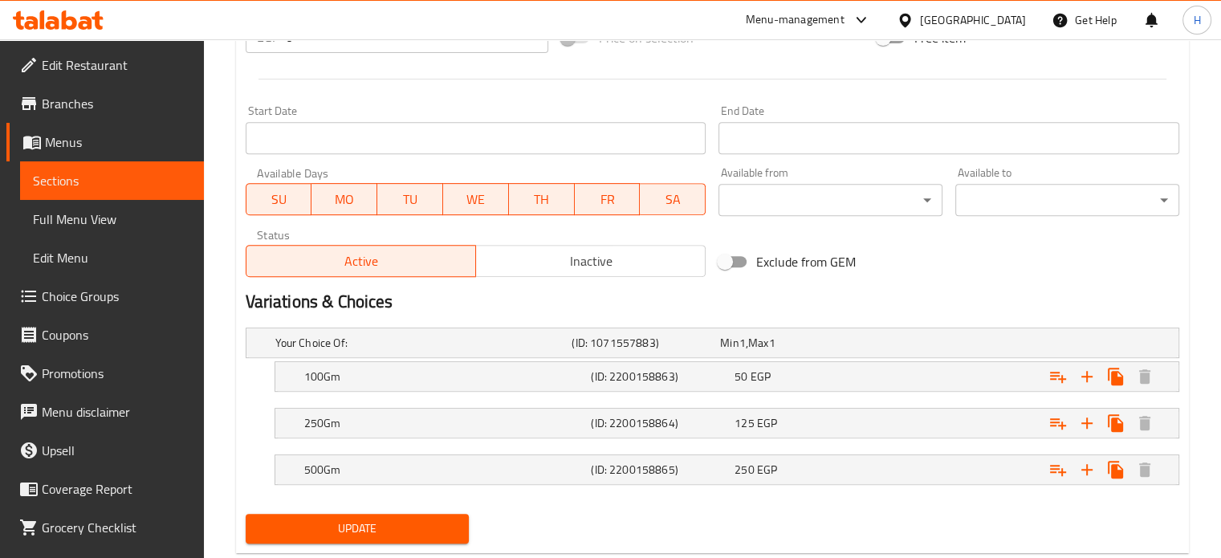
scroll to position [681, 0]
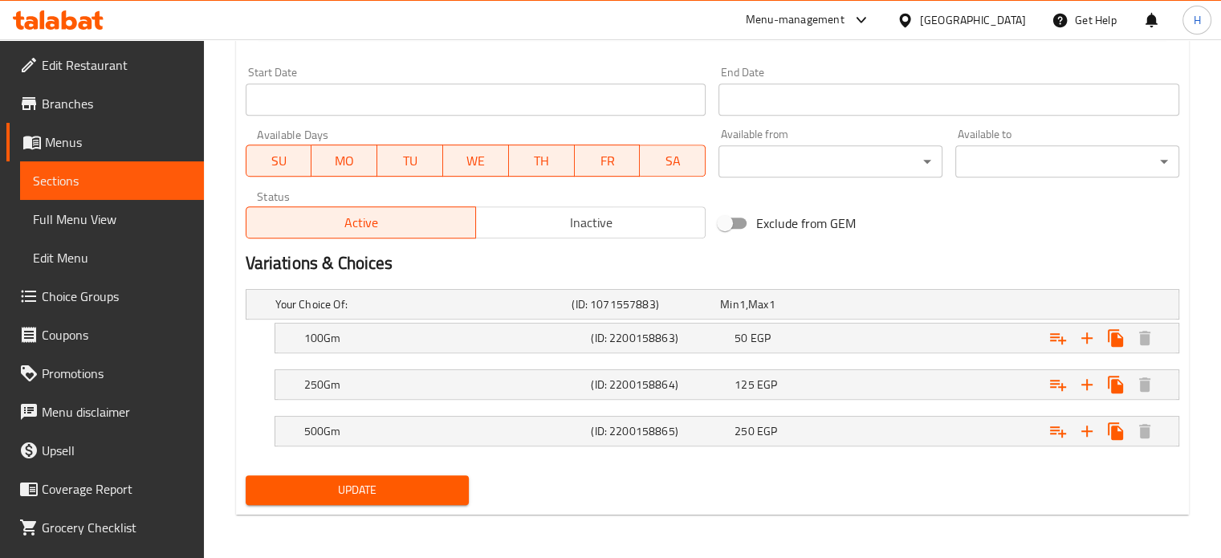
type input "باربكيو سناكس"
click at [365, 471] on div "Update" at bounding box center [357, 490] width 237 height 43
click at [368, 487] on span "Update" at bounding box center [358, 490] width 198 height 20
